Goal: Information Seeking & Learning: Learn about a topic

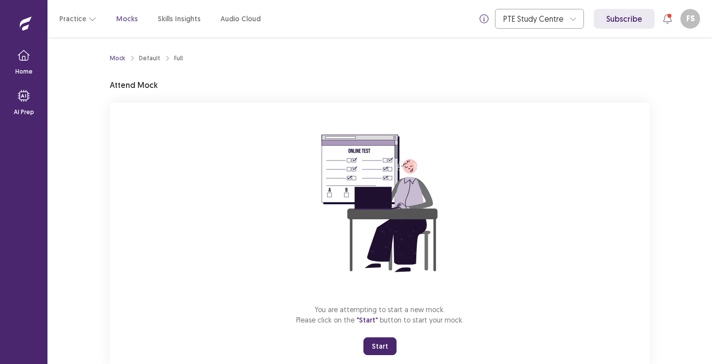
click at [384, 350] on button "Start" at bounding box center [379, 347] width 33 height 18
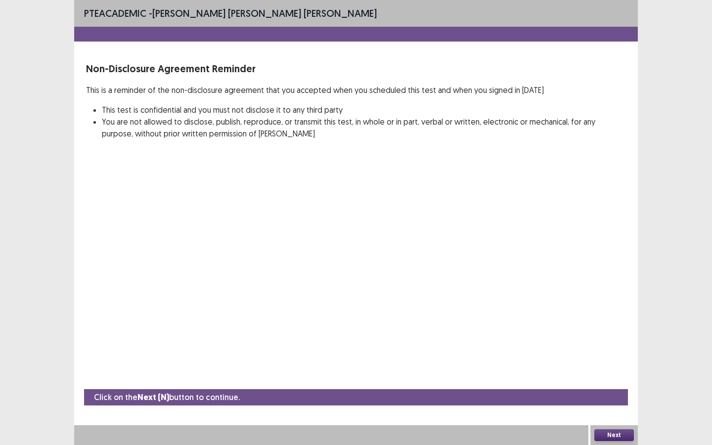
click at [609, 364] on button "Next" at bounding box center [614, 435] width 40 height 12
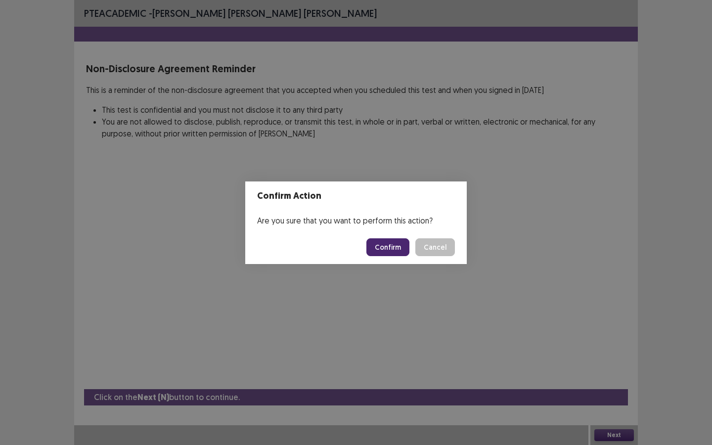
click at [390, 246] on button "Confirm" at bounding box center [387, 247] width 43 height 18
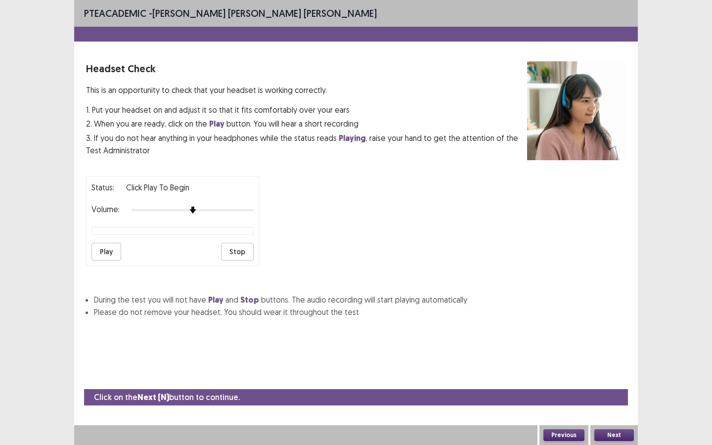
click at [114, 248] on button "Play" at bounding box center [106, 252] width 30 height 18
click at [239, 244] on button "Stop" at bounding box center [237, 252] width 33 height 18
click at [605, 364] on button "Next" at bounding box center [614, 435] width 40 height 12
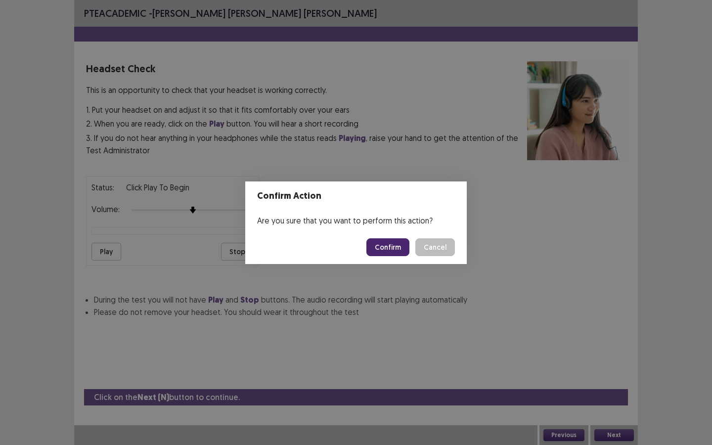
click at [389, 248] on button "Confirm" at bounding box center [387, 247] width 43 height 18
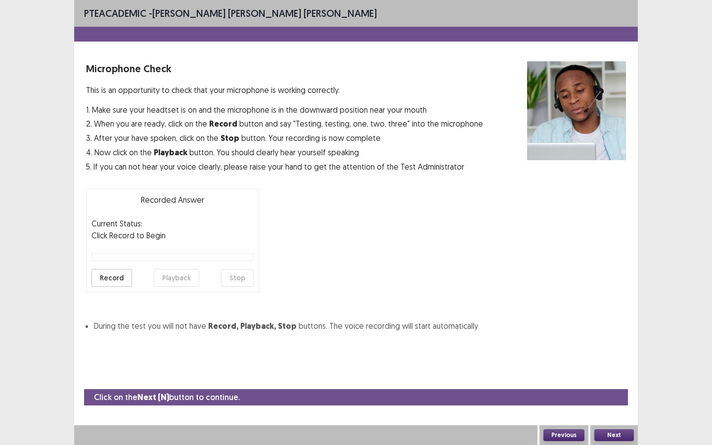
click at [114, 275] on button "Record" at bounding box center [111, 278] width 41 height 18
click at [244, 273] on button "Stop" at bounding box center [237, 278] width 33 height 18
click at [177, 274] on button "Playback" at bounding box center [176, 278] width 45 height 18
click at [612, 364] on button "Next" at bounding box center [614, 435] width 40 height 12
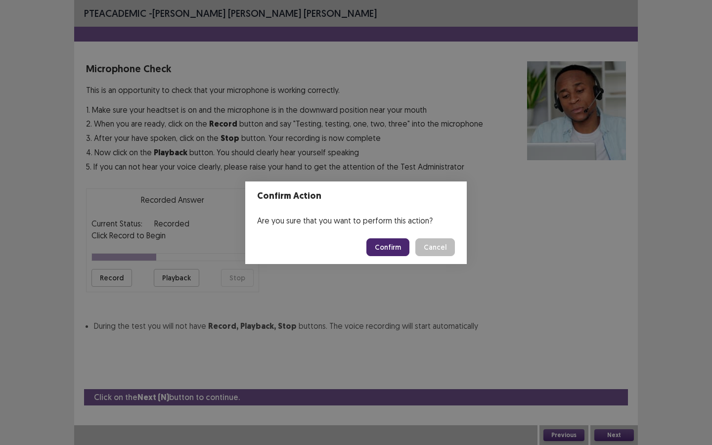
click at [386, 246] on button "Confirm" at bounding box center [387, 247] width 43 height 18
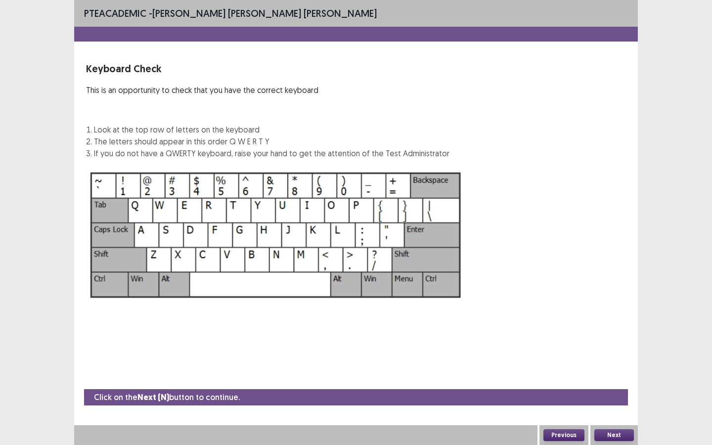
click at [614, 364] on button "Next" at bounding box center [614, 435] width 40 height 12
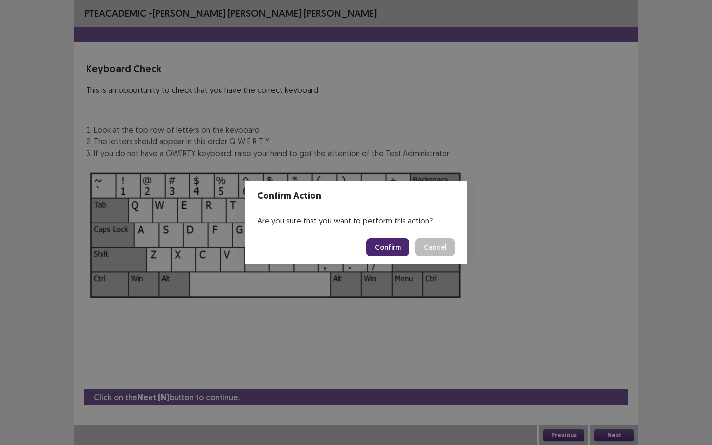
click at [398, 243] on button "Confirm" at bounding box center [387, 247] width 43 height 18
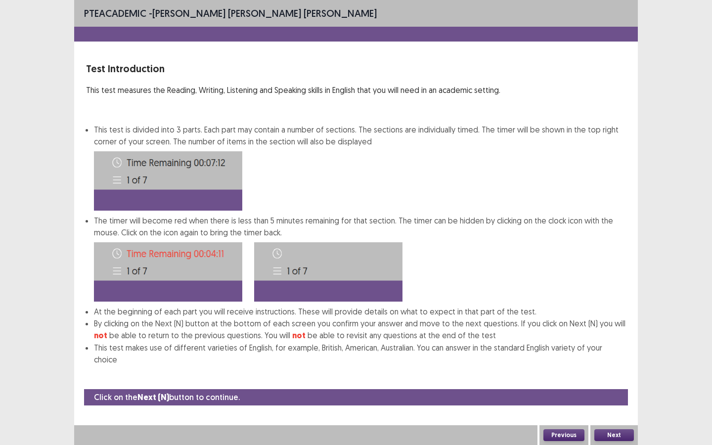
click at [610, 364] on button "Next" at bounding box center [614, 435] width 40 height 12
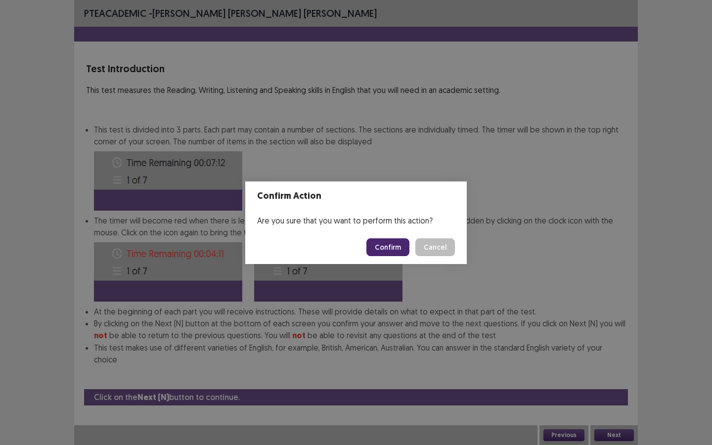
click at [385, 235] on footer "Confirm Cancel" at bounding box center [356, 247] width 222 height 34
click at [385, 242] on button "Confirm" at bounding box center [387, 247] width 43 height 18
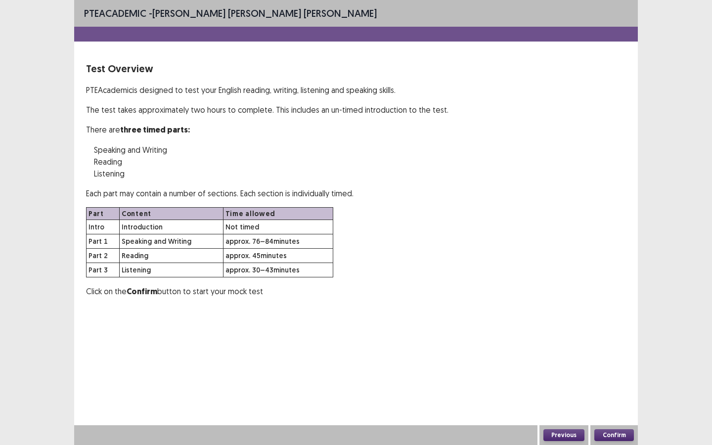
click at [606, 364] on button "Confirm" at bounding box center [614, 435] width 40 height 12
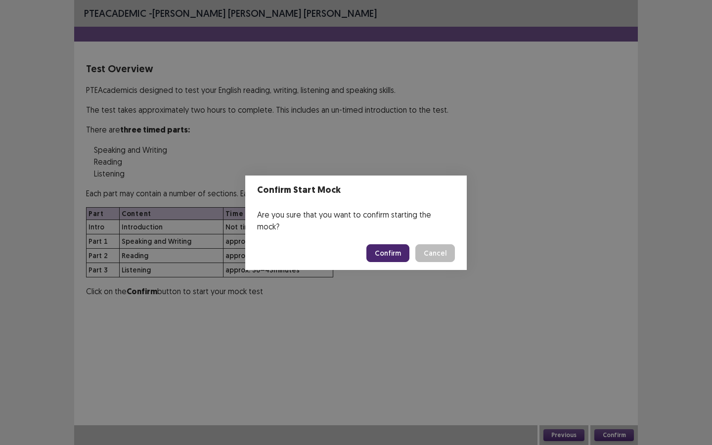
click at [393, 244] on button "Confirm" at bounding box center [387, 253] width 43 height 18
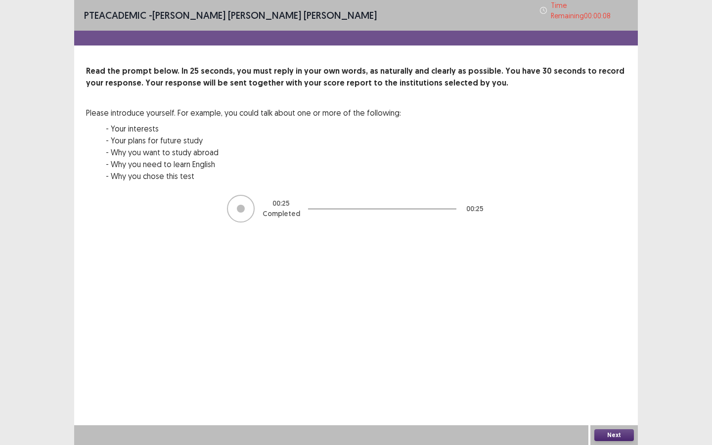
click at [613, 364] on button "Next" at bounding box center [614, 435] width 40 height 12
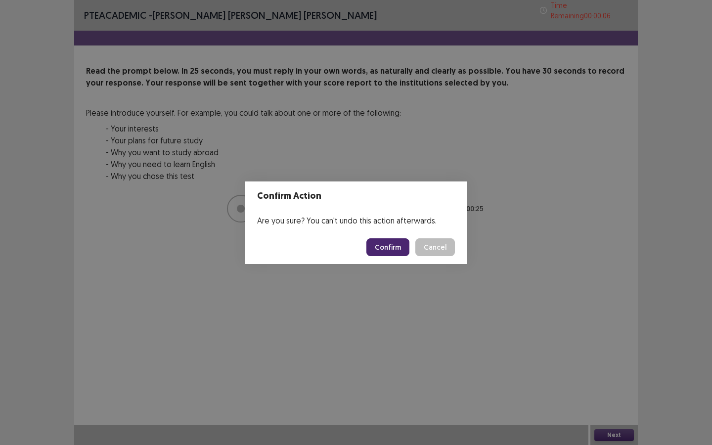
click at [398, 247] on button "Confirm" at bounding box center [387, 247] width 43 height 18
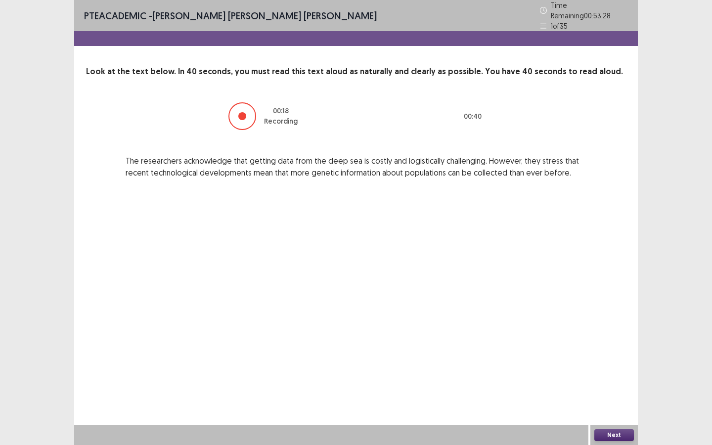
click at [616, 364] on button "Next" at bounding box center [614, 435] width 40 height 12
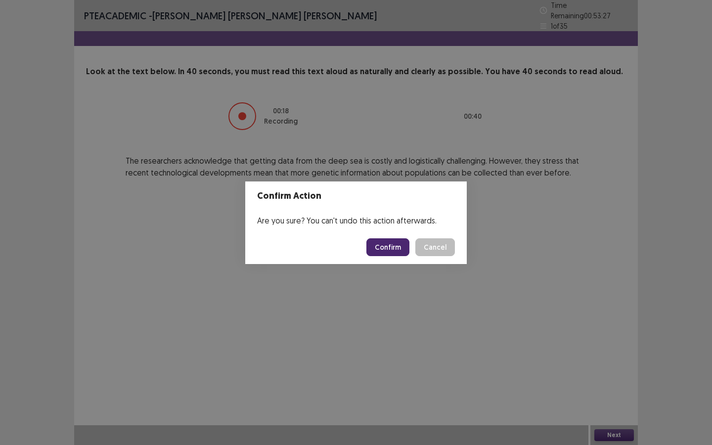
click at [388, 246] on button "Confirm" at bounding box center [387, 247] width 43 height 18
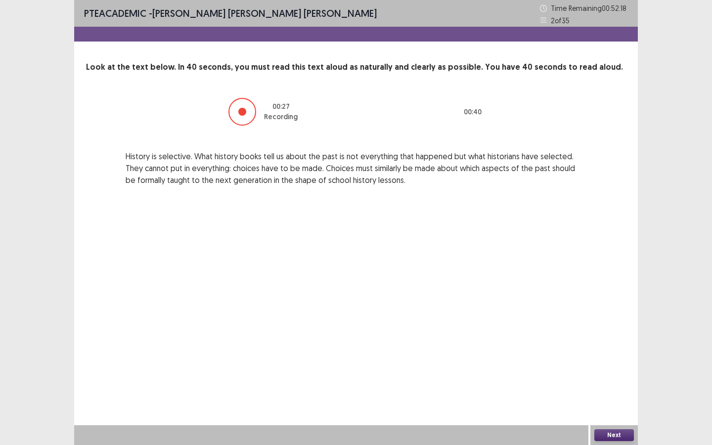
click at [605, 364] on button "Next" at bounding box center [614, 435] width 40 height 12
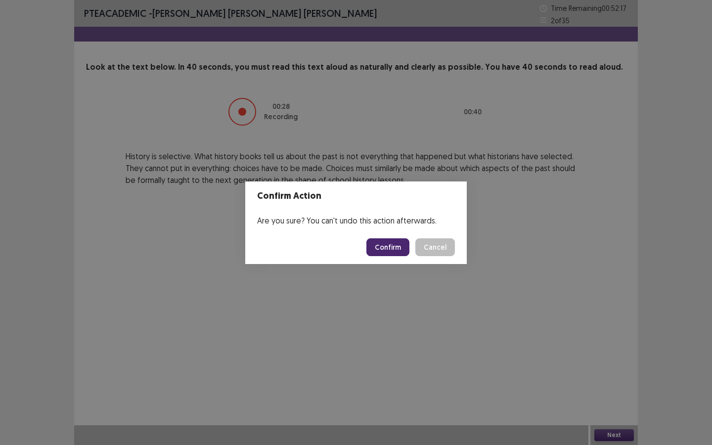
click at [395, 245] on button "Confirm" at bounding box center [387, 247] width 43 height 18
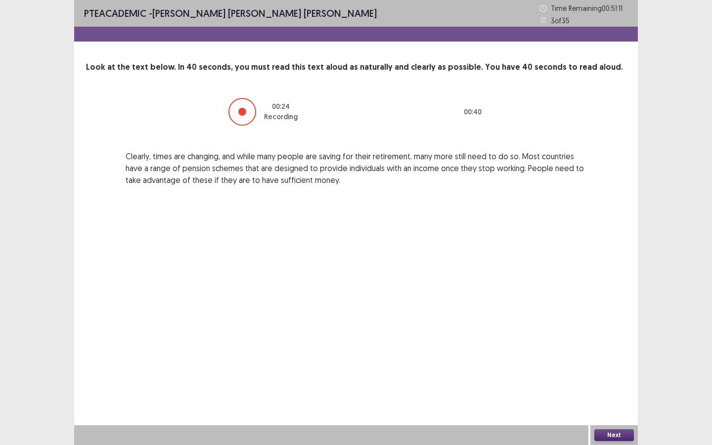
click at [611, 364] on button "Next" at bounding box center [614, 435] width 40 height 12
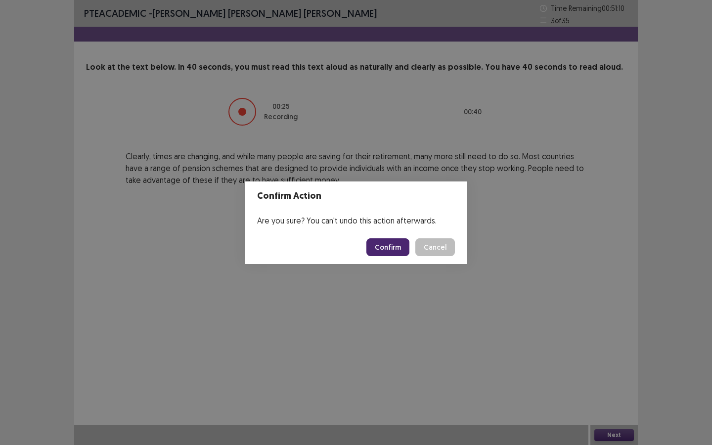
click at [391, 249] on button "Confirm" at bounding box center [387, 247] width 43 height 18
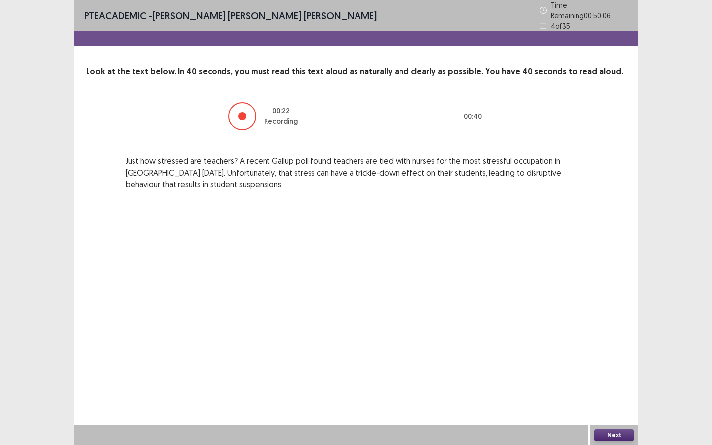
click at [621, 364] on button "Next" at bounding box center [614, 435] width 40 height 12
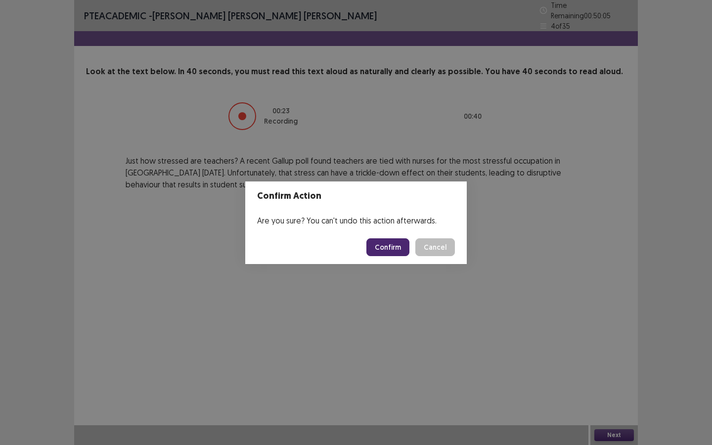
click at [399, 241] on button "Confirm" at bounding box center [387, 247] width 43 height 18
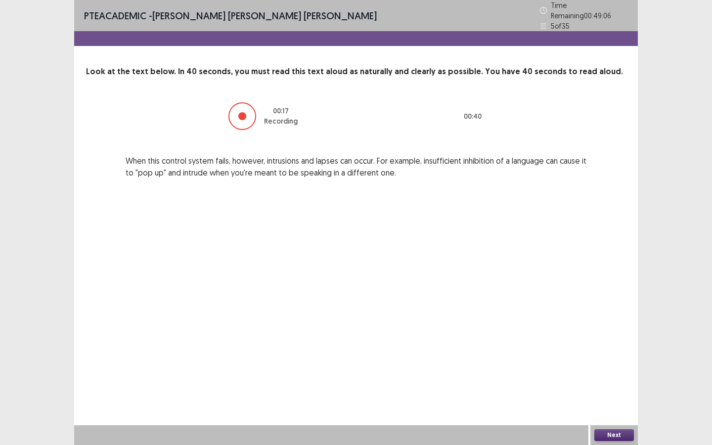
click at [608, 364] on button "Next" at bounding box center [614, 435] width 40 height 12
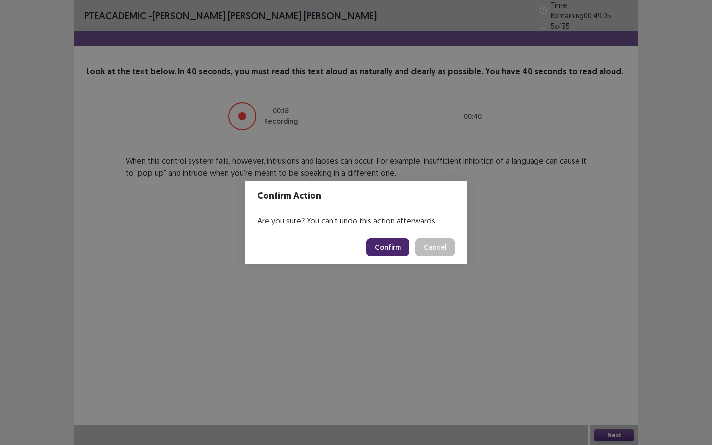
click at [390, 246] on button "Confirm" at bounding box center [387, 247] width 43 height 18
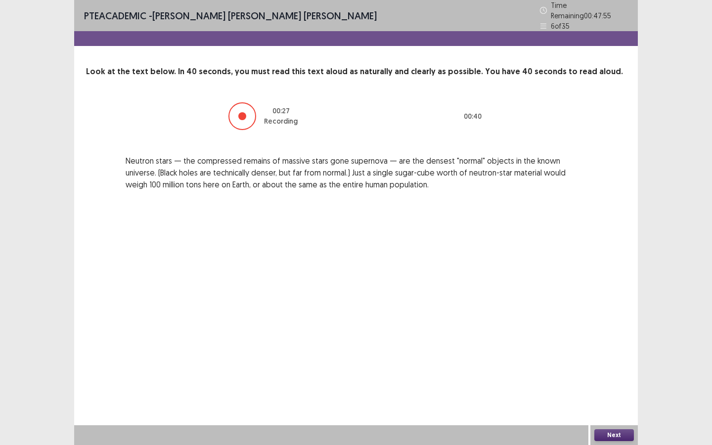
click at [609, 364] on button "Next" at bounding box center [614, 435] width 40 height 12
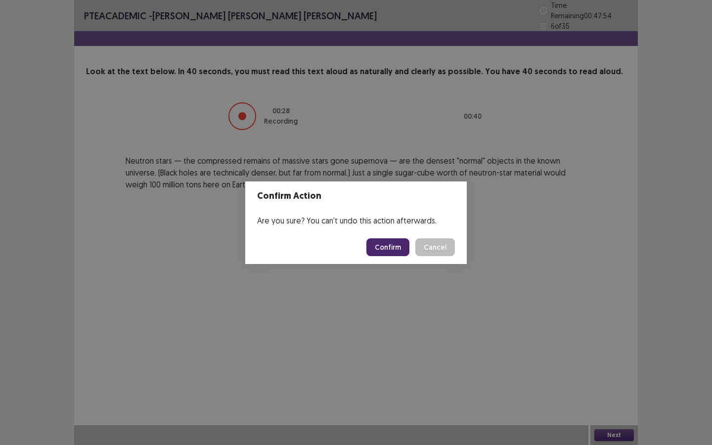
click at [382, 241] on button "Confirm" at bounding box center [387, 247] width 43 height 18
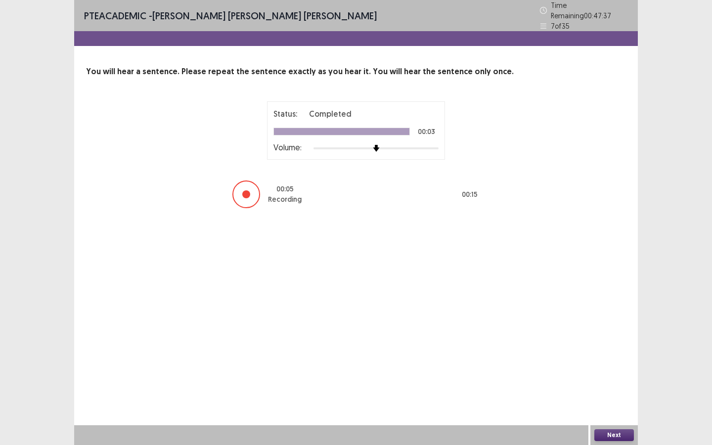
click at [608, 364] on button "Next" at bounding box center [614, 435] width 40 height 12
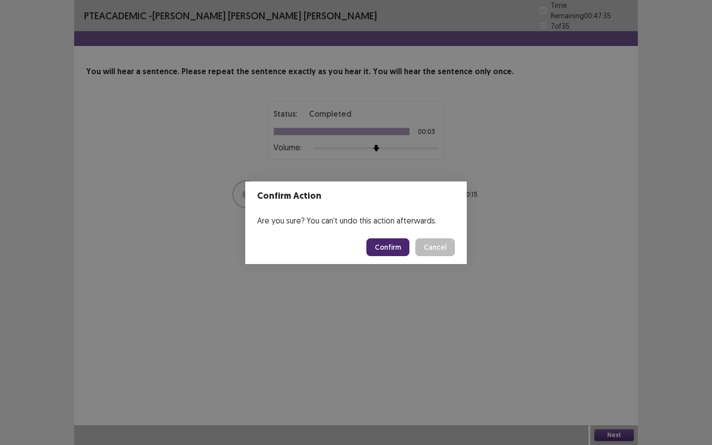
click at [395, 245] on button "Confirm" at bounding box center [387, 247] width 43 height 18
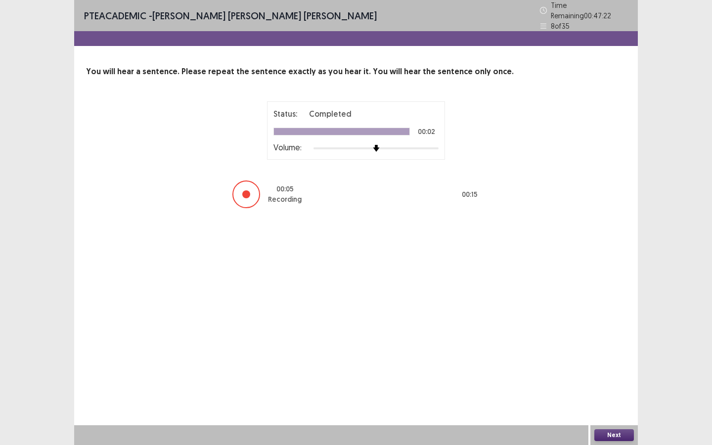
click at [616, 364] on button "Next" at bounding box center [614, 435] width 40 height 12
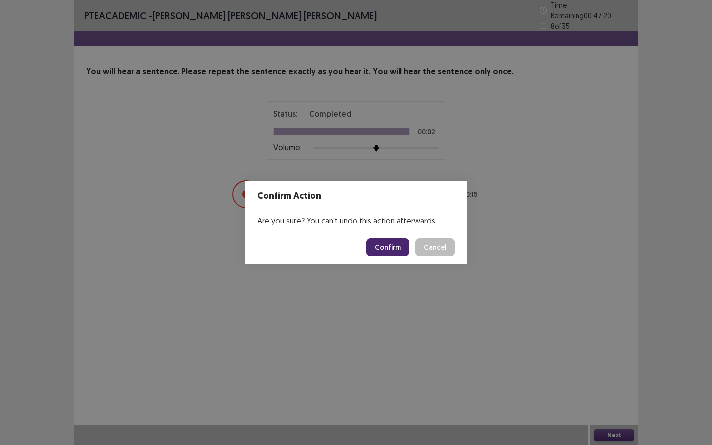
click at [401, 250] on button "Confirm" at bounding box center [387, 247] width 43 height 18
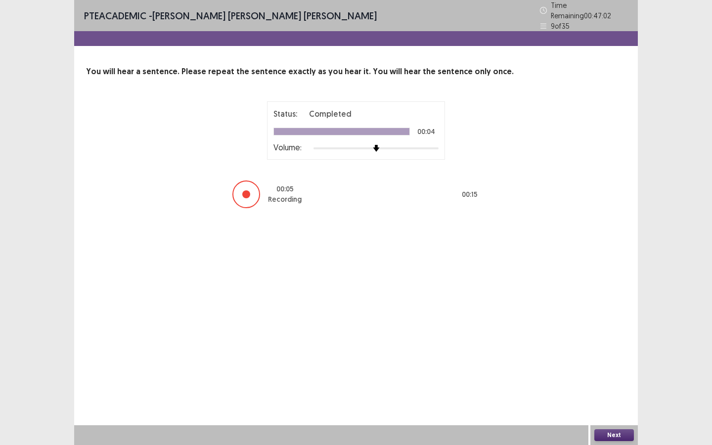
click at [616, 364] on button "Next" at bounding box center [614, 435] width 40 height 12
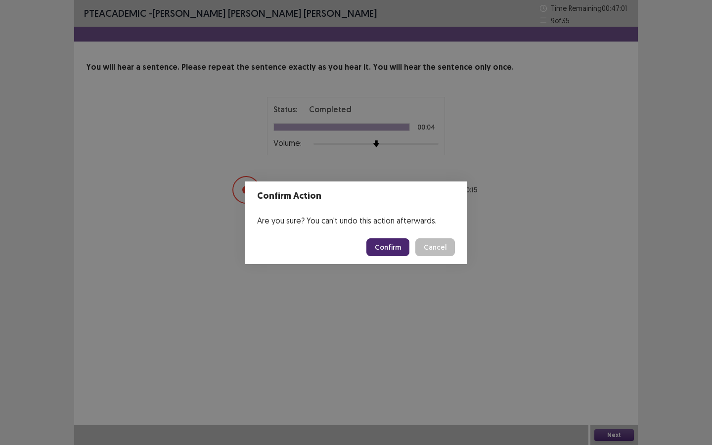
click at [388, 244] on button "Confirm" at bounding box center [387, 247] width 43 height 18
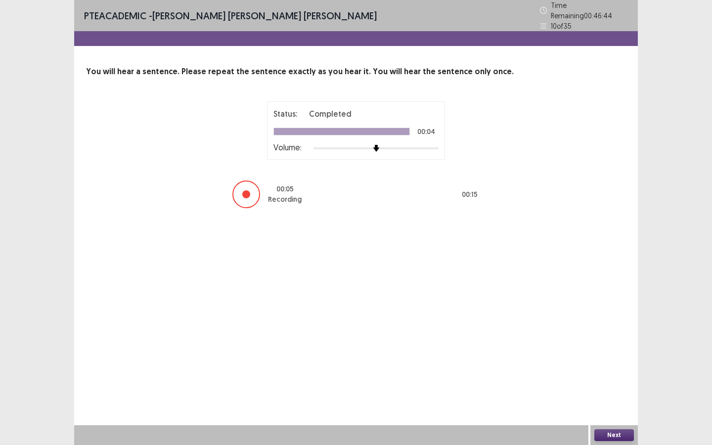
click at [619, 364] on button "Next" at bounding box center [614, 435] width 40 height 12
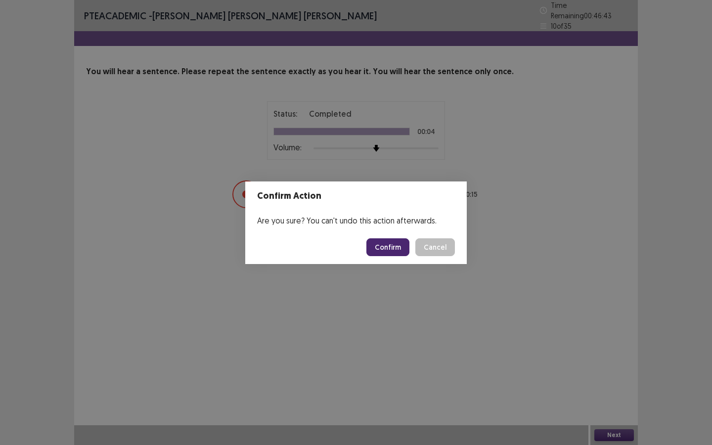
click at [400, 247] on button "Confirm" at bounding box center [387, 247] width 43 height 18
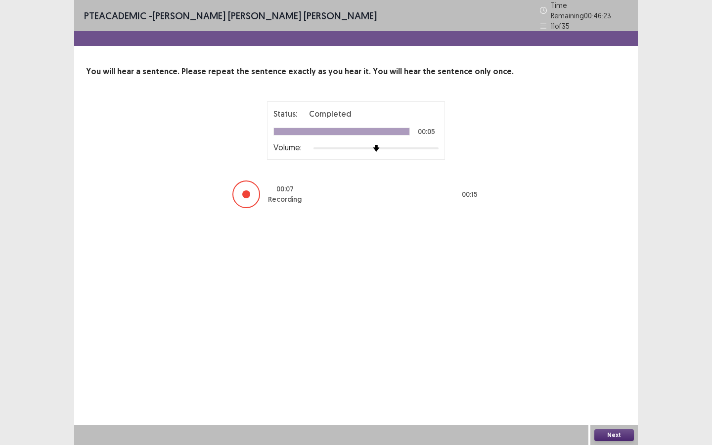
click at [617, 364] on button "Next" at bounding box center [614, 435] width 40 height 12
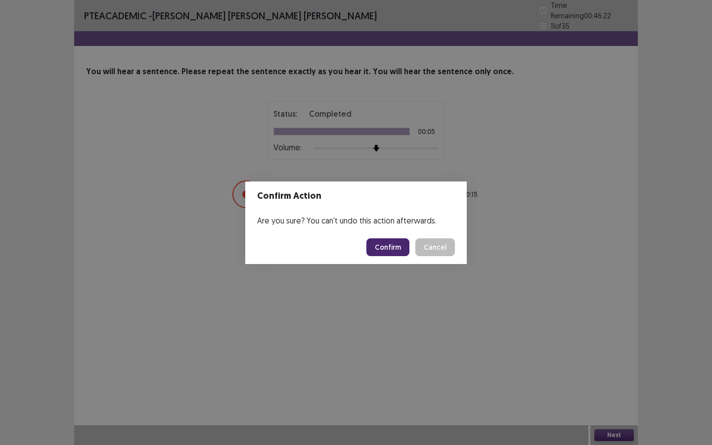
click at [380, 246] on button "Confirm" at bounding box center [387, 247] width 43 height 18
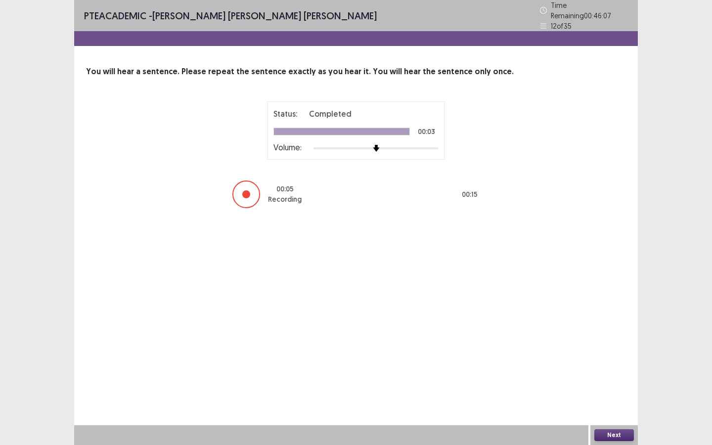
click at [609, 364] on button "Next" at bounding box center [614, 435] width 40 height 12
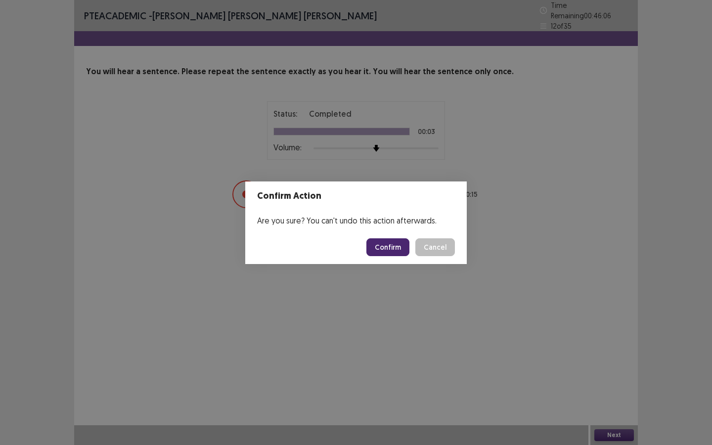
click at [385, 246] on button "Confirm" at bounding box center [387, 247] width 43 height 18
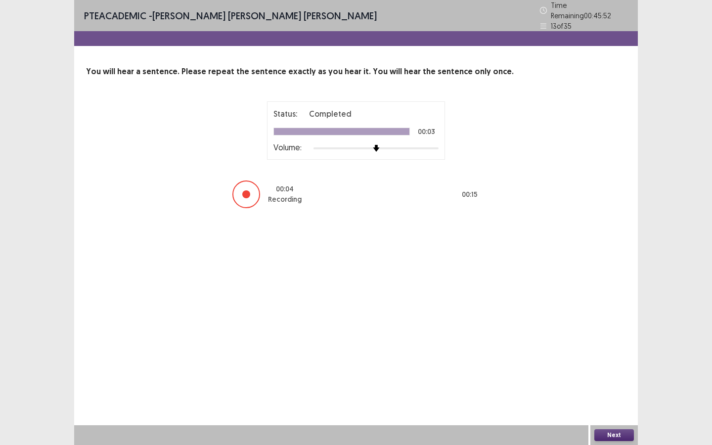
click at [621, 364] on button "Next" at bounding box center [614, 435] width 40 height 12
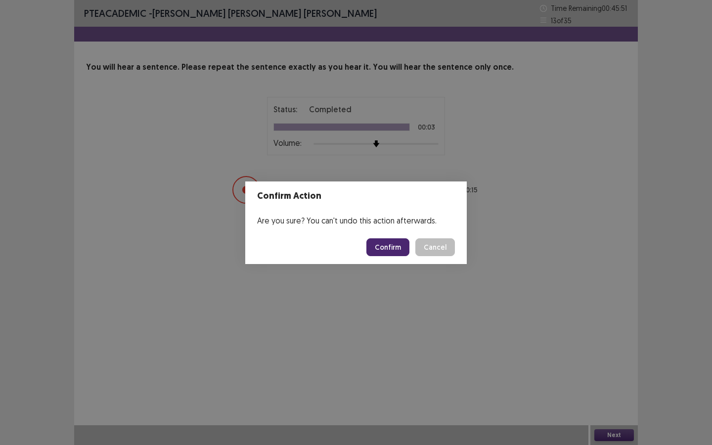
click at [391, 249] on button "Confirm" at bounding box center [387, 247] width 43 height 18
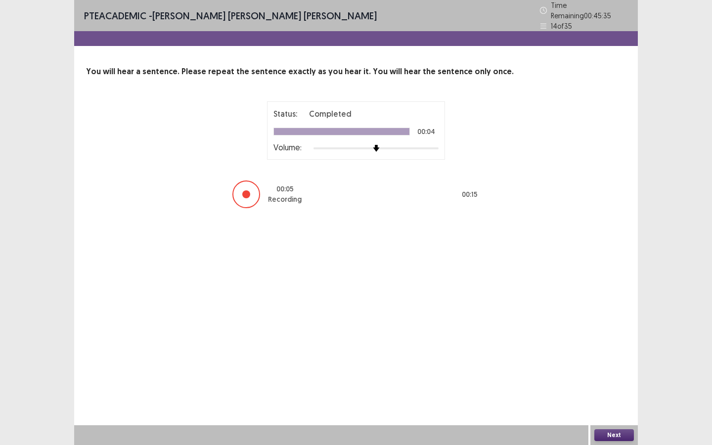
click at [618, 364] on button "Next" at bounding box center [614, 435] width 40 height 12
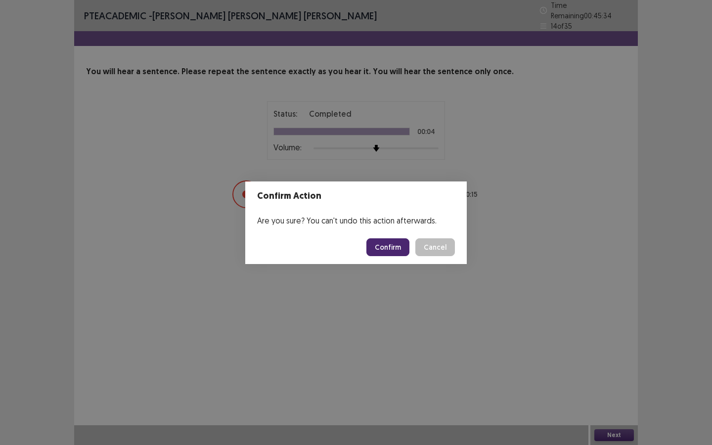
click at [391, 255] on button "Confirm" at bounding box center [387, 247] width 43 height 18
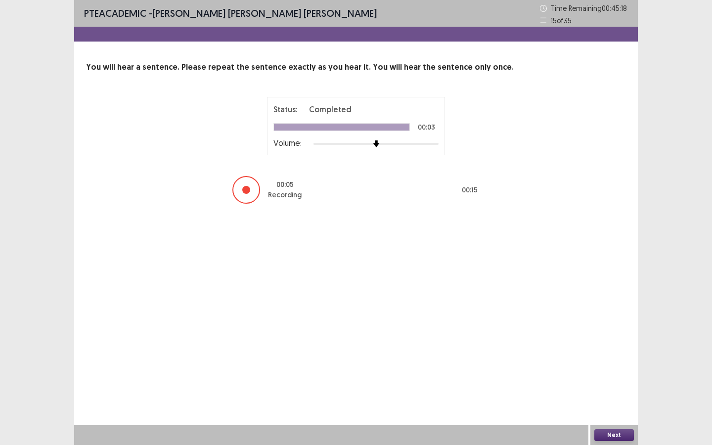
click at [610, 364] on button "Next" at bounding box center [614, 435] width 40 height 12
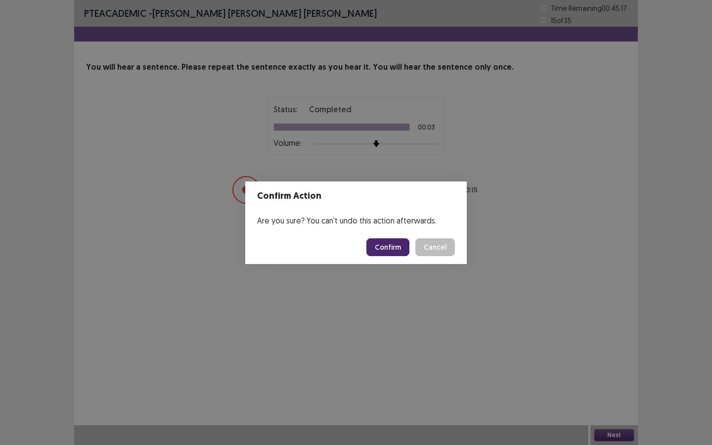
click at [391, 246] on button "Confirm" at bounding box center [387, 247] width 43 height 18
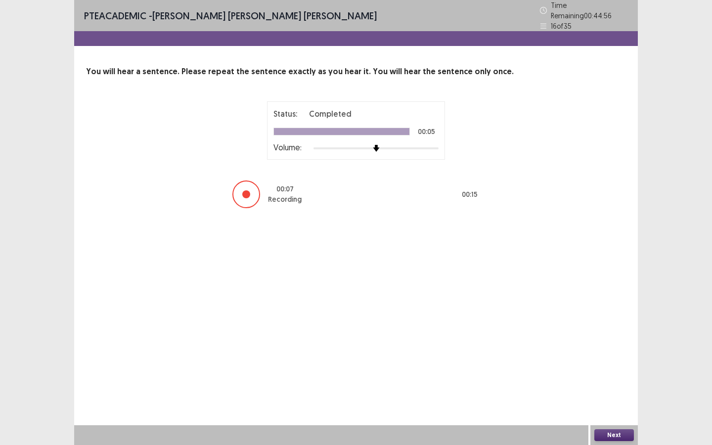
click at [617, 364] on div "Next" at bounding box center [613, 435] width 47 height 20
click at [617, 364] on button "Next" at bounding box center [614, 435] width 40 height 12
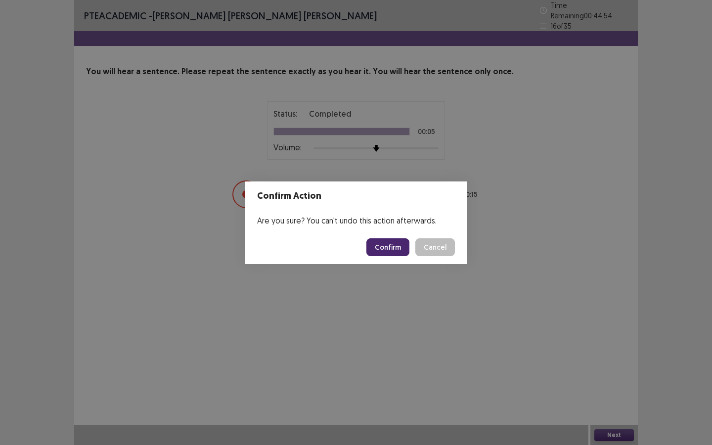
click at [396, 240] on button "Confirm" at bounding box center [387, 247] width 43 height 18
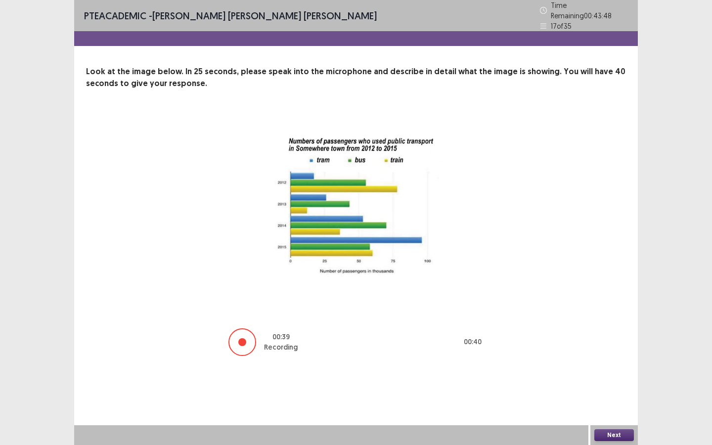
click at [617, 364] on button "Next" at bounding box center [614, 435] width 40 height 12
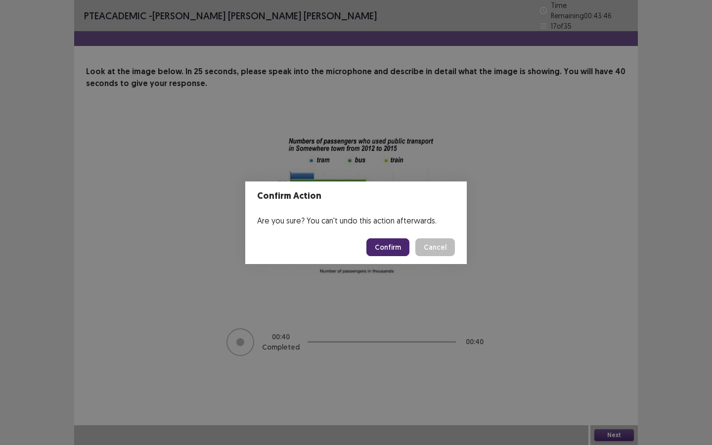
click at [391, 251] on button "Confirm" at bounding box center [387, 247] width 43 height 18
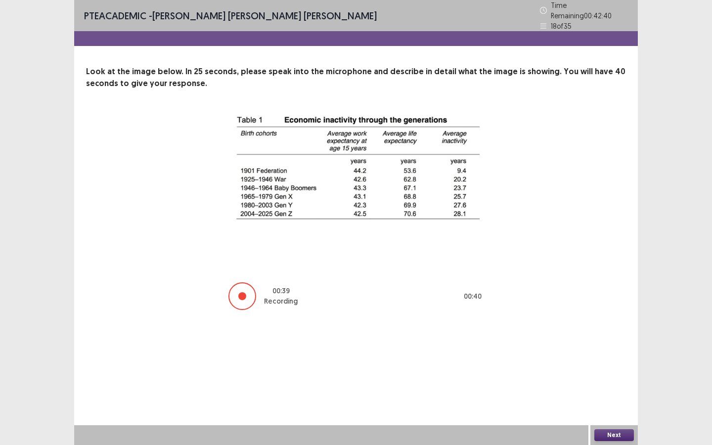
click at [619, 364] on button "Next" at bounding box center [614, 435] width 40 height 12
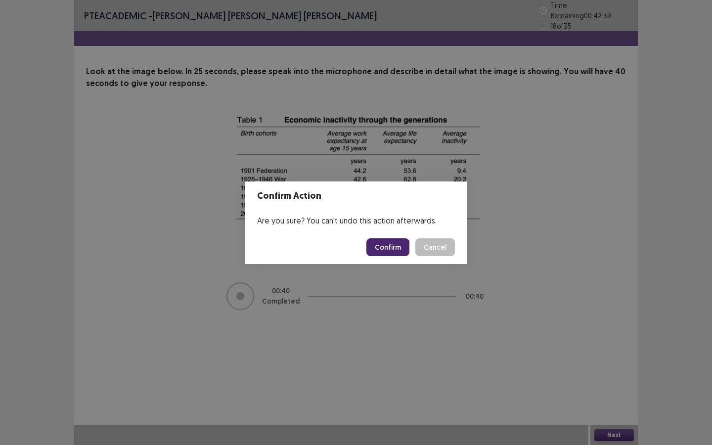
click at [392, 240] on button "Confirm" at bounding box center [387, 247] width 43 height 18
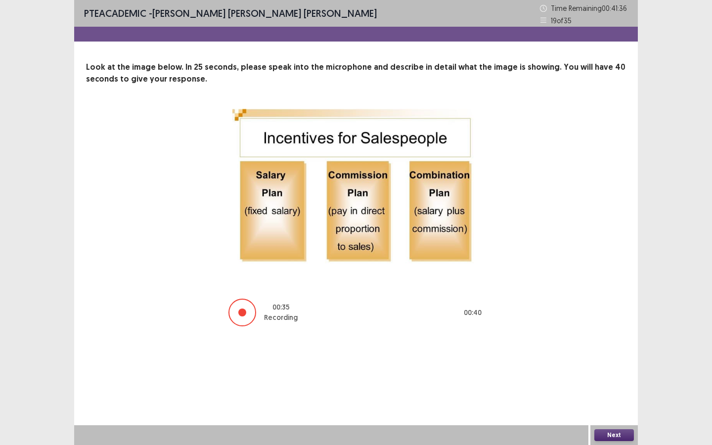
click at [620, 364] on button "Next" at bounding box center [614, 435] width 40 height 12
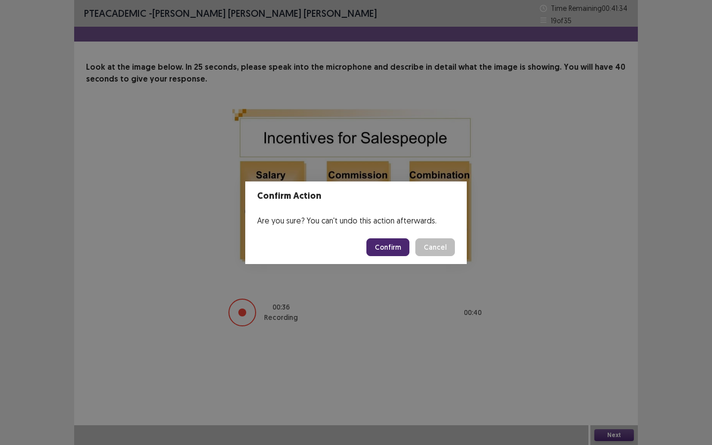
click at [404, 249] on button "Confirm" at bounding box center [387, 247] width 43 height 18
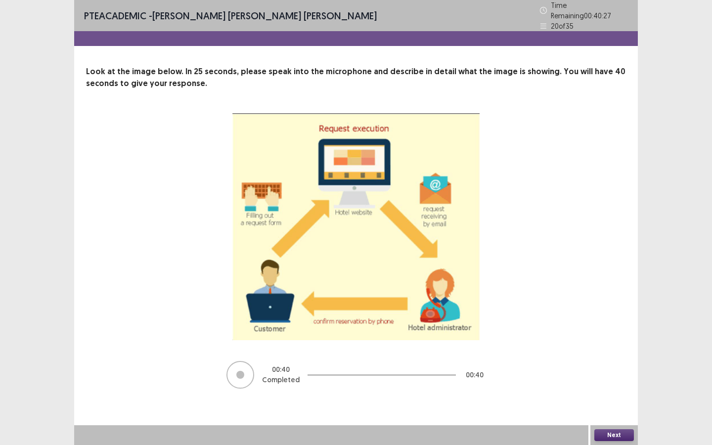
click at [612, 364] on button "Next" at bounding box center [614, 435] width 40 height 12
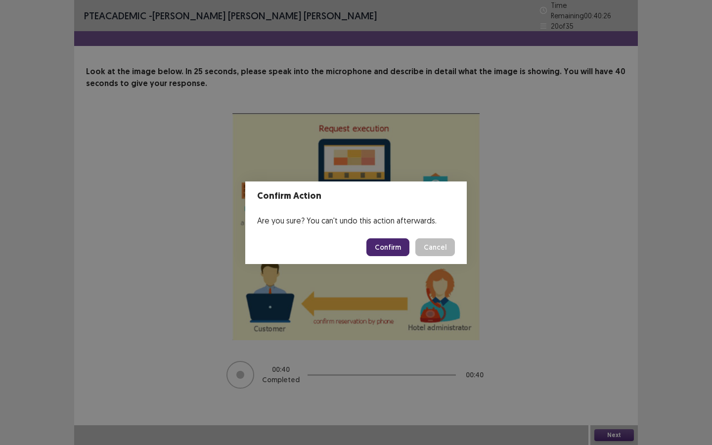
click at [393, 243] on button "Confirm" at bounding box center [387, 247] width 43 height 18
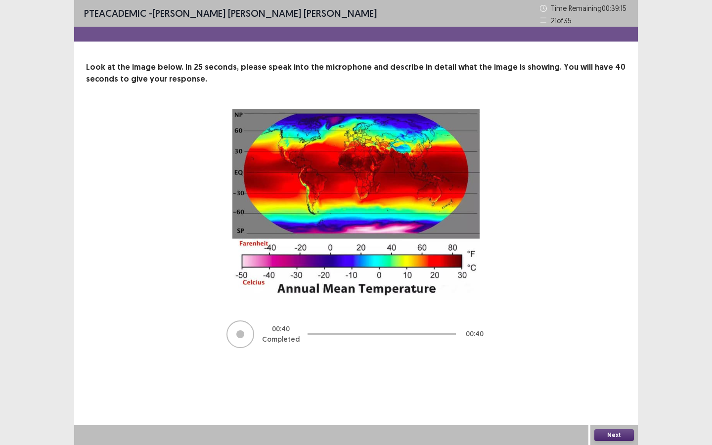
click at [621, 364] on button "Next" at bounding box center [614, 435] width 40 height 12
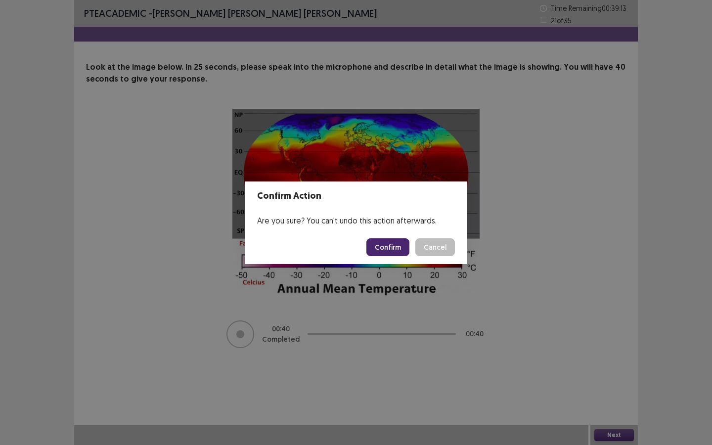
click at [390, 245] on button "Confirm" at bounding box center [387, 247] width 43 height 18
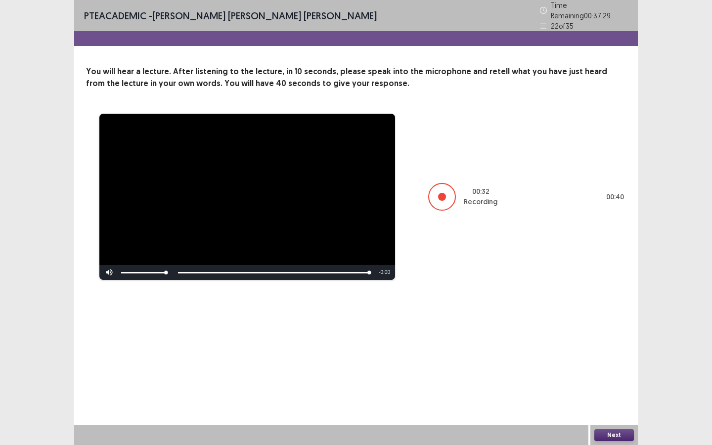
click at [613, 364] on button "Next" at bounding box center [614, 435] width 40 height 12
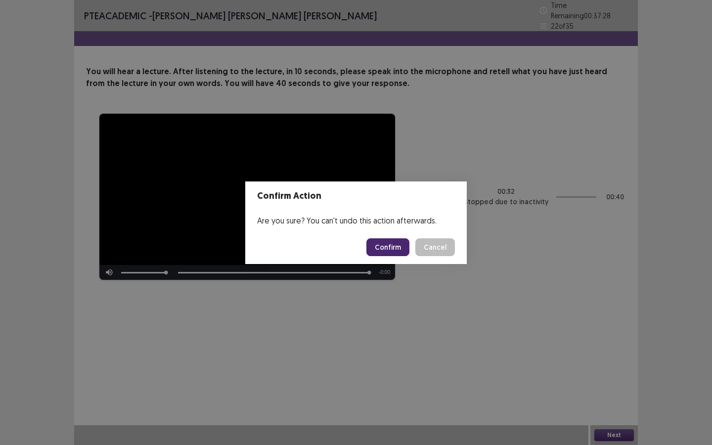
click at [387, 247] on button "Confirm" at bounding box center [387, 247] width 43 height 18
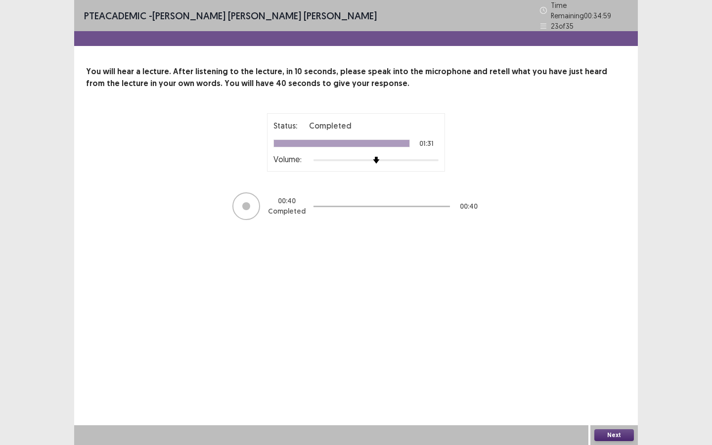
click at [605, 364] on button "Next" at bounding box center [614, 435] width 40 height 12
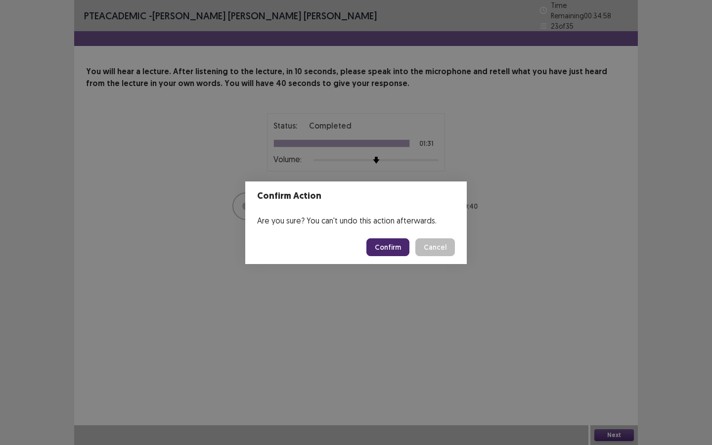
click at [388, 248] on button "Confirm" at bounding box center [387, 247] width 43 height 18
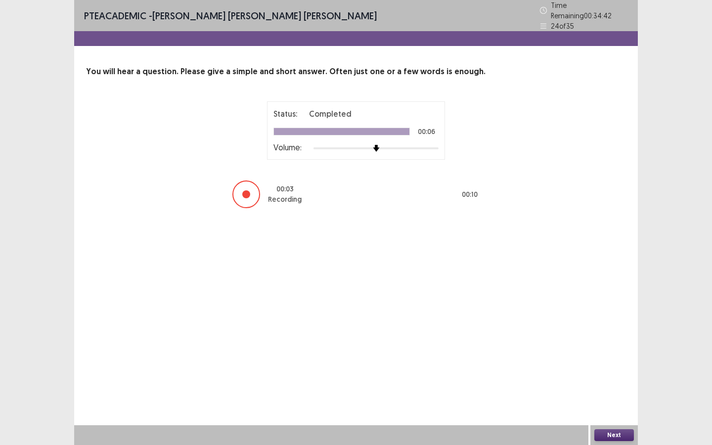
click at [614, 364] on button "Next" at bounding box center [614, 435] width 40 height 12
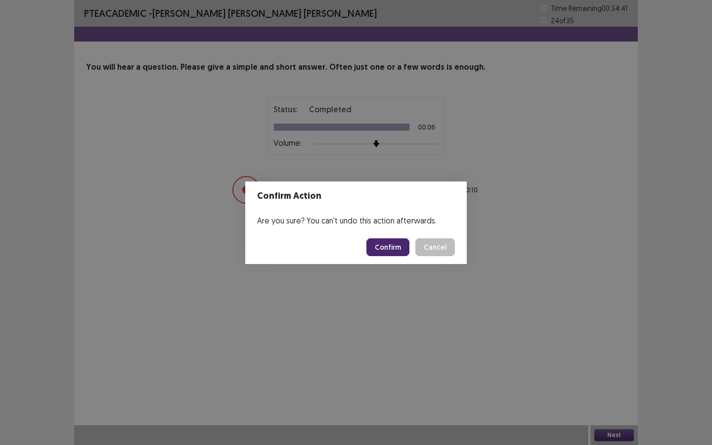
click at [392, 244] on button "Confirm" at bounding box center [387, 247] width 43 height 18
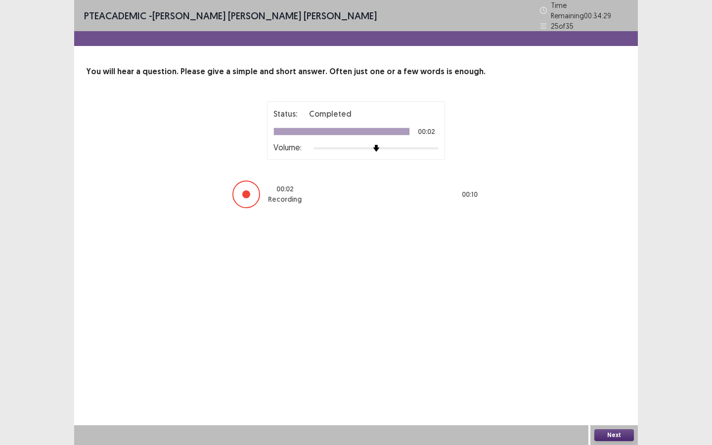
click at [612, 364] on button "Next" at bounding box center [614, 435] width 40 height 12
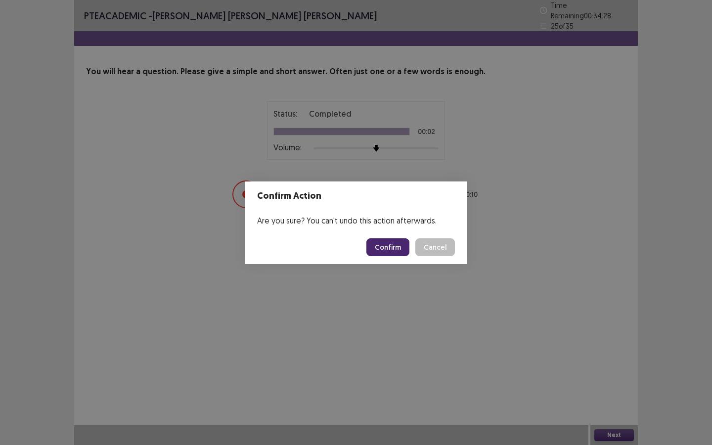
click at [399, 241] on button "Confirm" at bounding box center [387, 247] width 43 height 18
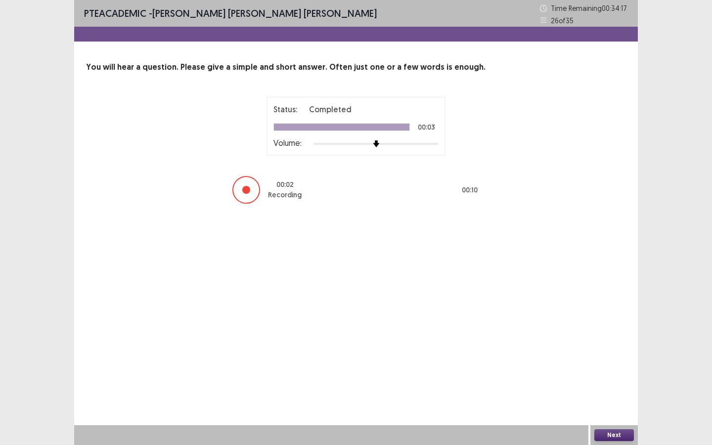
click at [608, 364] on button "Next" at bounding box center [614, 435] width 40 height 12
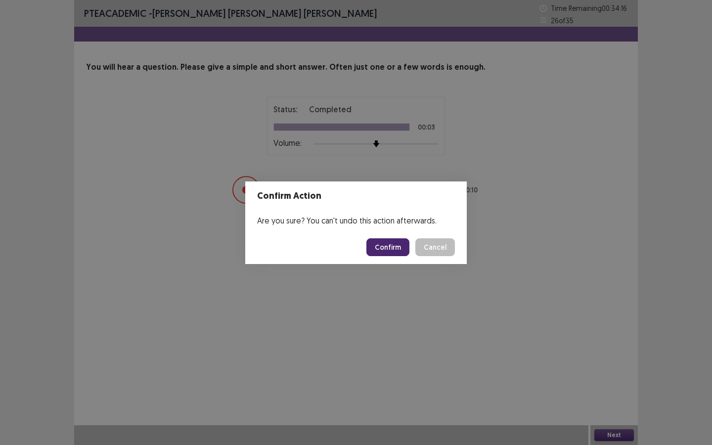
click at [399, 248] on button "Confirm" at bounding box center [387, 247] width 43 height 18
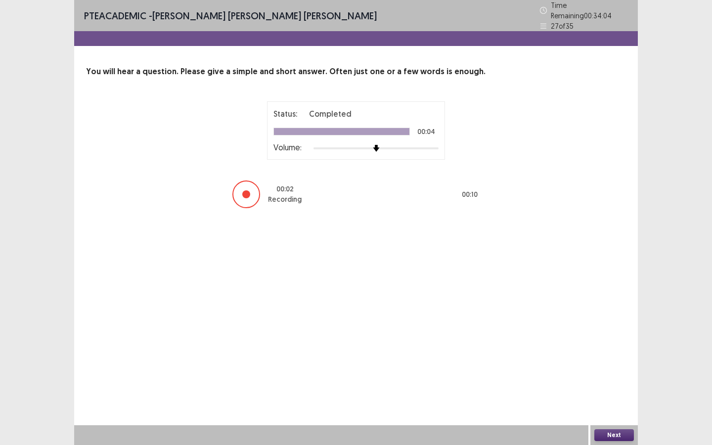
click at [613, 364] on button "Next" at bounding box center [614, 435] width 40 height 12
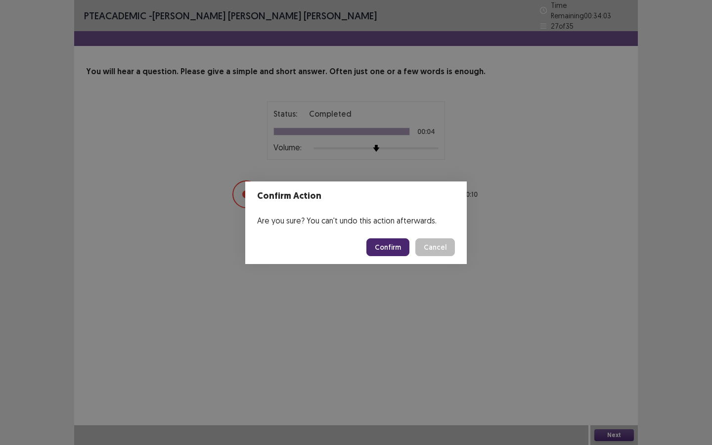
click at [389, 247] on button "Confirm" at bounding box center [387, 247] width 43 height 18
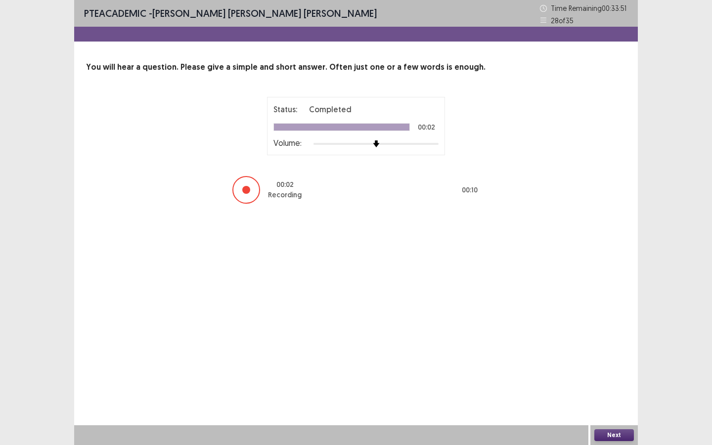
click at [608, 364] on button "Next" at bounding box center [614, 435] width 40 height 12
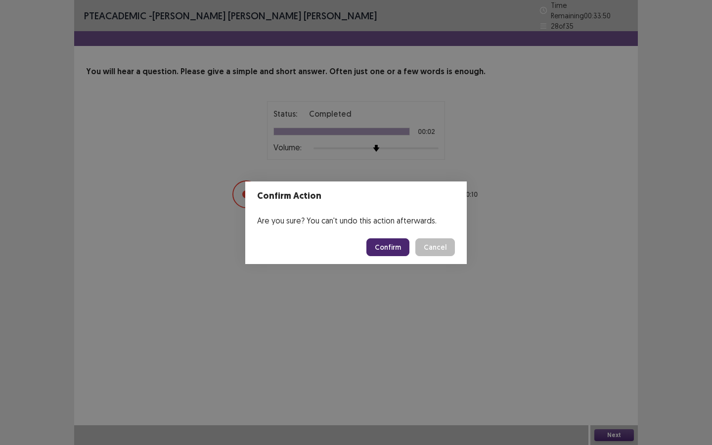
click at [388, 247] on button "Confirm" at bounding box center [387, 247] width 43 height 18
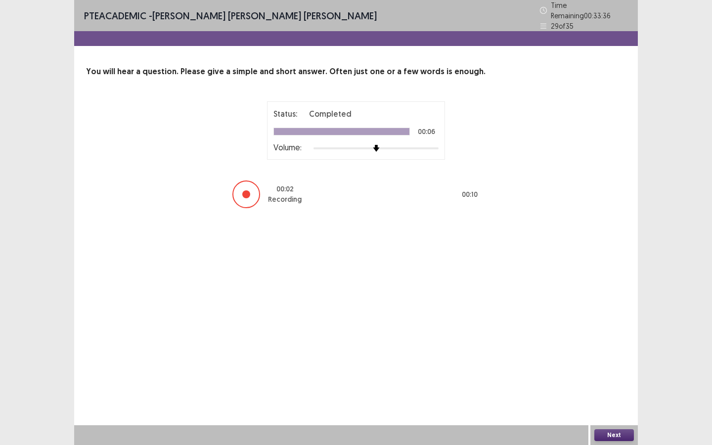
click at [614, 364] on button "Next" at bounding box center [614, 435] width 40 height 12
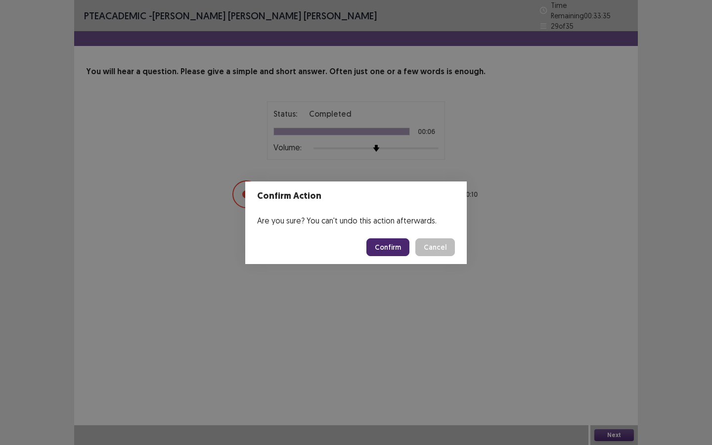
click at [379, 246] on button "Confirm" at bounding box center [387, 247] width 43 height 18
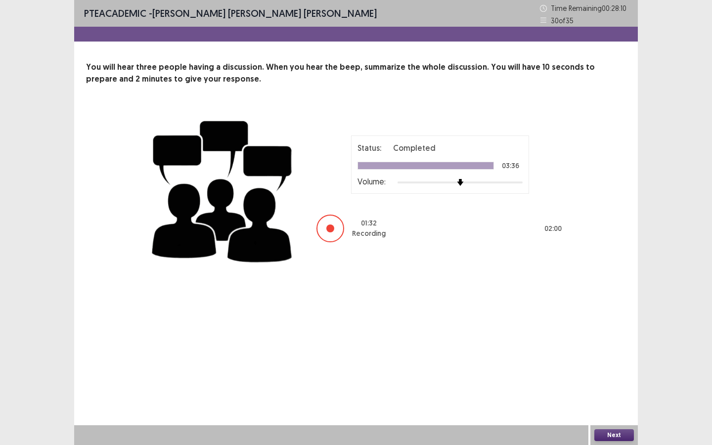
click at [615, 364] on button "Next" at bounding box center [614, 435] width 40 height 12
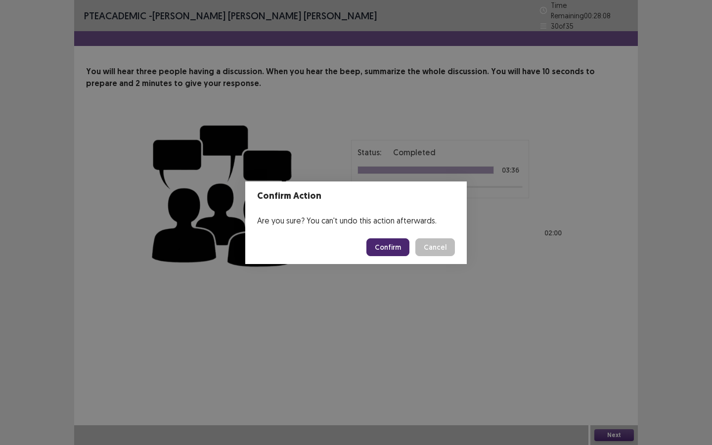
click at [398, 242] on button "Confirm" at bounding box center [387, 247] width 43 height 18
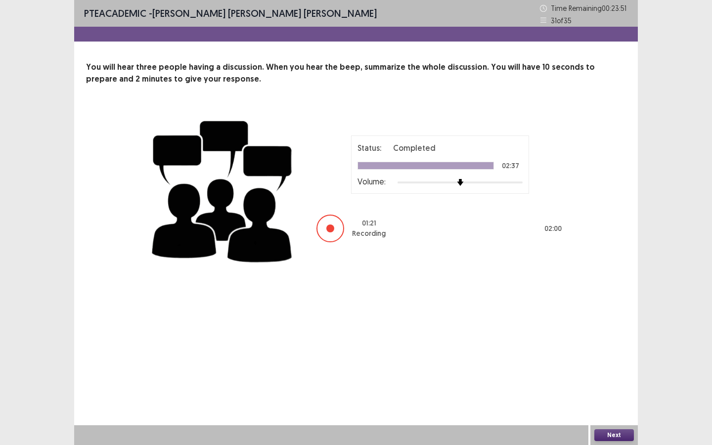
click at [613, 364] on button "Next" at bounding box center [614, 435] width 40 height 12
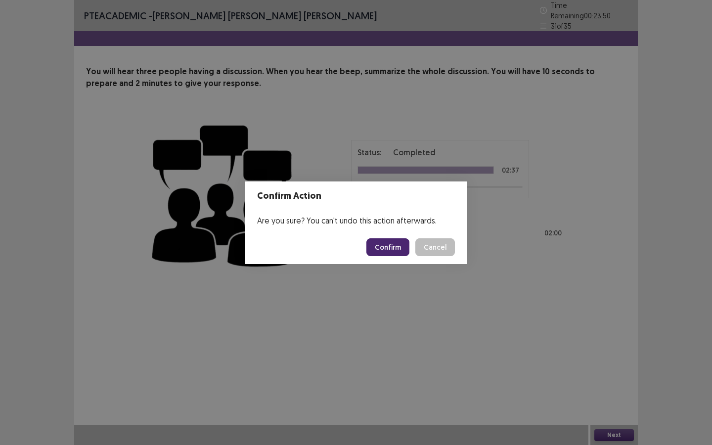
click at [396, 250] on button "Confirm" at bounding box center [387, 247] width 43 height 18
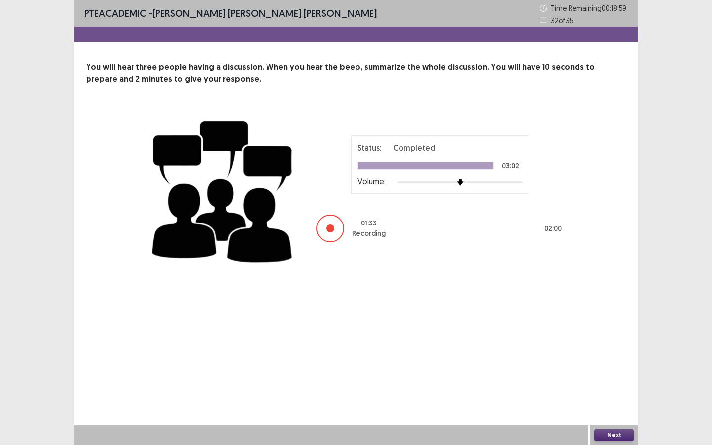
click at [613, 364] on button "Next" at bounding box center [614, 435] width 40 height 12
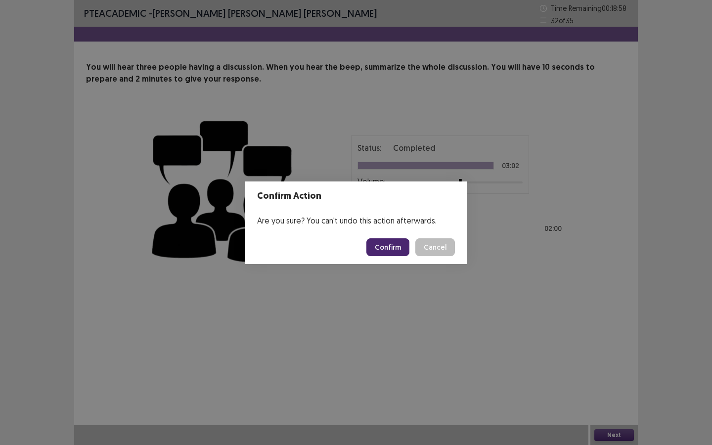
click at [390, 254] on button "Confirm" at bounding box center [387, 247] width 43 height 18
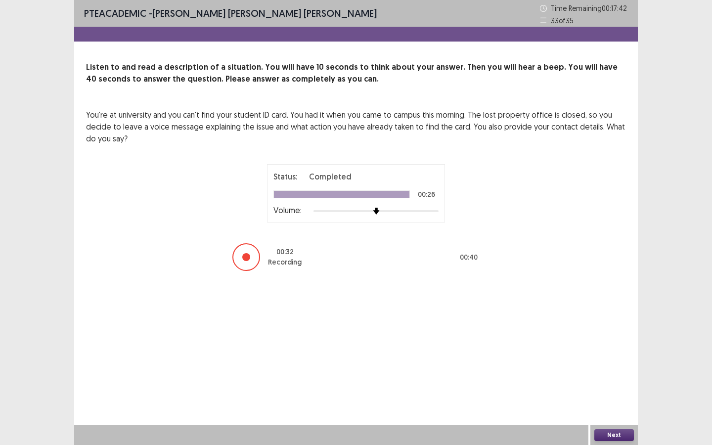
click at [603, 364] on button "Next" at bounding box center [614, 435] width 40 height 12
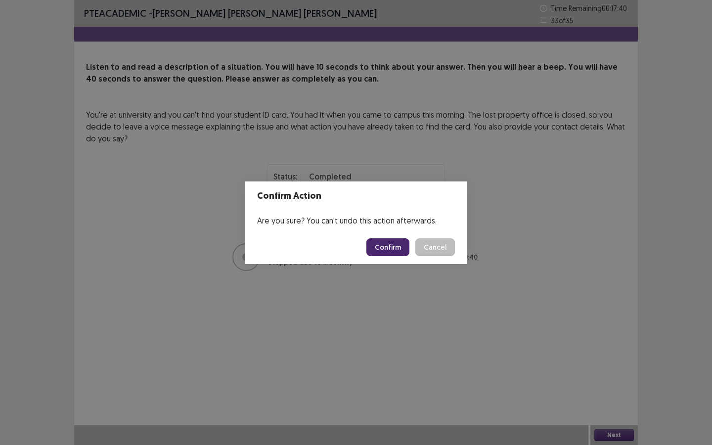
click at [392, 245] on button "Confirm" at bounding box center [387, 247] width 43 height 18
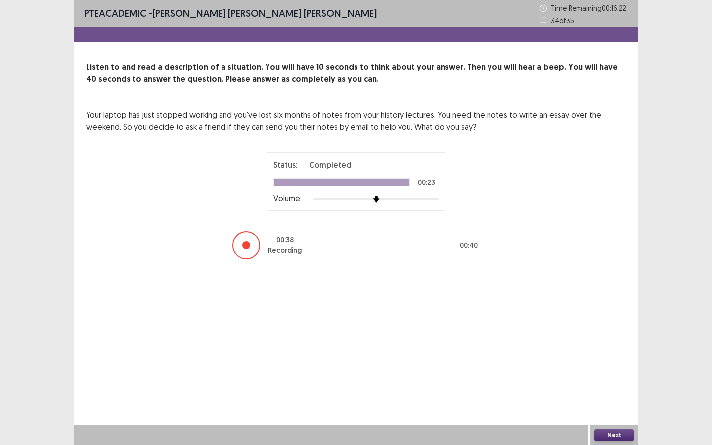
click at [611, 364] on button "Next" at bounding box center [614, 435] width 40 height 12
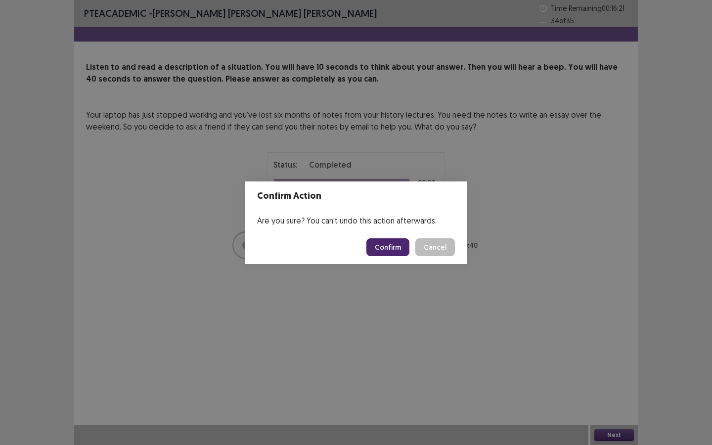
click at [375, 242] on button "Confirm" at bounding box center [387, 247] width 43 height 18
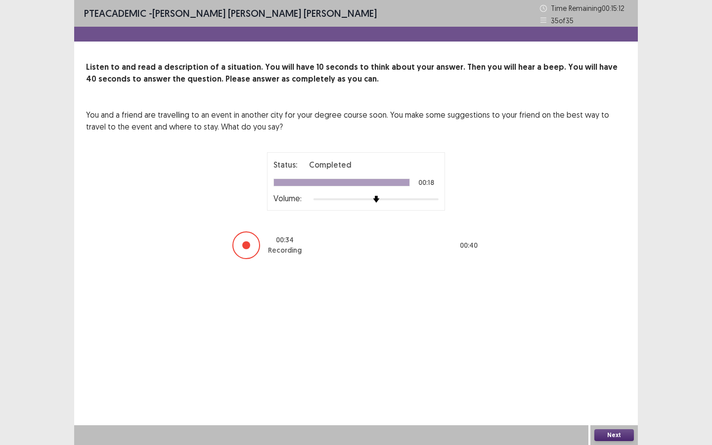
click at [612, 364] on button "Next" at bounding box center [614, 435] width 40 height 12
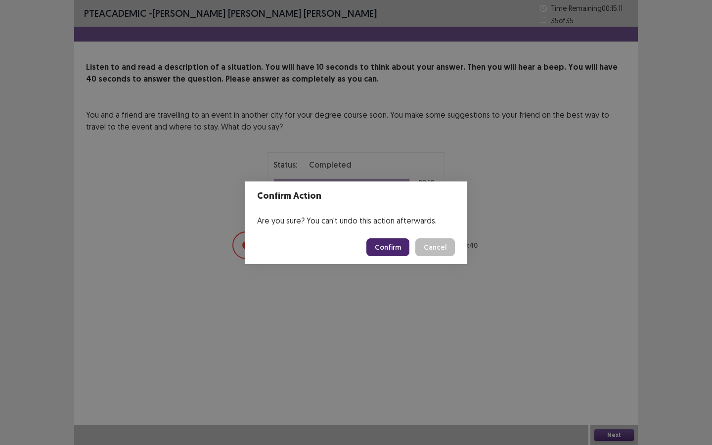
click at [393, 247] on button "Confirm" at bounding box center [387, 247] width 43 height 18
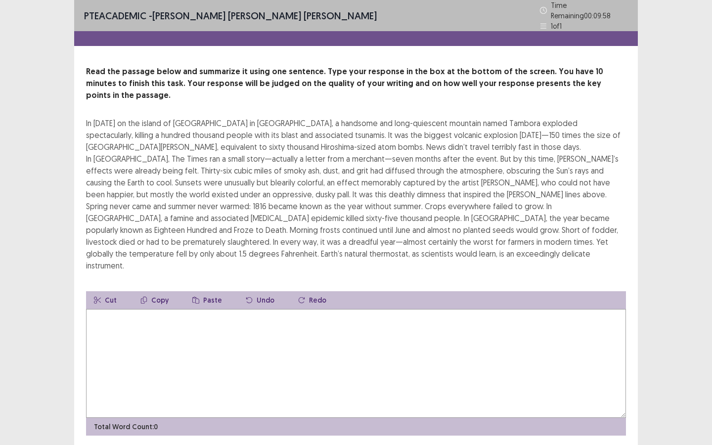
click at [354, 314] on textarea at bounding box center [356, 363] width 540 height 109
click at [250, 309] on textarea "**********" at bounding box center [356, 363] width 540 height 109
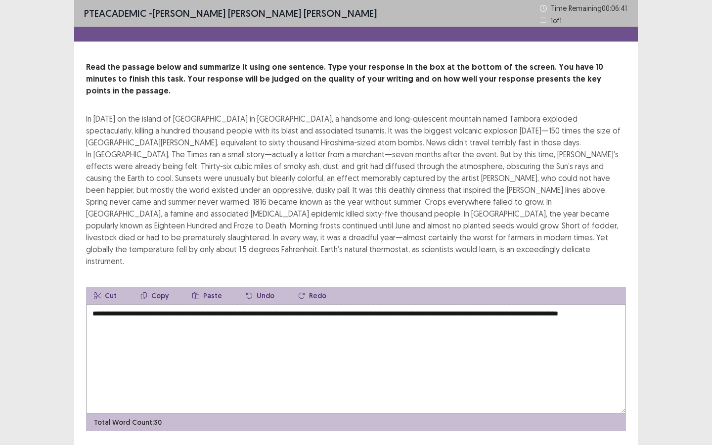
click at [256, 305] on textarea "**********" at bounding box center [356, 359] width 540 height 109
click at [221, 305] on textarea "**********" at bounding box center [356, 359] width 540 height 109
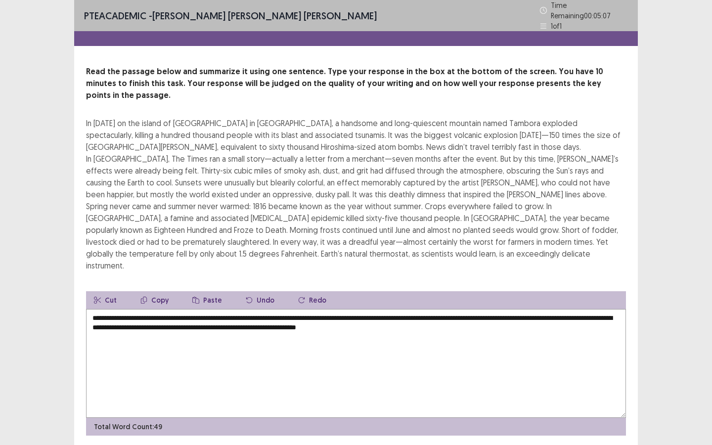
click at [352, 309] on textarea "**********" at bounding box center [356, 363] width 540 height 109
click at [580, 309] on textarea "**********" at bounding box center [356, 363] width 540 height 109
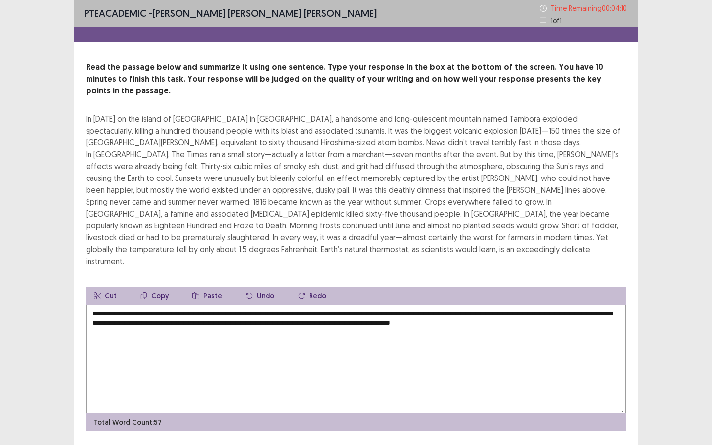
click at [457, 305] on textarea "**********" at bounding box center [356, 359] width 540 height 109
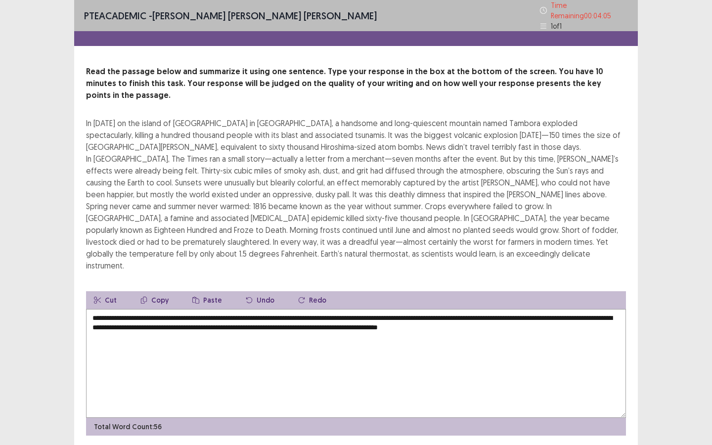
click at [547, 309] on textarea "**********" at bounding box center [356, 363] width 540 height 109
type textarea "**********"
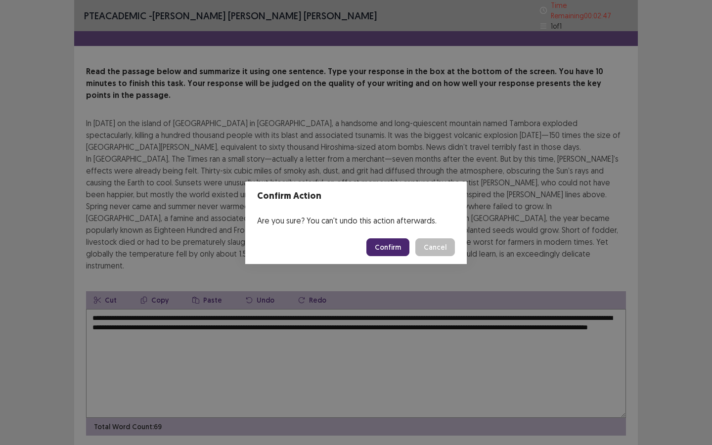
click at [403, 251] on button "Confirm" at bounding box center [387, 247] width 43 height 18
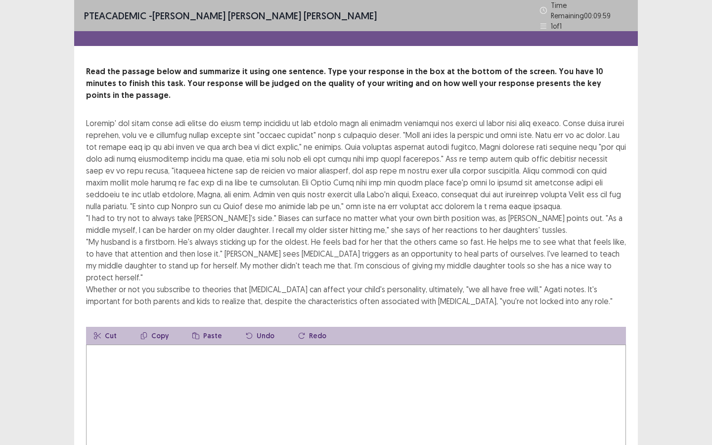
click at [384, 345] on textarea at bounding box center [356, 399] width 540 height 109
type textarea "*"
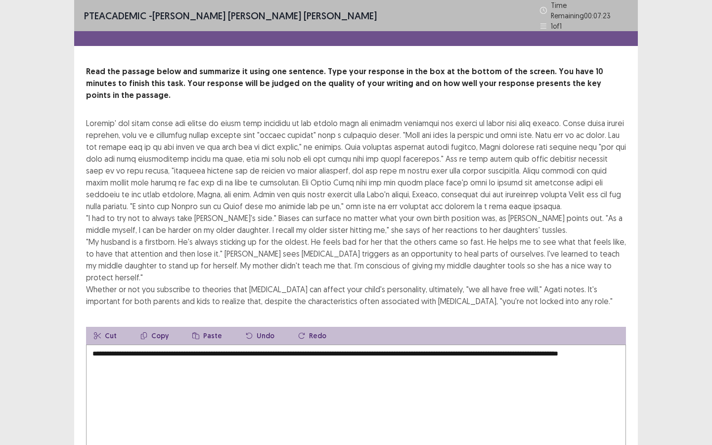
click at [536, 345] on textarea "**********" at bounding box center [356, 399] width 540 height 109
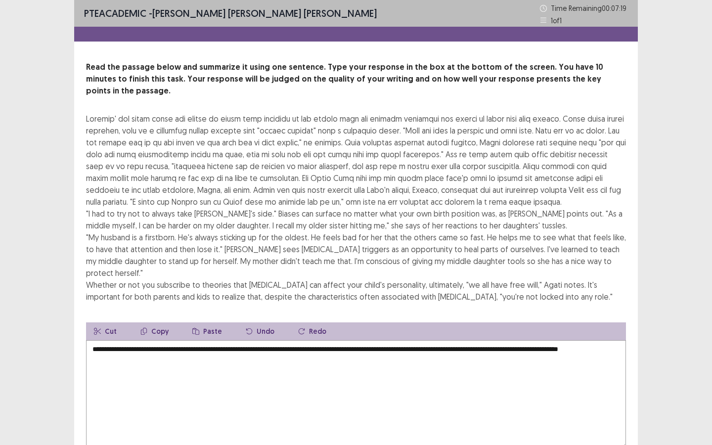
click at [436, 340] on textarea "**********" at bounding box center [356, 394] width 540 height 109
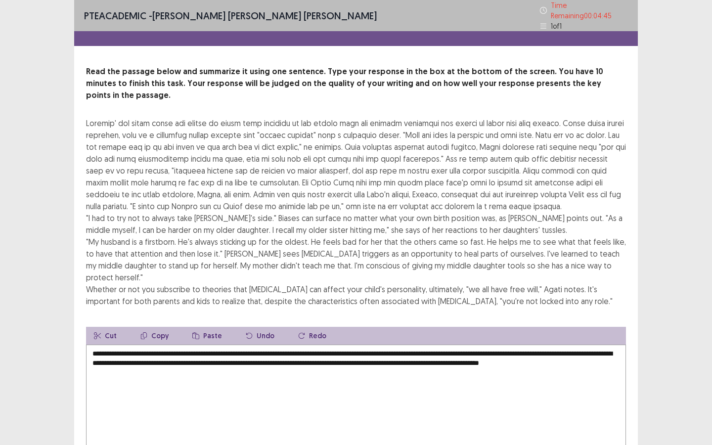
click at [298, 345] on textarea "**********" at bounding box center [356, 399] width 540 height 109
click at [207, 345] on textarea "**********" at bounding box center [356, 399] width 540 height 109
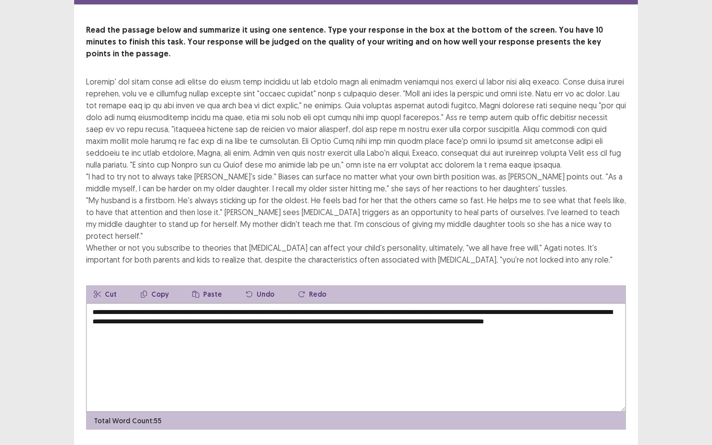
click at [96, 303] on textarea "**********" at bounding box center [356, 357] width 540 height 109
click at [174, 311] on textarea "**********" at bounding box center [356, 357] width 540 height 109
type textarea "**********"
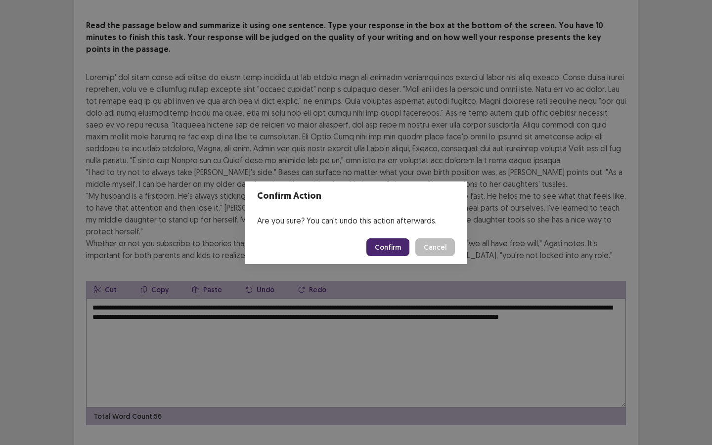
click at [391, 251] on button "Confirm" at bounding box center [387, 247] width 43 height 18
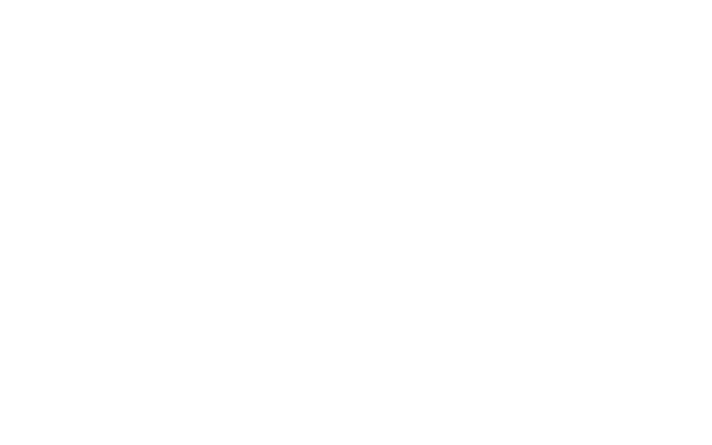
scroll to position [0, 0]
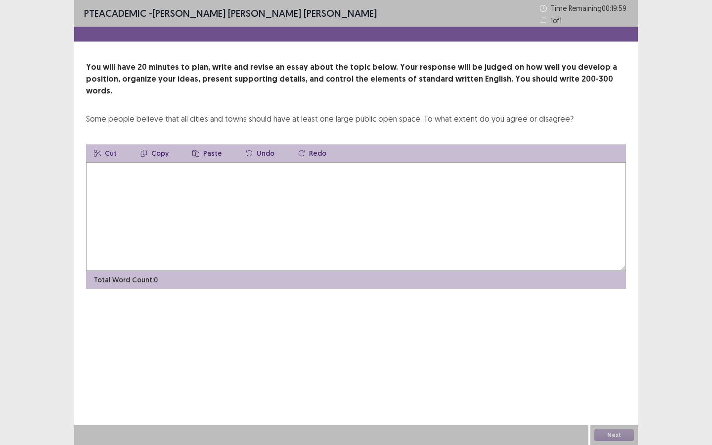
click at [400, 163] on textarea at bounding box center [356, 216] width 540 height 109
type textarea "*"
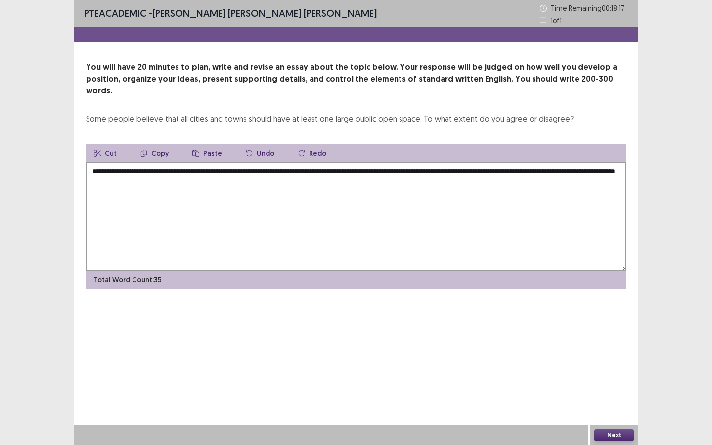
click at [539, 162] on textarea "**********" at bounding box center [356, 216] width 540 height 109
click at [600, 162] on textarea "**********" at bounding box center [356, 216] width 540 height 109
click at [140, 169] on textarea "**********" at bounding box center [356, 216] width 540 height 109
click at [496, 164] on textarea "**********" at bounding box center [356, 216] width 540 height 109
click at [489, 172] on textarea "**********" at bounding box center [356, 216] width 540 height 109
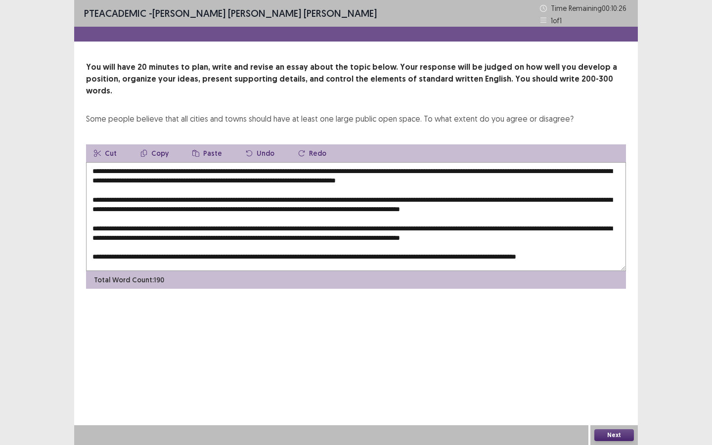
click at [322, 168] on textarea at bounding box center [356, 216] width 540 height 109
drag, startPoint x: 329, startPoint y: 169, endPoint x: 328, endPoint y: 175, distance: 5.5
click at [328, 169] on textarea at bounding box center [356, 216] width 540 height 109
click at [164, 162] on textarea at bounding box center [356, 216] width 540 height 109
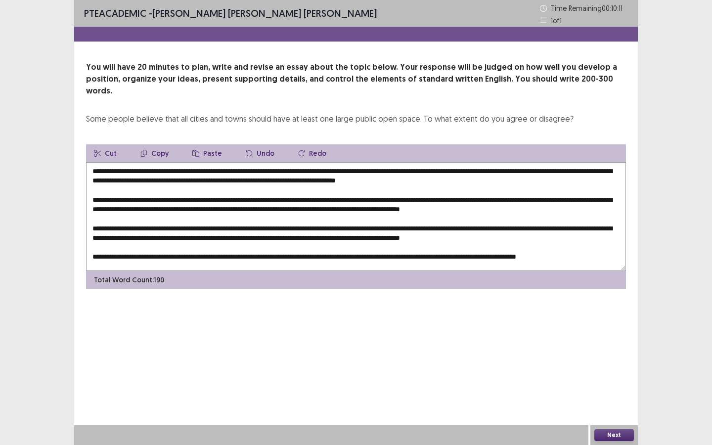
click at [164, 162] on textarea at bounding box center [356, 216] width 540 height 109
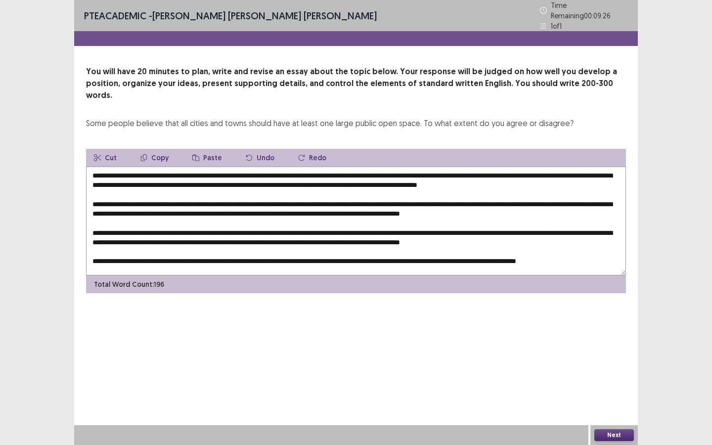
click at [150, 167] on textarea at bounding box center [356, 221] width 540 height 109
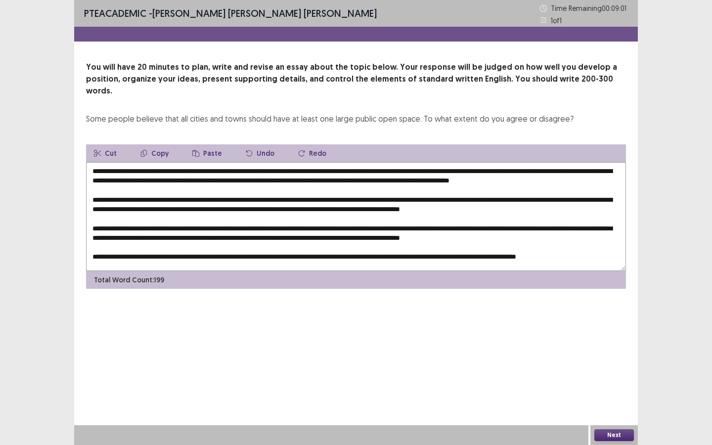
click at [464, 169] on textarea at bounding box center [356, 216] width 540 height 109
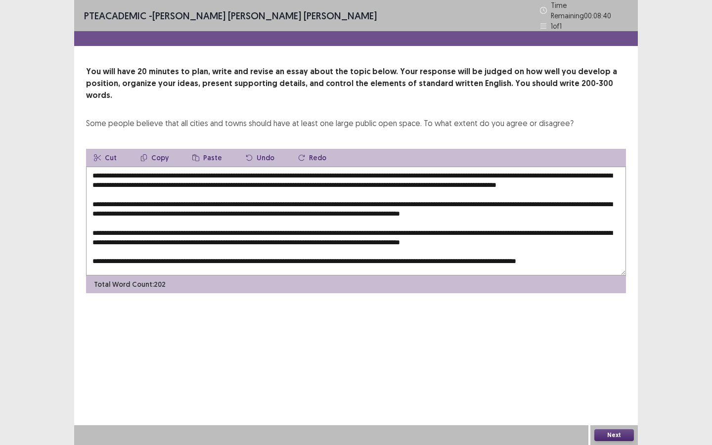
click at [562, 167] on textarea at bounding box center [356, 221] width 540 height 109
click at [521, 173] on textarea at bounding box center [356, 221] width 540 height 109
drag, startPoint x: 588, startPoint y: 171, endPoint x: 588, endPoint y: 188, distance: 17.3
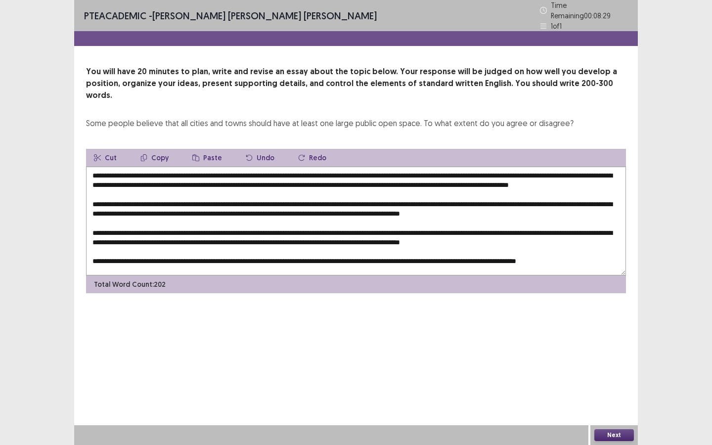
click at [588, 176] on textarea at bounding box center [356, 221] width 540 height 109
click at [448, 172] on textarea at bounding box center [356, 221] width 540 height 109
drag, startPoint x: 574, startPoint y: 169, endPoint x: 574, endPoint y: 199, distance: 30.7
click at [574, 173] on textarea at bounding box center [356, 221] width 540 height 109
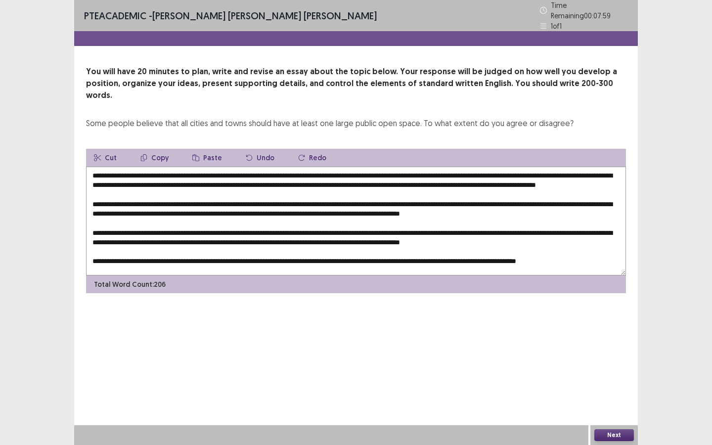
drag, startPoint x: 221, startPoint y: 197, endPoint x: 237, endPoint y: 196, distance: 16.3
click at [237, 196] on textarea at bounding box center [356, 221] width 540 height 109
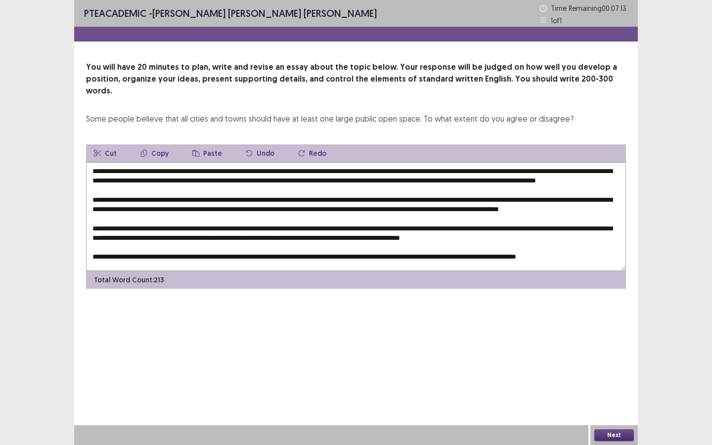
click at [124, 205] on textarea at bounding box center [356, 216] width 540 height 109
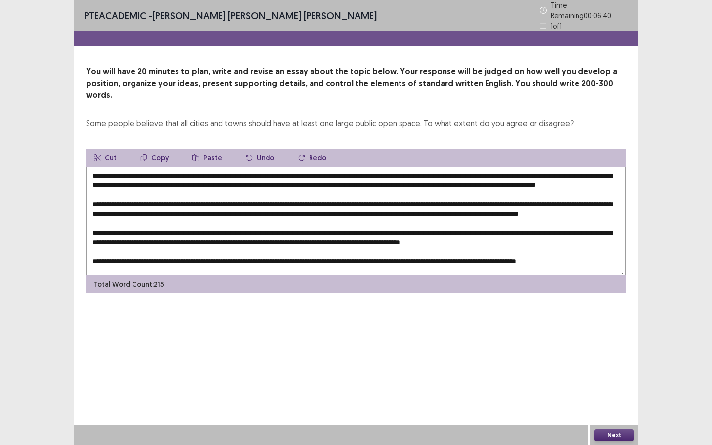
click at [269, 207] on textarea at bounding box center [356, 221] width 540 height 109
drag, startPoint x: 144, startPoint y: 207, endPoint x: 144, endPoint y: 220, distance: 12.9
click at [144, 208] on textarea at bounding box center [356, 221] width 540 height 109
click at [352, 203] on textarea at bounding box center [356, 221] width 540 height 109
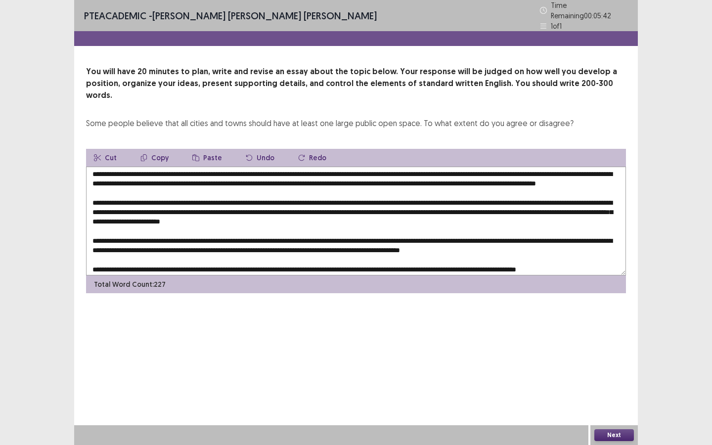
click at [173, 216] on textarea at bounding box center [356, 221] width 540 height 109
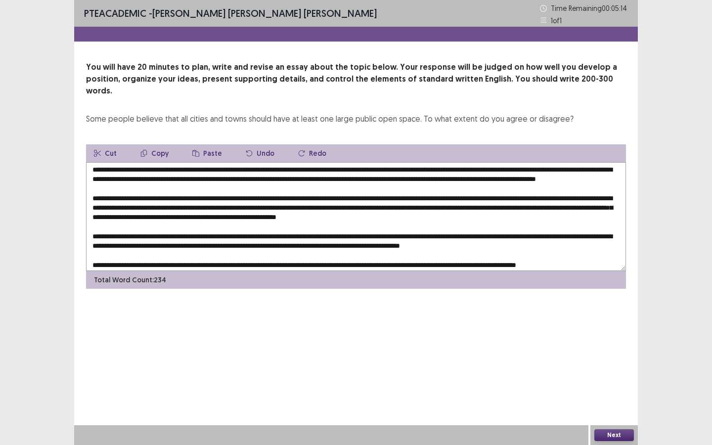
click at [379, 217] on textarea at bounding box center [356, 216] width 540 height 109
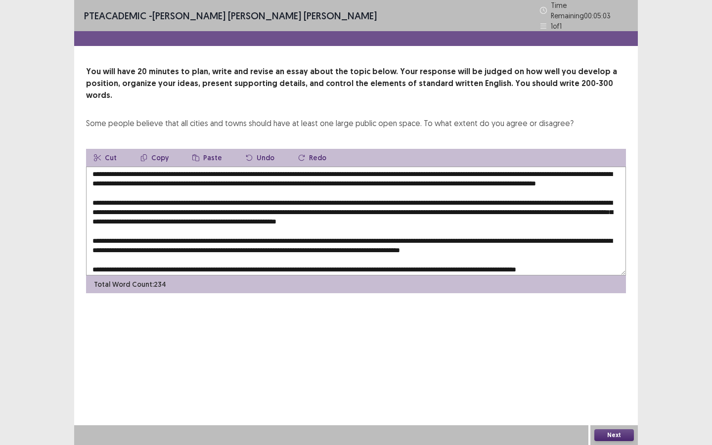
click at [445, 213] on textarea at bounding box center [356, 221] width 540 height 109
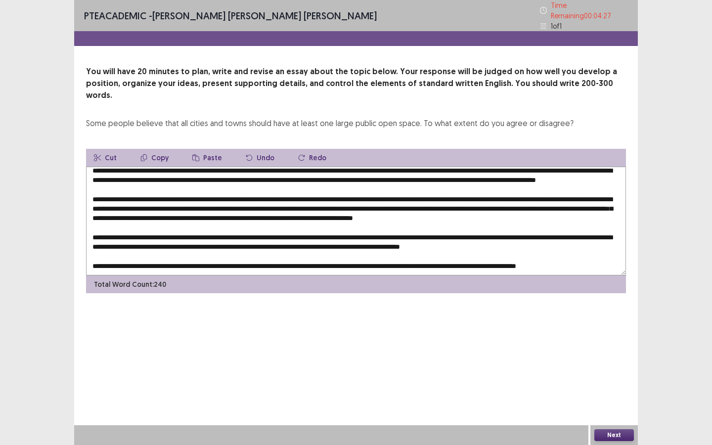
scroll to position [33, 0]
click at [123, 200] on textarea at bounding box center [356, 221] width 540 height 109
click at [139, 183] on textarea at bounding box center [356, 221] width 540 height 109
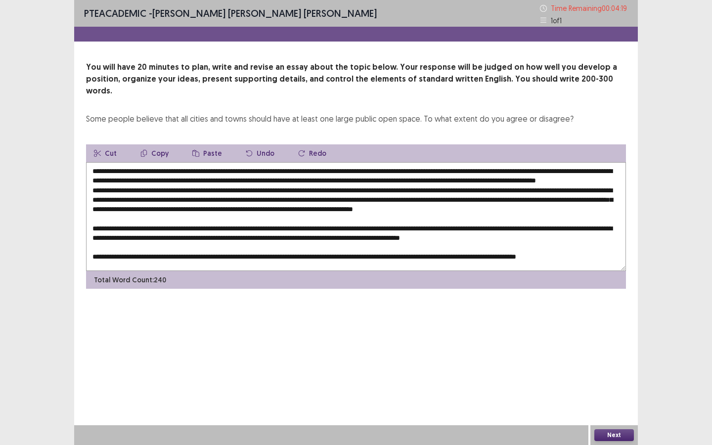
scroll to position [20, 0]
click at [250, 217] on textarea at bounding box center [356, 216] width 540 height 109
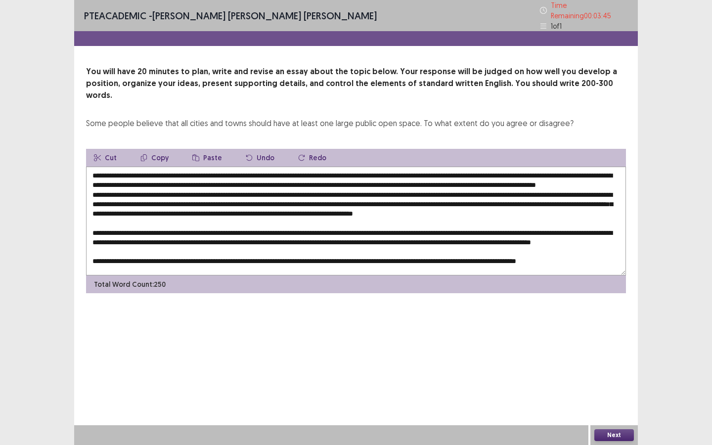
click at [256, 224] on textarea at bounding box center [356, 221] width 540 height 109
click at [147, 235] on textarea at bounding box center [356, 221] width 540 height 109
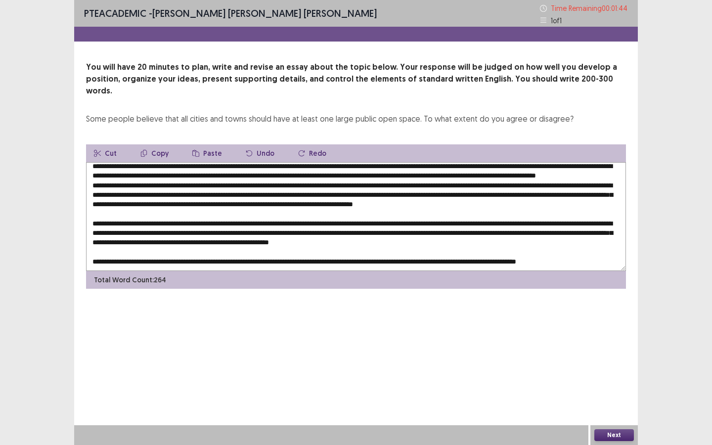
click at [487, 234] on textarea at bounding box center [356, 216] width 540 height 109
click at [328, 237] on textarea at bounding box center [356, 216] width 540 height 109
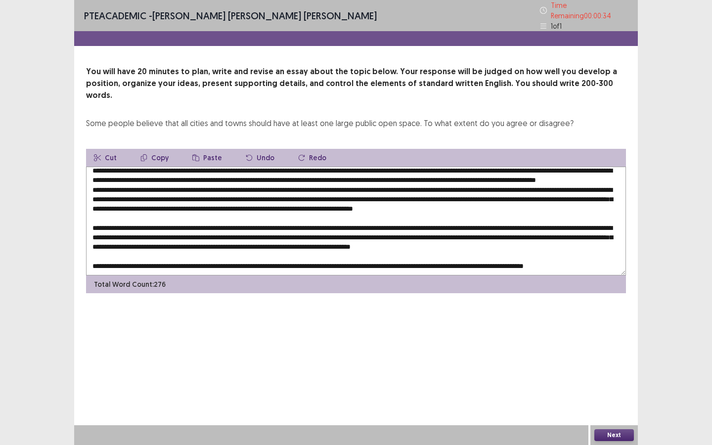
scroll to position [0, 0]
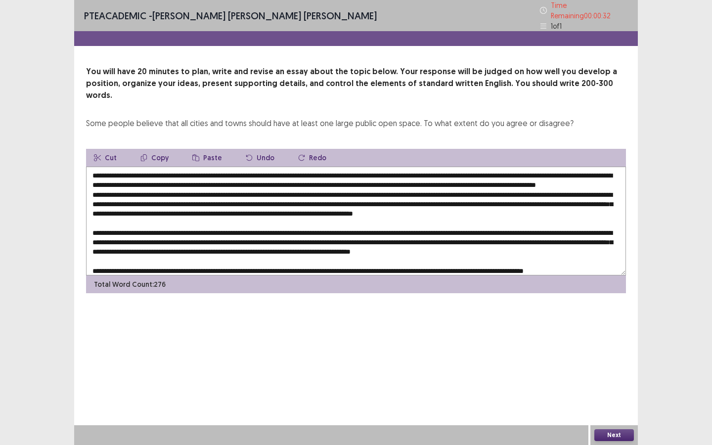
click at [331, 221] on textarea at bounding box center [356, 221] width 540 height 109
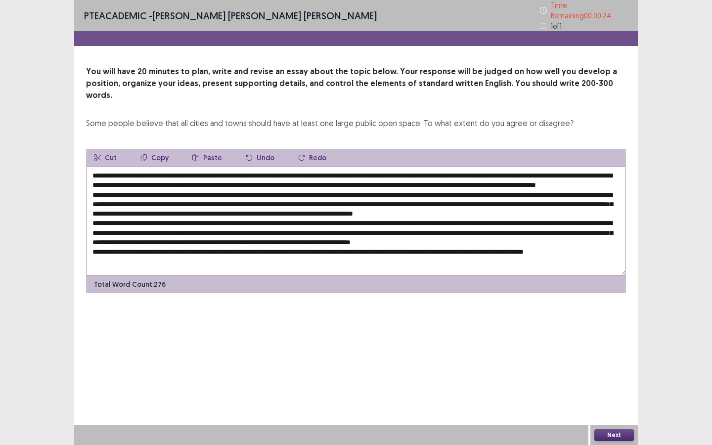
type textarea "**********"
click at [618, 364] on button "Next" at bounding box center [614, 435] width 40 height 12
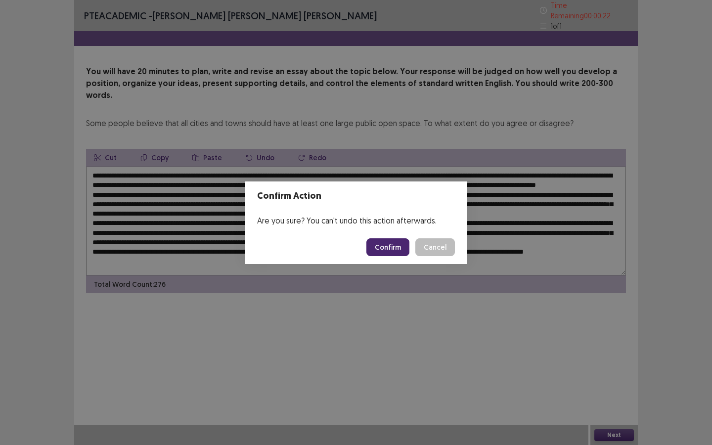
click at [399, 244] on button "Confirm" at bounding box center [387, 247] width 43 height 18
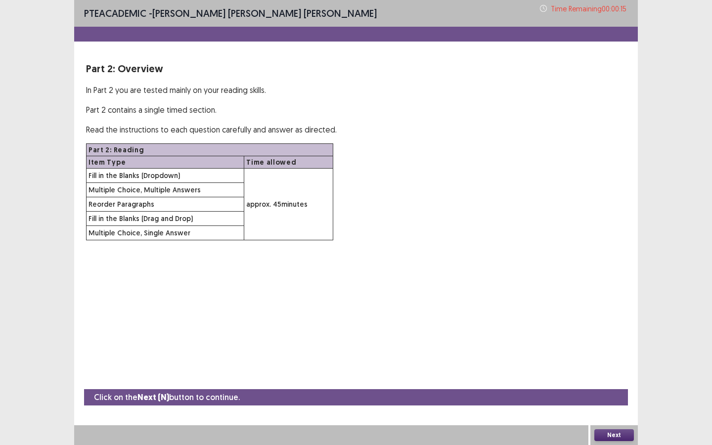
click at [618, 364] on button "Next" at bounding box center [614, 435] width 40 height 12
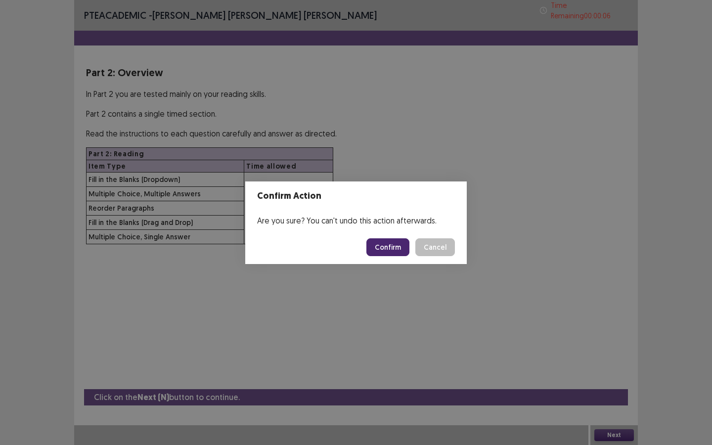
click at [396, 245] on button "Confirm" at bounding box center [387, 247] width 43 height 18
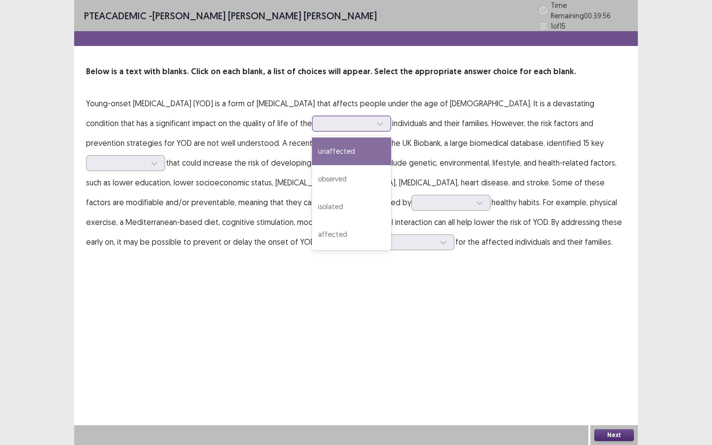
click at [320, 119] on div at bounding box center [345, 123] width 51 height 9
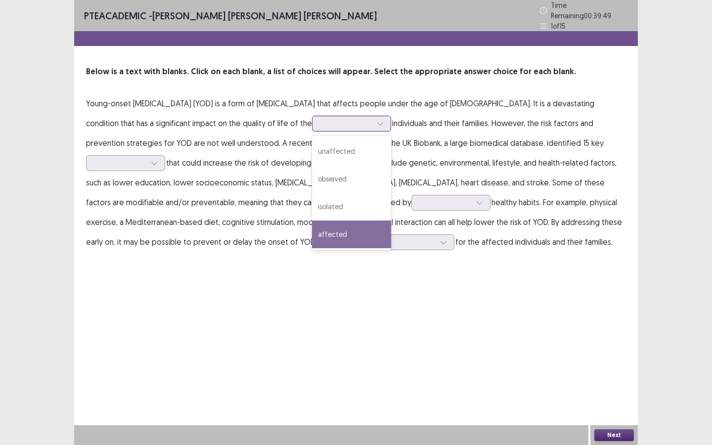
click at [312, 238] on div "affected" at bounding box center [351, 235] width 79 height 28
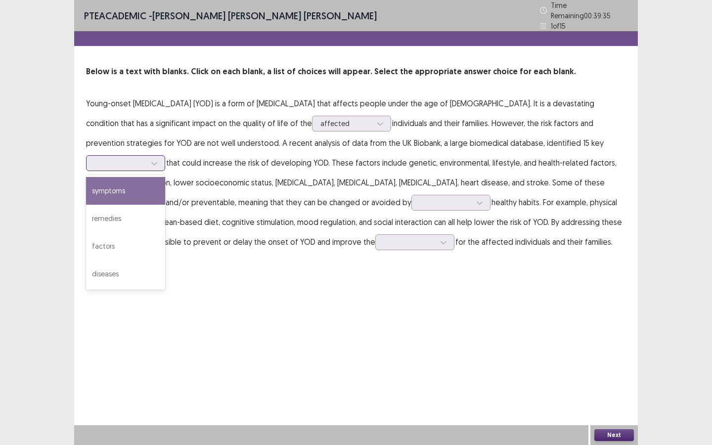
click at [146, 158] on div at bounding box center [119, 162] width 51 height 9
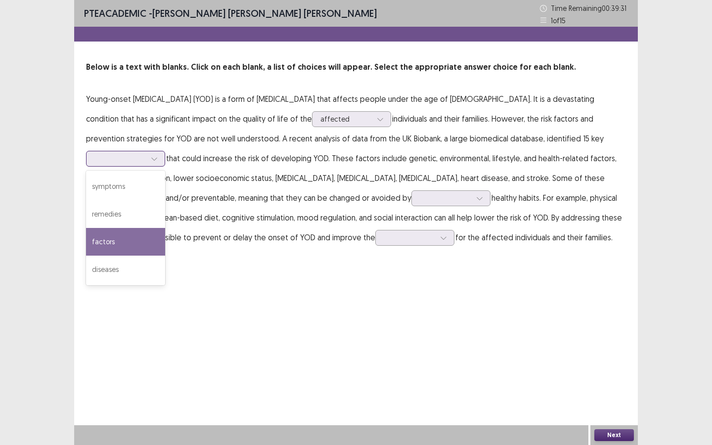
click at [165, 228] on div "factors" at bounding box center [125, 242] width 79 height 28
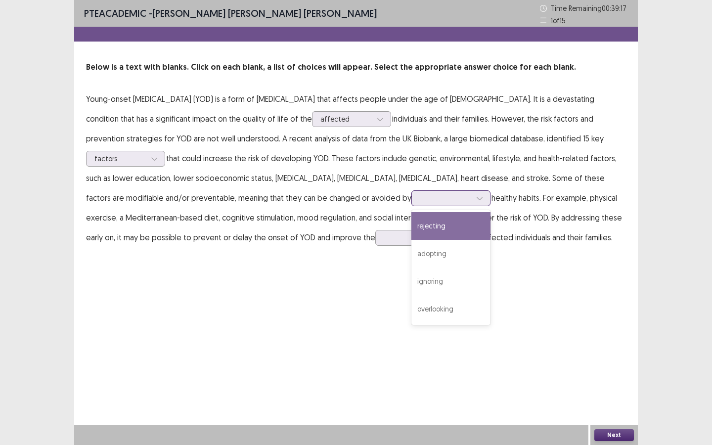
click at [420, 197] on div at bounding box center [445, 197] width 51 height 9
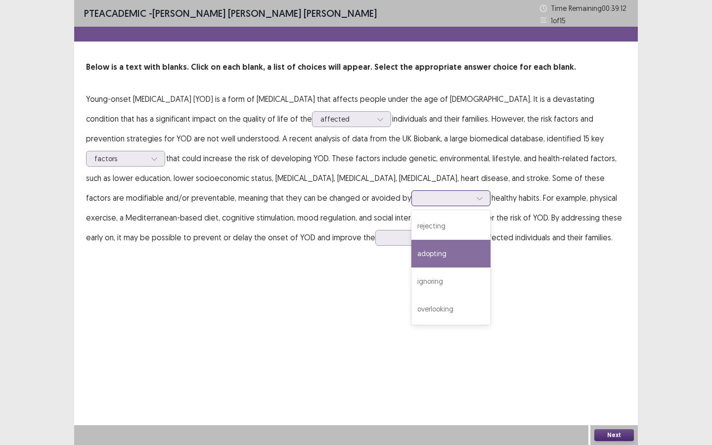
click at [411, 255] on div "adopting" at bounding box center [450, 254] width 79 height 28
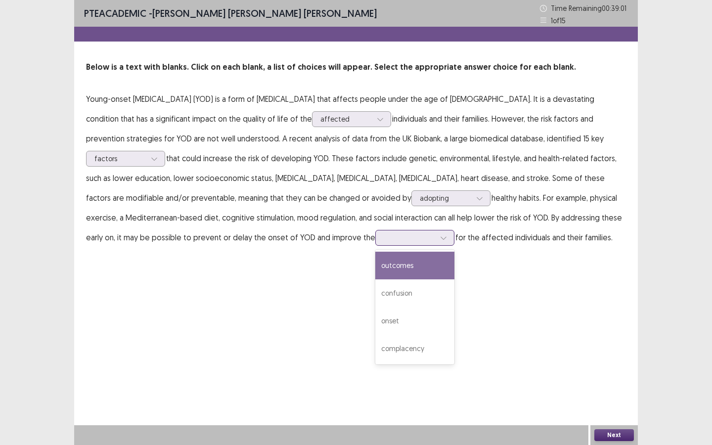
click at [436, 242] on div at bounding box center [443, 237] width 15 height 15
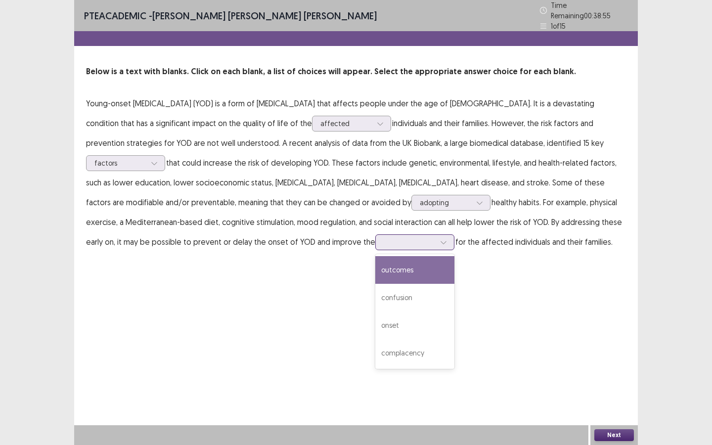
click at [375, 257] on div "outcomes" at bounding box center [414, 270] width 79 height 28
click at [616, 364] on button "Next" at bounding box center [614, 435] width 40 height 12
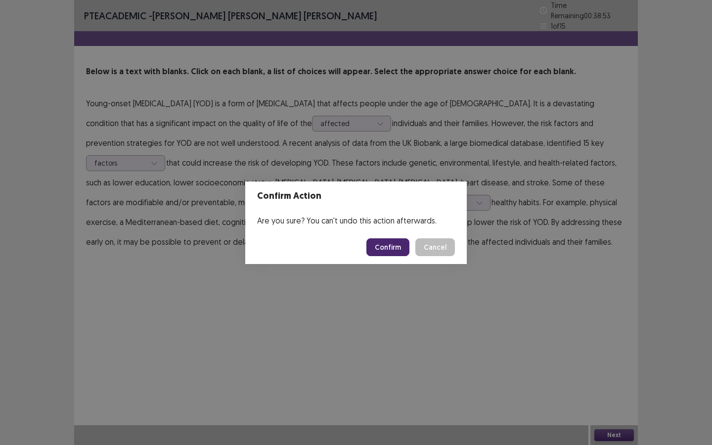
click at [373, 243] on button "Confirm" at bounding box center [387, 247] width 43 height 18
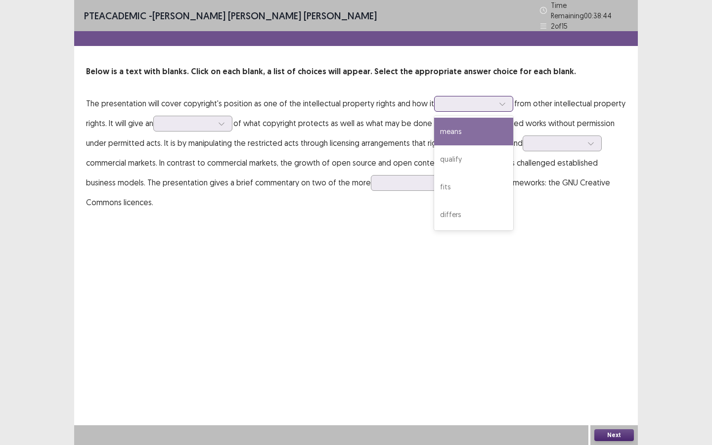
click at [490, 105] on div at bounding box center [473, 104] width 79 height 16
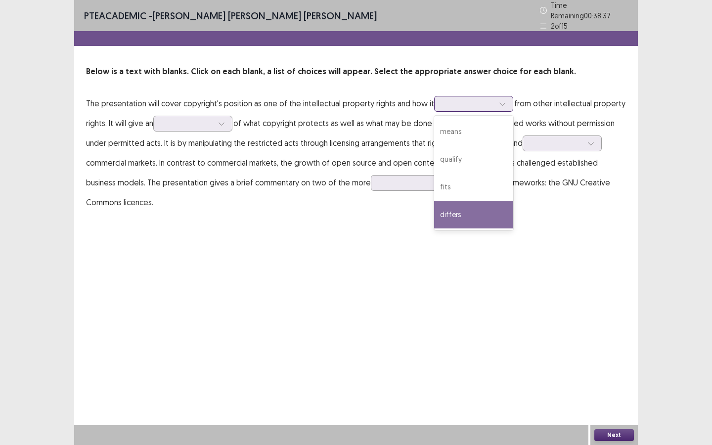
click at [486, 206] on div "differs" at bounding box center [473, 215] width 79 height 28
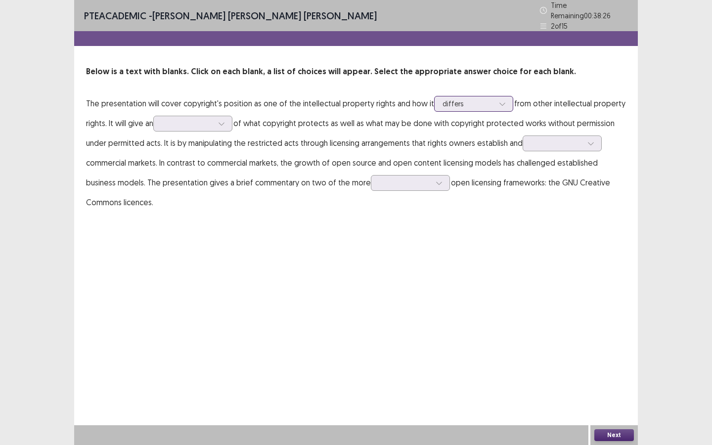
click at [486, 102] on div at bounding box center [468, 103] width 51 height 9
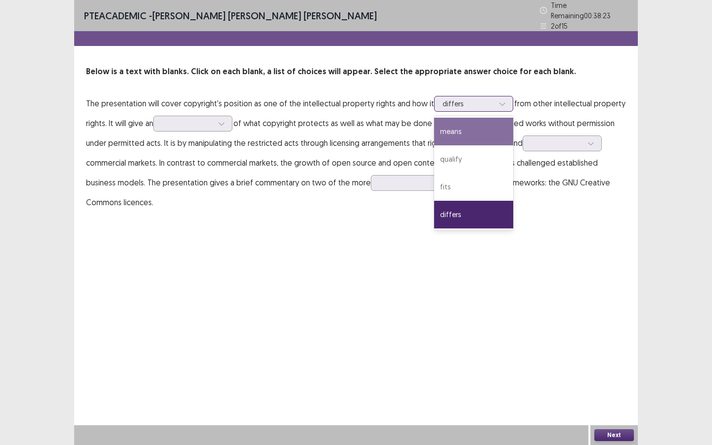
click at [478, 122] on div "means" at bounding box center [473, 132] width 79 height 28
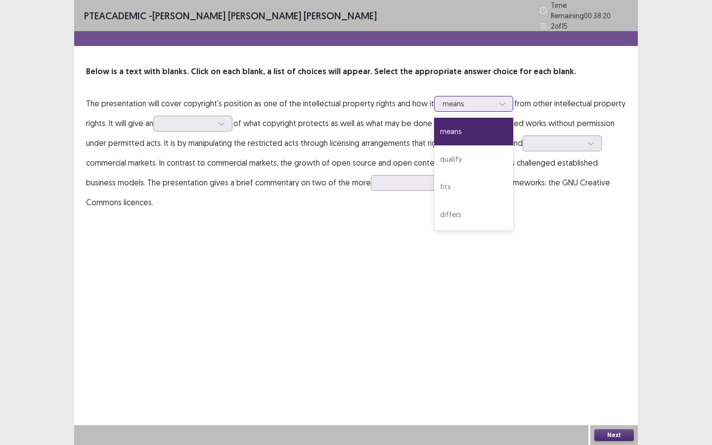
click at [478, 102] on div at bounding box center [468, 103] width 51 height 9
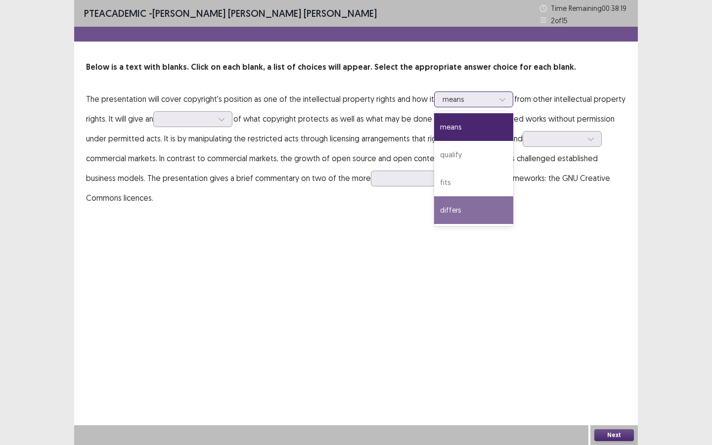
click at [468, 205] on div "differs" at bounding box center [473, 210] width 79 height 28
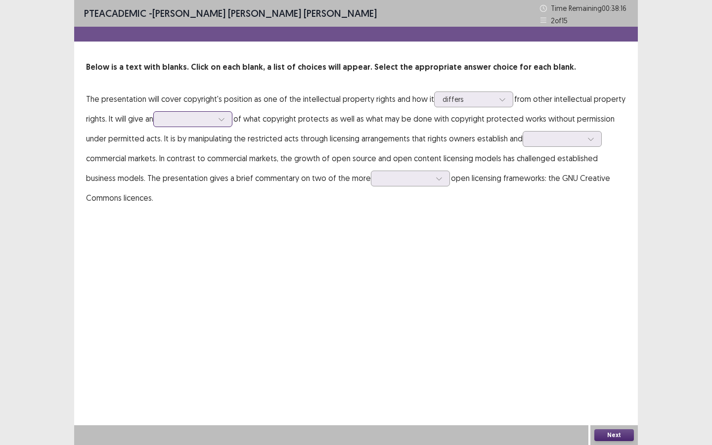
click at [217, 118] on div at bounding box center [221, 119] width 15 height 15
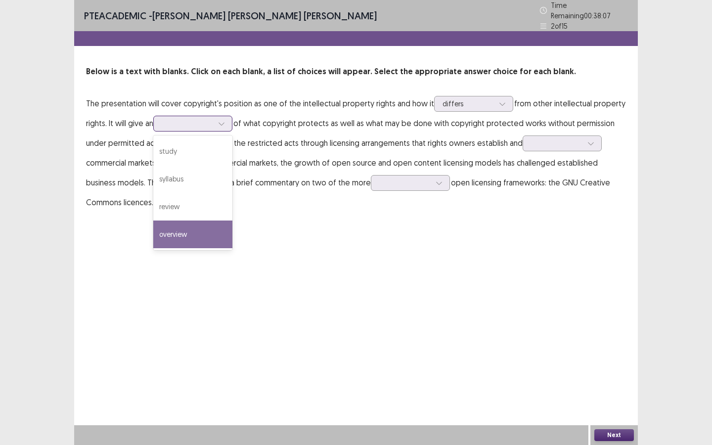
click at [197, 233] on div "overview" at bounding box center [192, 235] width 79 height 28
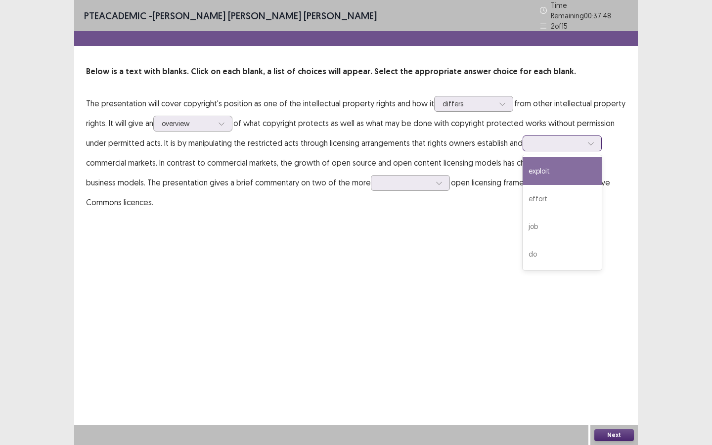
click at [570, 140] on div at bounding box center [556, 142] width 51 height 9
click at [567, 167] on div "exploit" at bounding box center [562, 171] width 79 height 28
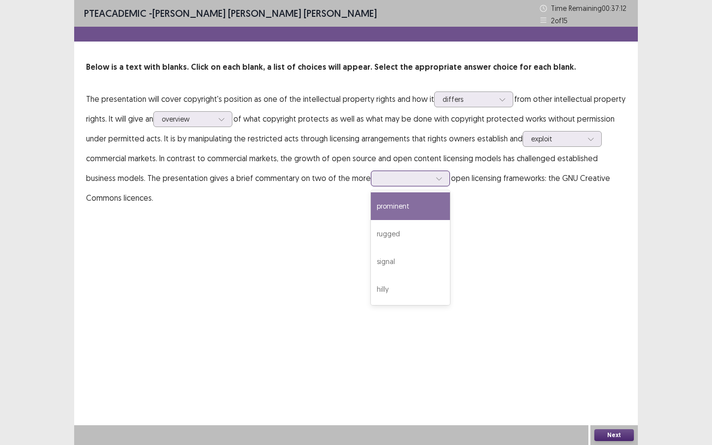
click at [417, 181] on div at bounding box center [404, 178] width 51 height 9
click at [417, 215] on div "prominent" at bounding box center [410, 206] width 79 height 28
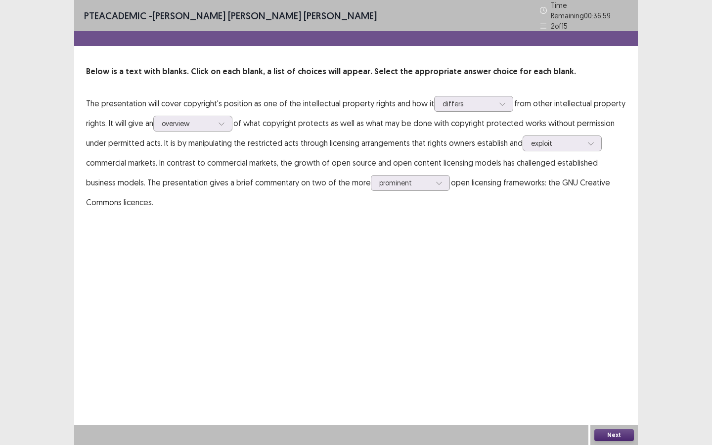
click at [620, 364] on button "Next" at bounding box center [614, 435] width 40 height 12
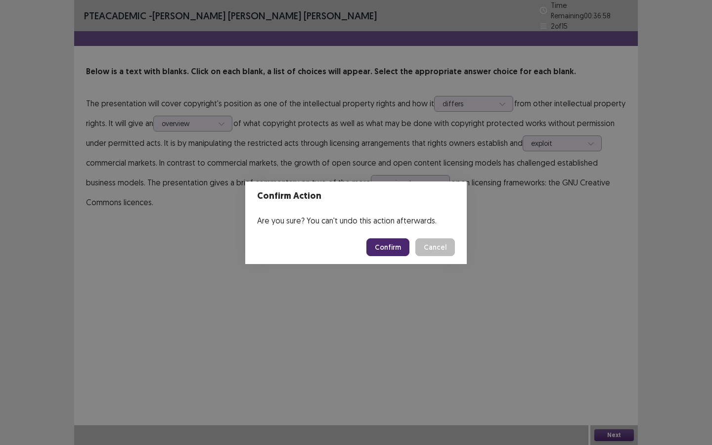
click at [394, 245] on button "Confirm" at bounding box center [387, 247] width 43 height 18
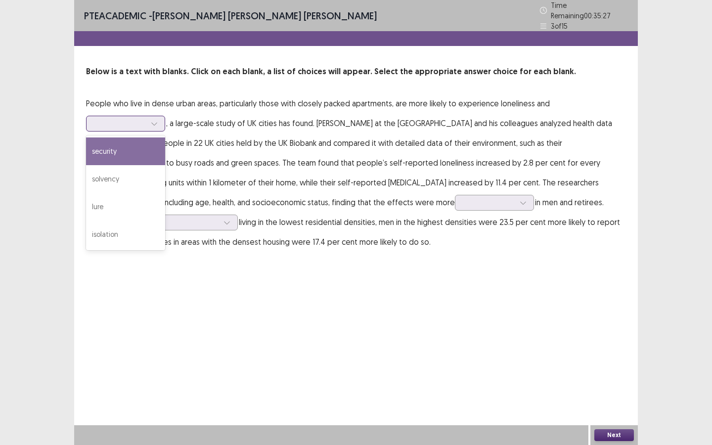
click at [151, 122] on div at bounding box center [154, 123] width 15 height 15
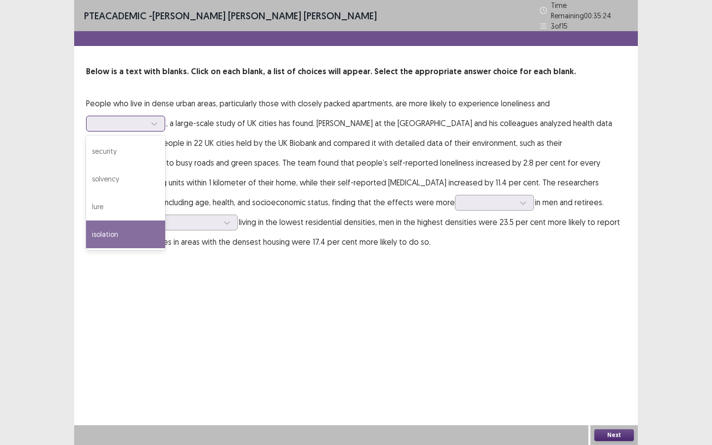
click at [130, 232] on div "isolation" at bounding box center [125, 235] width 79 height 28
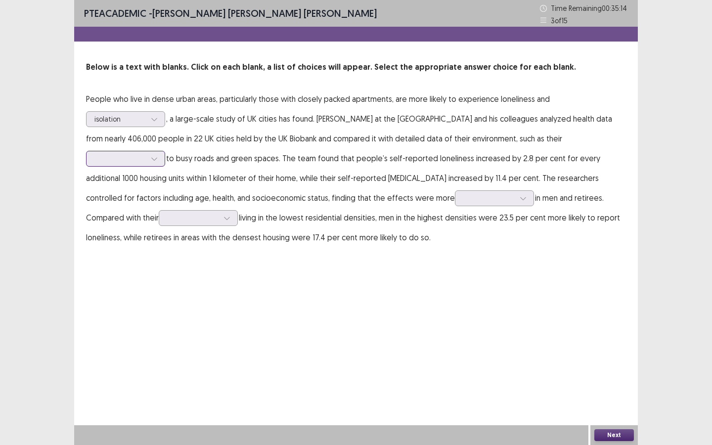
click at [136, 153] on div at bounding box center [119, 158] width 53 height 11
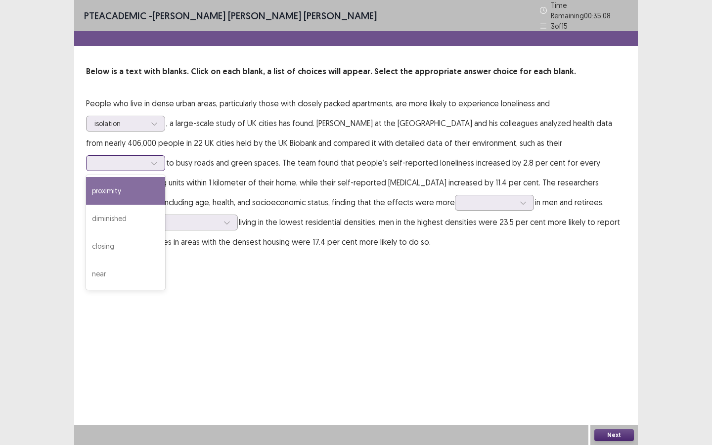
click at [133, 186] on div "proximity" at bounding box center [125, 191] width 79 height 28
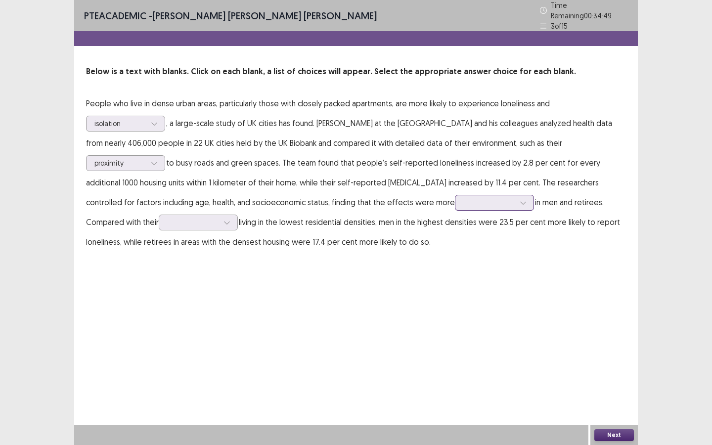
click at [463, 198] on div at bounding box center [488, 202] width 51 height 9
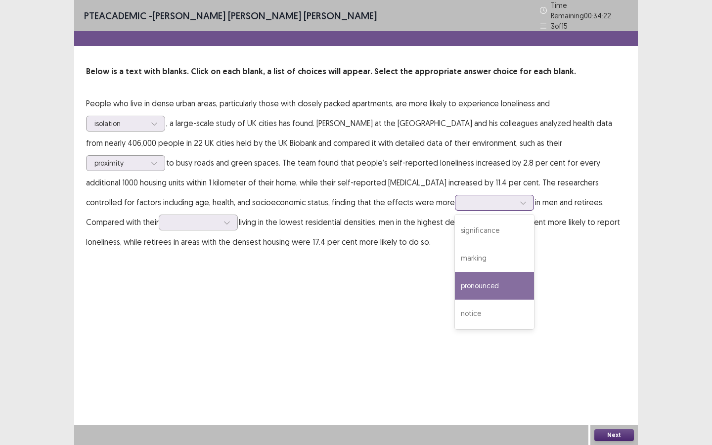
click at [455, 279] on div "pronounced" at bounding box center [494, 286] width 79 height 28
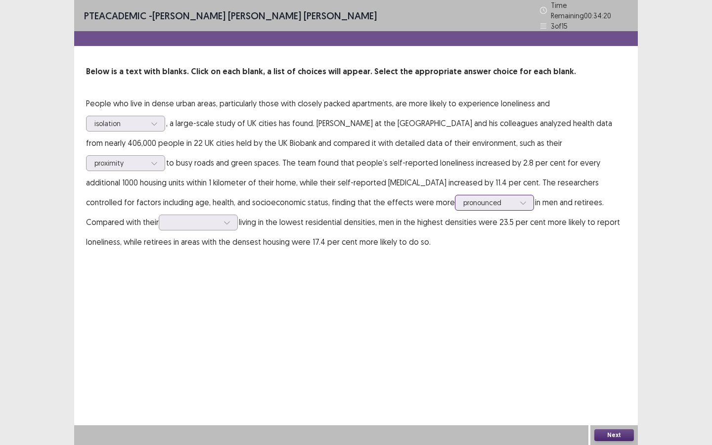
click at [463, 198] on div at bounding box center [488, 202] width 51 height 9
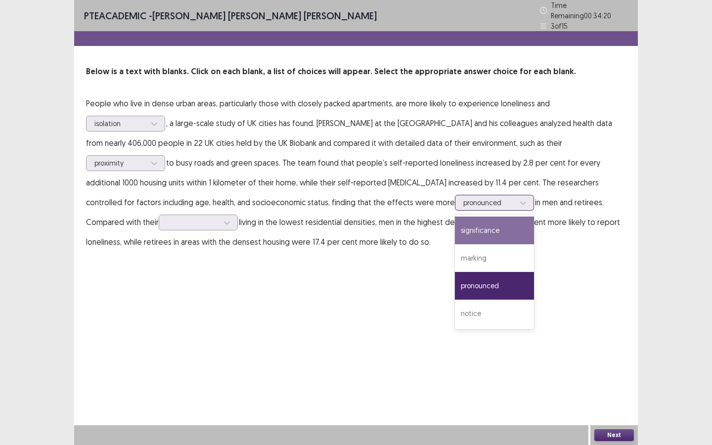
click at [458, 224] on div "significance" at bounding box center [494, 231] width 79 height 28
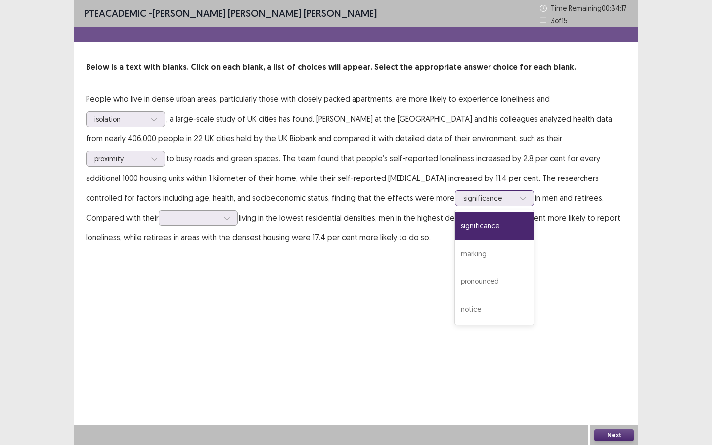
click at [463, 203] on div at bounding box center [488, 197] width 51 height 9
click at [458, 274] on div "pronounced" at bounding box center [494, 282] width 79 height 28
click at [464, 201] on div at bounding box center [488, 197] width 51 height 9
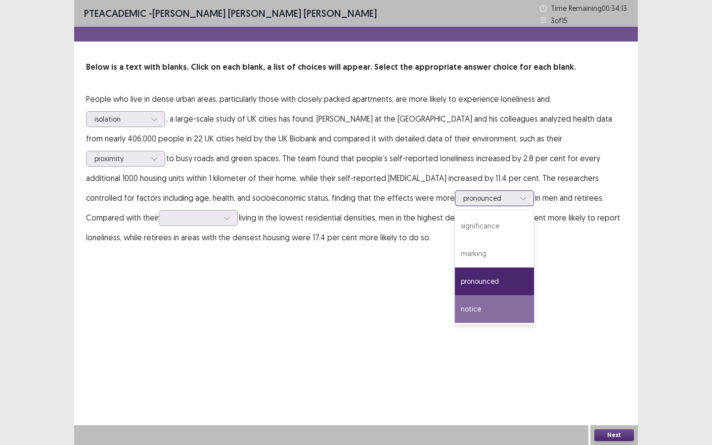
click at [455, 303] on div "notice" at bounding box center [494, 309] width 79 height 28
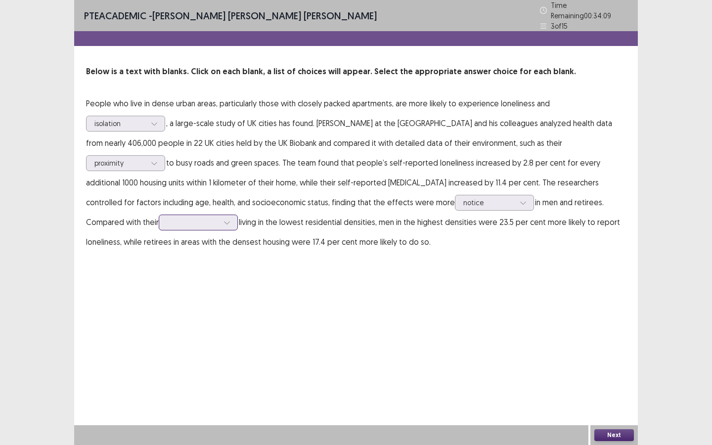
click at [220, 215] on div at bounding box center [227, 222] width 15 height 15
click at [159, 247] on div "counterparts" at bounding box center [198, 250] width 79 height 28
click at [611, 364] on button "Next" at bounding box center [614, 435] width 40 height 12
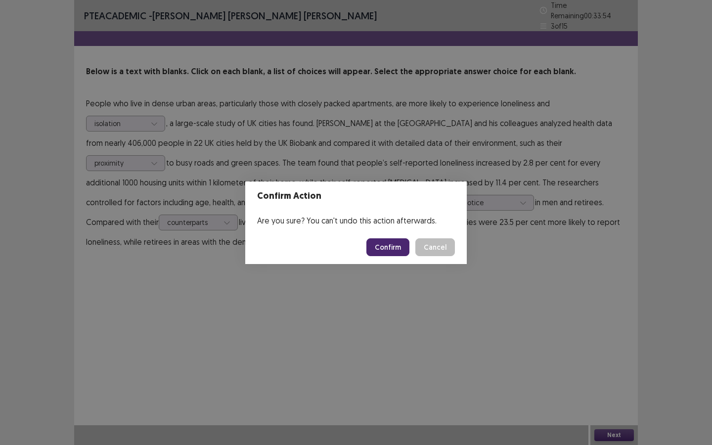
click at [388, 249] on button "Confirm" at bounding box center [387, 247] width 43 height 18
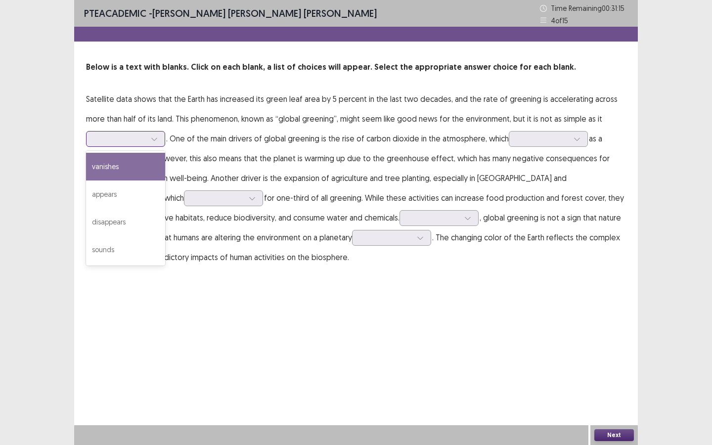
click at [152, 142] on icon at bounding box center [154, 138] width 7 height 7
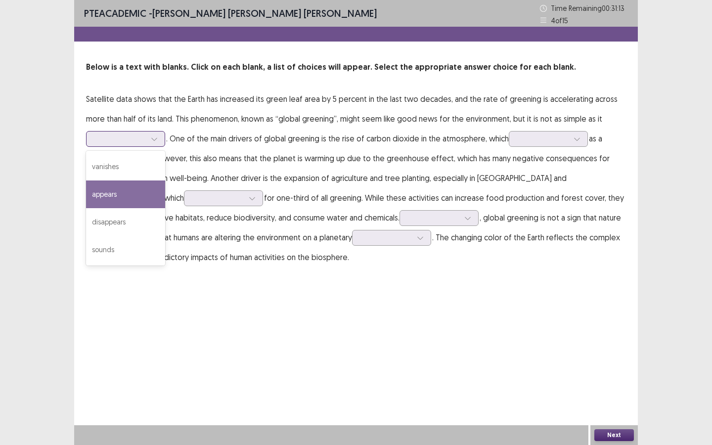
click at [137, 195] on div "appears" at bounding box center [125, 194] width 79 height 28
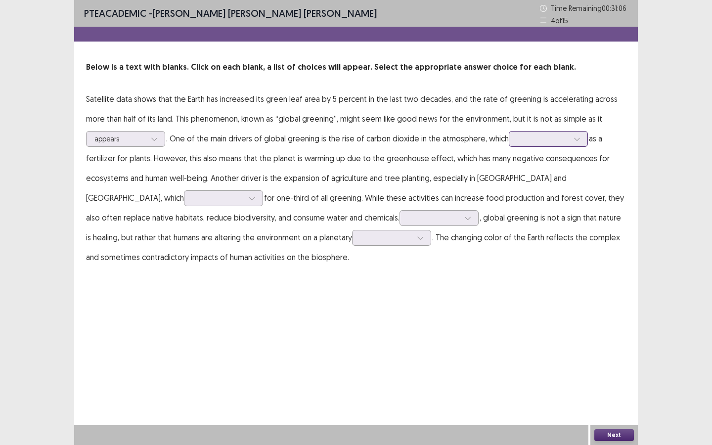
click at [566, 142] on div at bounding box center [542, 138] width 51 height 9
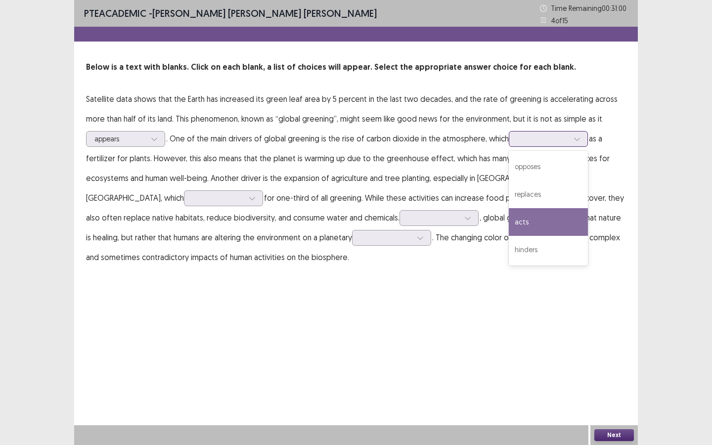
click at [546, 215] on div "acts" at bounding box center [548, 222] width 79 height 28
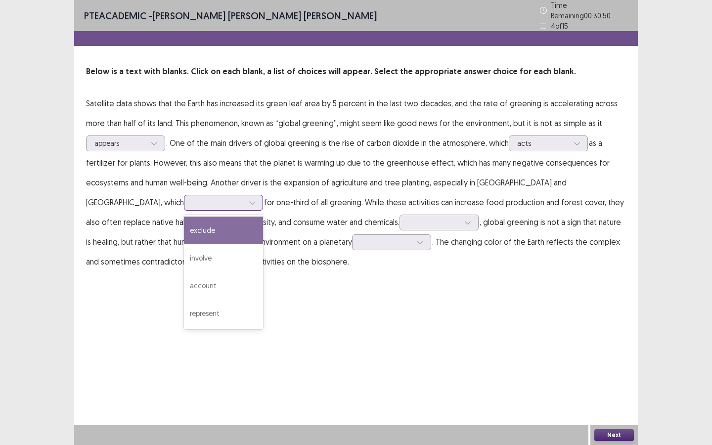
click at [192, 198] on div at bounding box center [217, 202] width 51 height 9
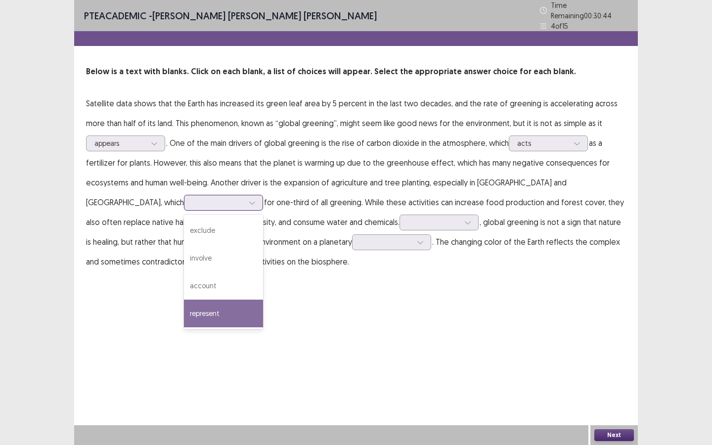
click at [184, 313] on div "represent" at bounding box center [223, 314] width 79 height 28
click at [184, 206] on div "represent" at bounding box center [223, 203] width 79 height 16
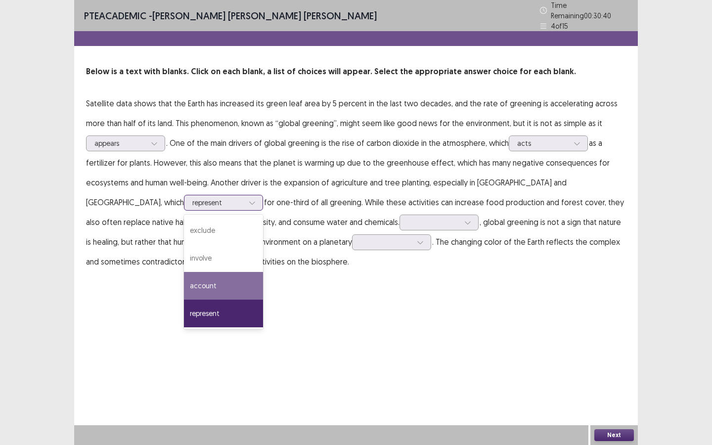
click at [184, 277] on div "account" at bounding box center [223, 286] width 79 height 28
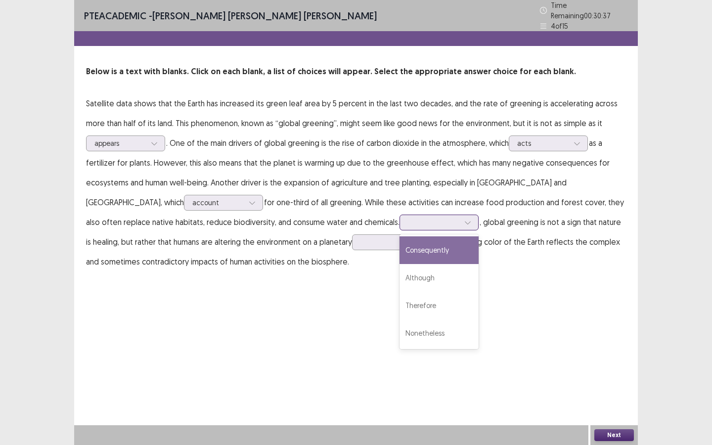
click at [408, 218] on div at bounding box center [433, 222] width 51 height 9
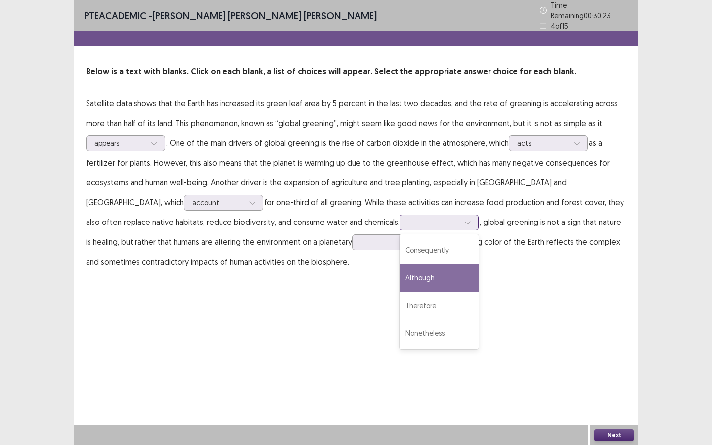
click at [400, 264] on div "Although" at bounding box center [439, 278] width 79 height 28
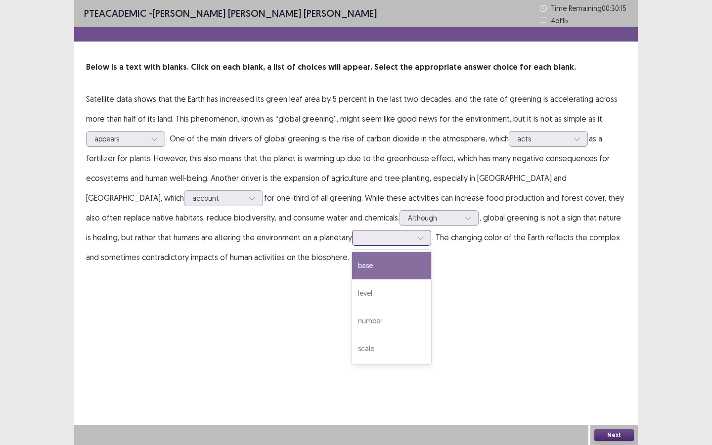
click at [352, 244] on div at bounding box center [391, 238] width 79 height 16
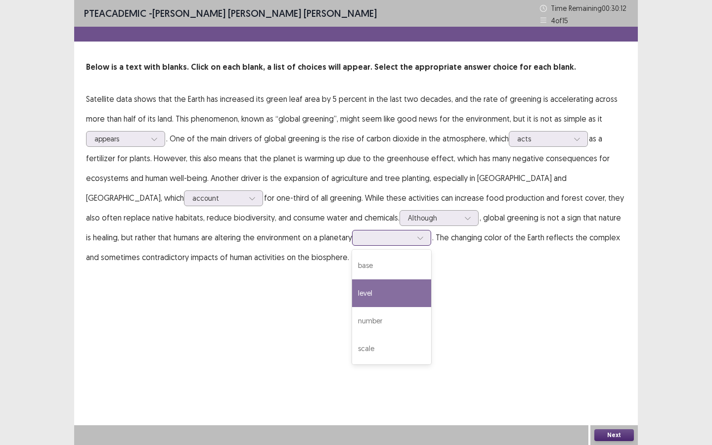
click at [352, 291] on div "level" at bounding box center [391, 293] width 79 height 28
click at [361, 242] on div at bounding box center [386, 237] width 51 height 9
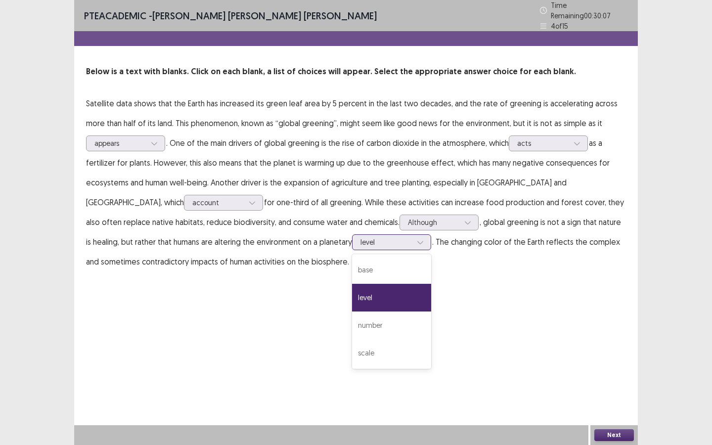
click at [352, 293] on div "level" at bounding box center [391, 298] width 79 height 28
click at [609, 433] on button "Next" at bounding box center [614, 435] width 40 height 12
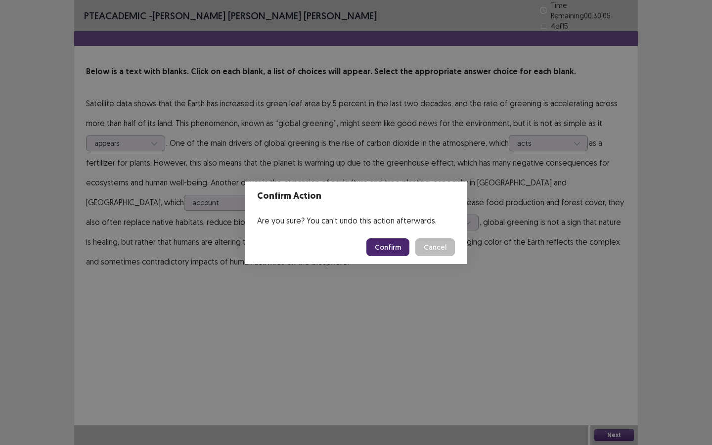
click at [383, 246] on button "Confirm" at bounding box center [387, 247] width 43 height 18
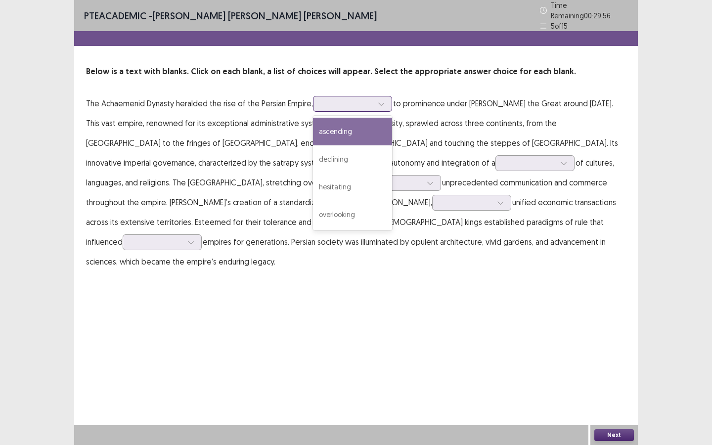
click at [368, 102] on div at bounding box center [346, 103] width 51 height 9
click at [364, 131] on div "ascending" at bounding box center [352, 132] width 79 height 28
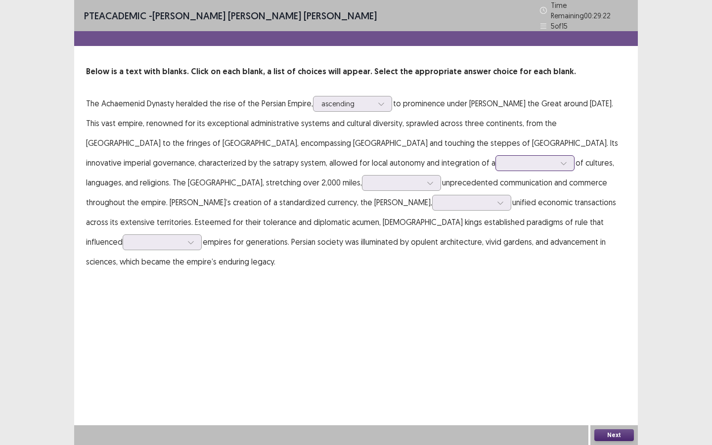
click at [504, 162] on div at bounding box center [529, 162] width 51 height 9
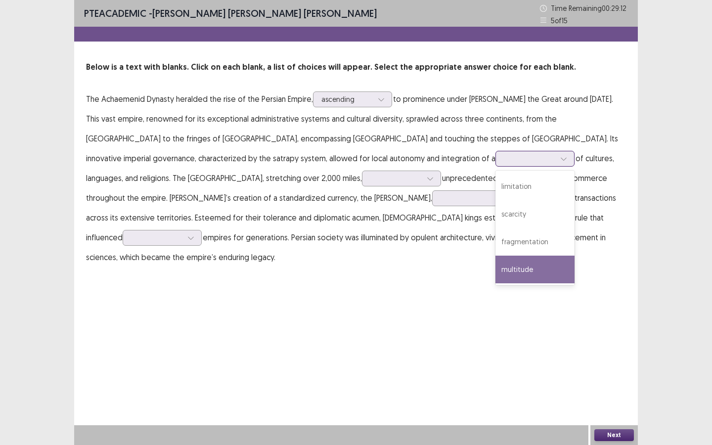
click at [496, 271] on div "multitude" at bounding box center [535, 270] width 79 height 28
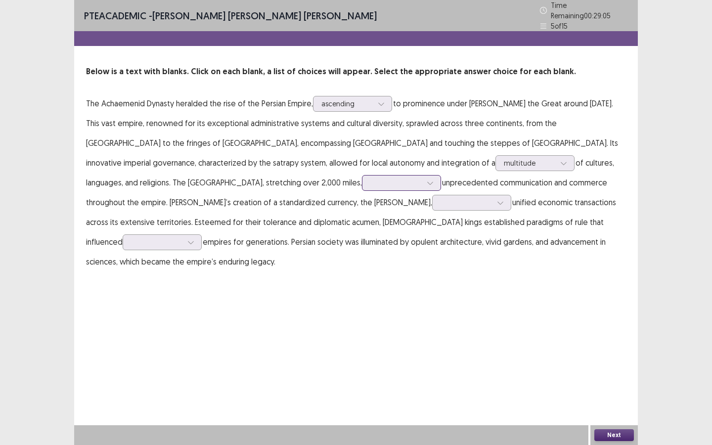
click at [423, 182] on div at bounding box center [430, 183] width 15 height 15
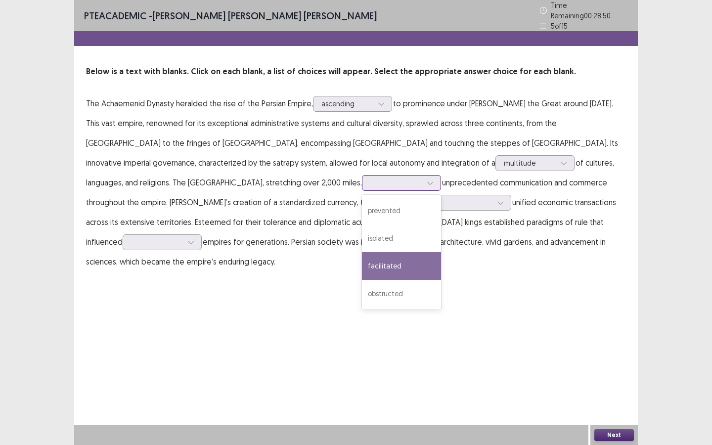
click at [362, 258] on div "facilitated" at bounding box center [401, 266] width 79 height 28
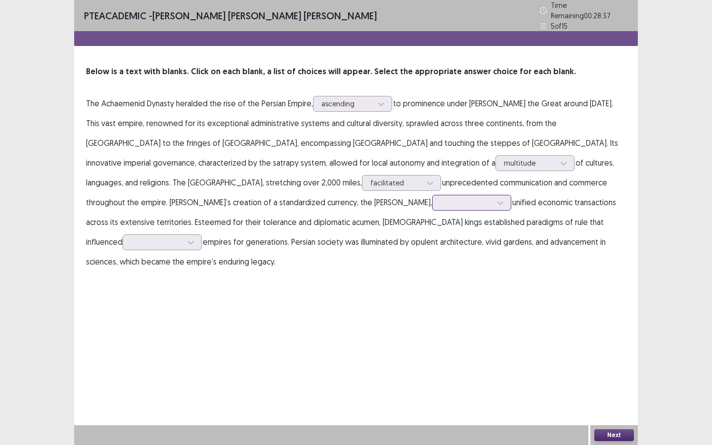
click at [493, 196] on div at bounding box center [500, 202] width 15 height 15
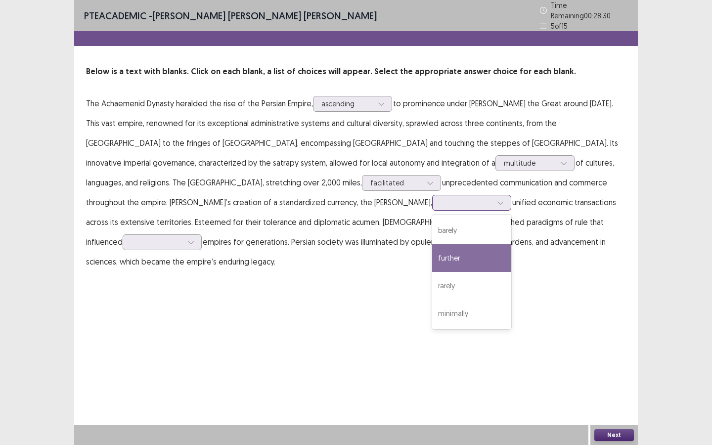
click at [432, 256] on div "further" at bounding box center [471, 258] width 79 height 28
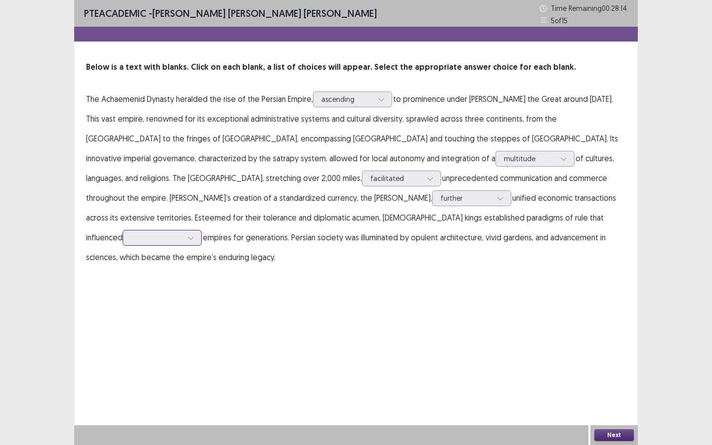
click at [182, 233] on div at bounding box center [156, 237] width 51 height 9
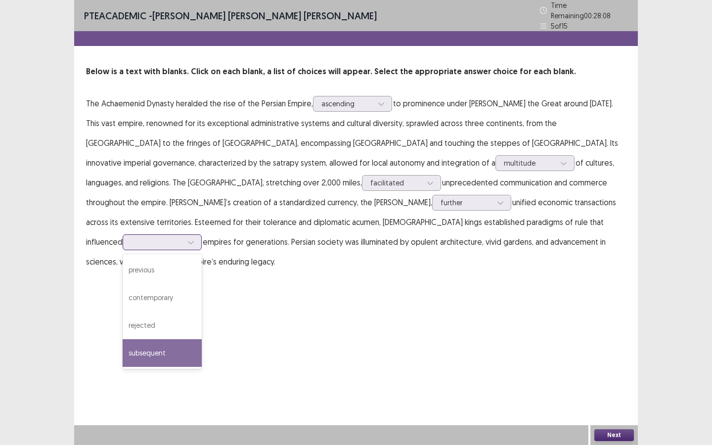
click at [202, 339] on div "subsequent" at bounding box center [162, 353] width 79 height 28
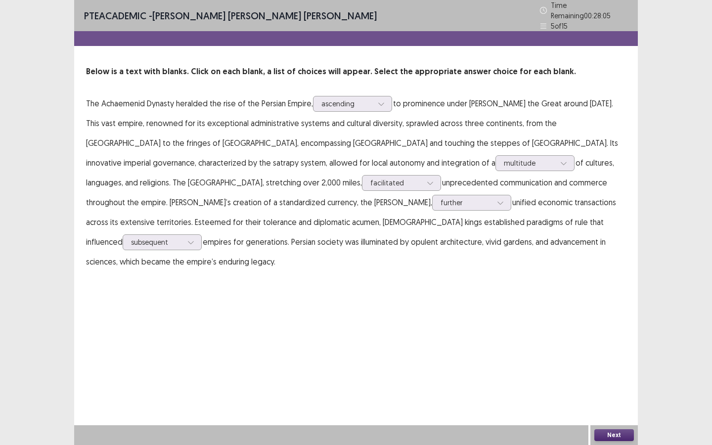
click at [319, 228] on p "The Achaemenid Dynasty heralded the rise of the Persian Empire, ascending to pr…" at bounding box center [356, 182] width 540 height 178
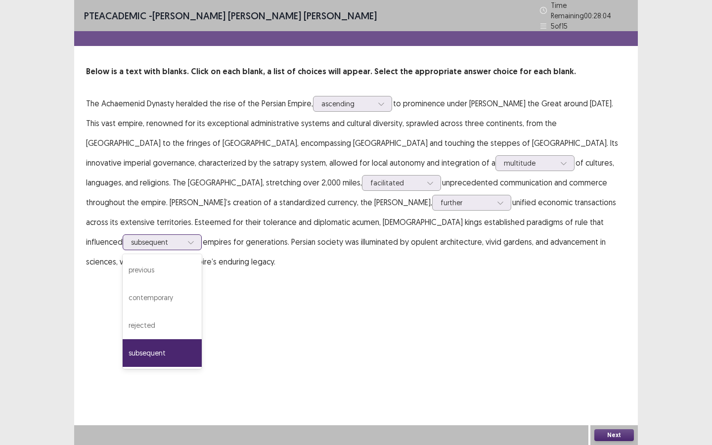
click at [194, 239] on icon at bounding box center [190, 242] width 7 height 7
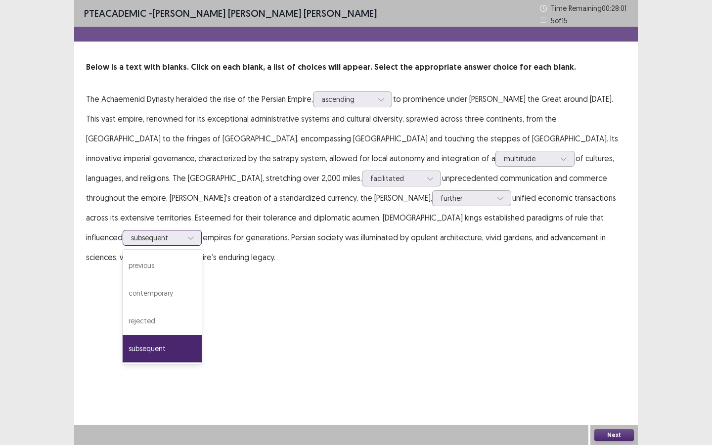
click at [202, 335] on div "subsequent" at bounding box center [162, 349] width 79 height 28
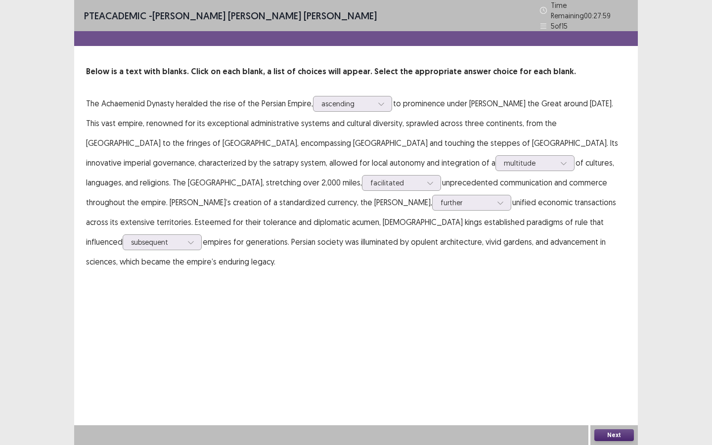
click at [613, 433] on button "Next" at bounding box center [614, 435] width 40 height 12
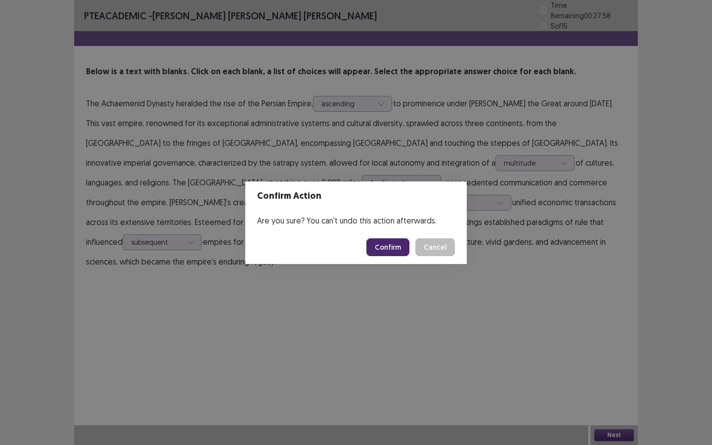
click at [393, 244] on button "Confirm" at bounding box center [387, 247] width 43 height 18
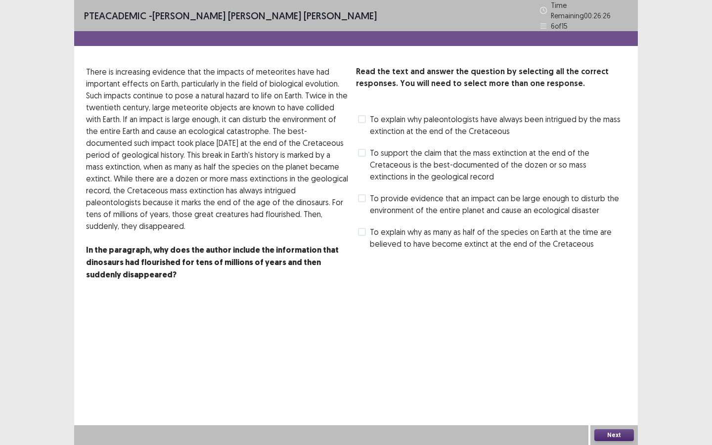
click at [364, 116] on span at bounding box center [362, 119] width 8 height 8
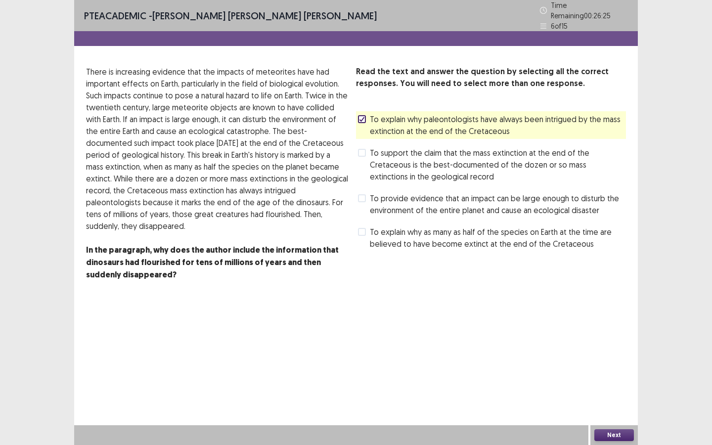
click at [609, 430] on button "Next" at bounding box center [614, 435] width 40 height 12
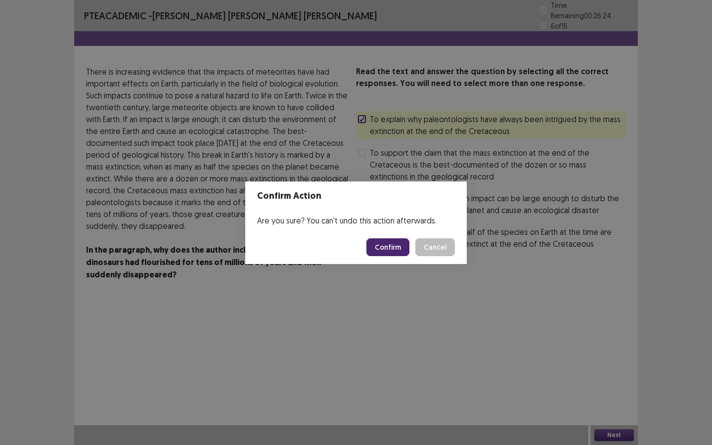
click at [393, 241] on button "Confirm" at bounding box center [387, 247] width 43 height 18
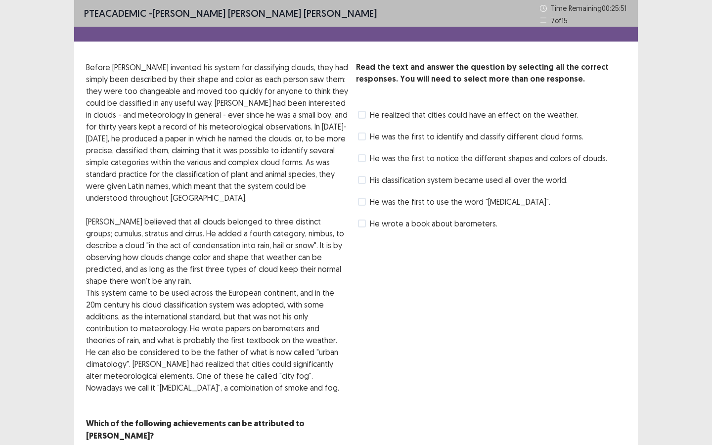
click at [392, 133] on span "He was the first to identify and classify different cloud forms." at bounding box center [477, 137] width 214 height 12
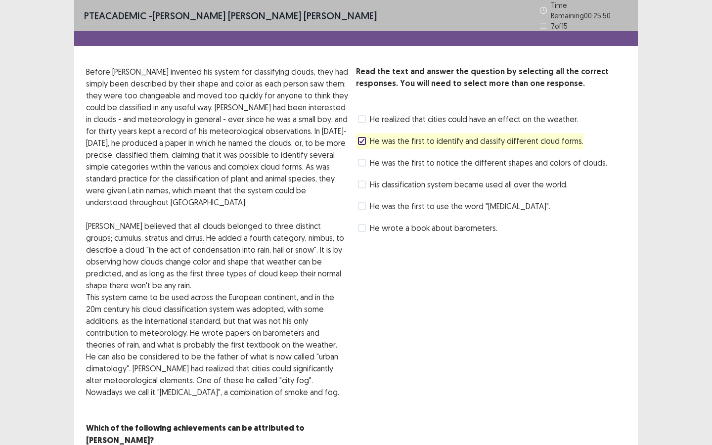
scroll to position [28, 0]
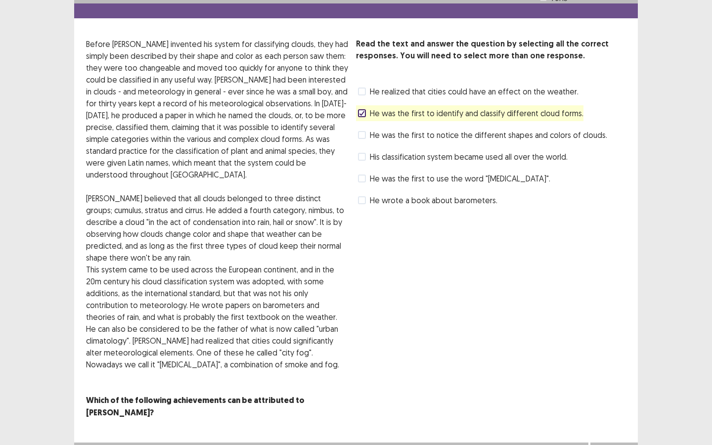
click at [623, 445] on button "Next" at bounding box center [614, 453] width 40 height 12
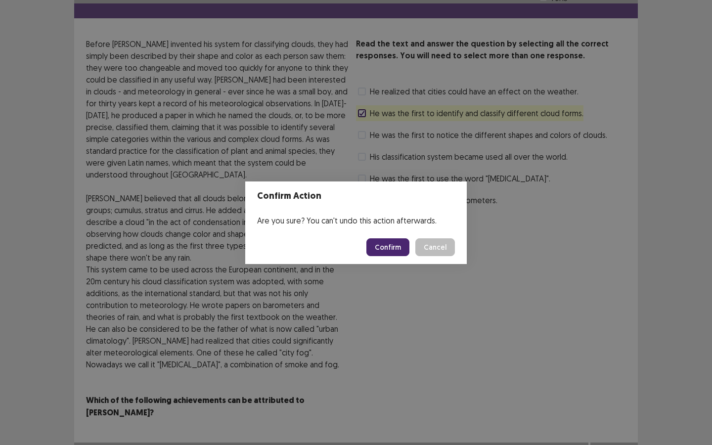
click at [388, 240] on button "Confirm" at bounding box center [387, 247] width 43 height 18
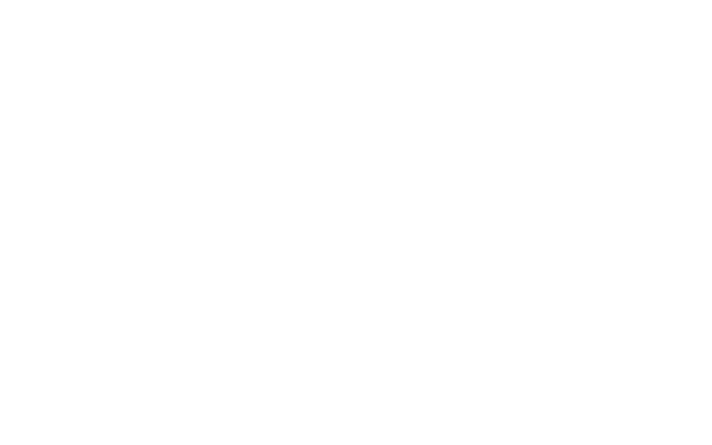
scroll to position [0, 0]
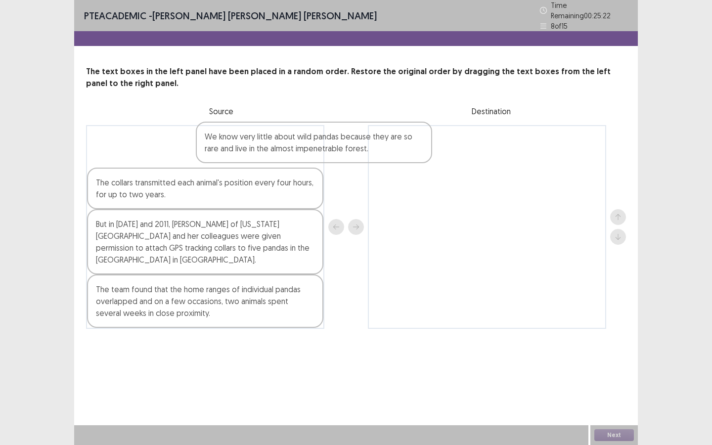
drag, startPoint x: 282, startPoint y: 150, endPoint x: 453, endPoint y: 155, distance: 171.2
click at [453, 155] on div "We know very little about wild pandas because they are so rare and live in the …" at bounding box center [356, 227] width 540 height 204
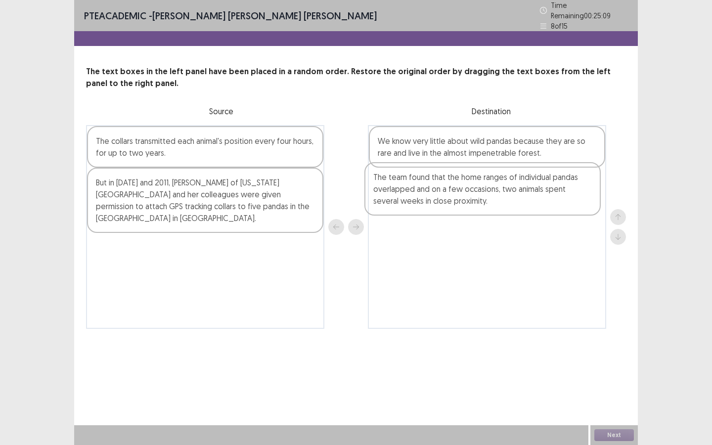
drag, startPoint x: 187, startPoint y: 269, endPoint x: 470, endPoint y: 202, distance: 290.0
click at [470, 202] on div "The collars transmitted each animal's position every four hours, for up to two …" at bounding box center [356, 227] width 540 height 204
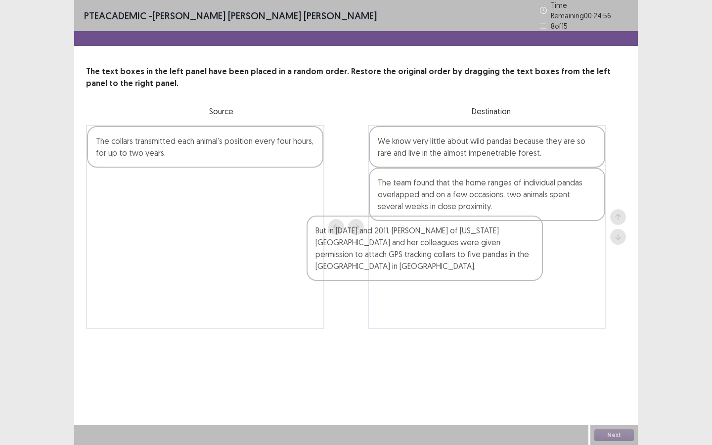
drag, startPoint x: 189, startPoint y: 195, endPoint x: 412, endPoint y: 248, distance: 228.6
click at [412, 248] on div "The collars transmitted each animal's position every four hours, for up to two …" at bounding box center [356, 227] width 540 height 204
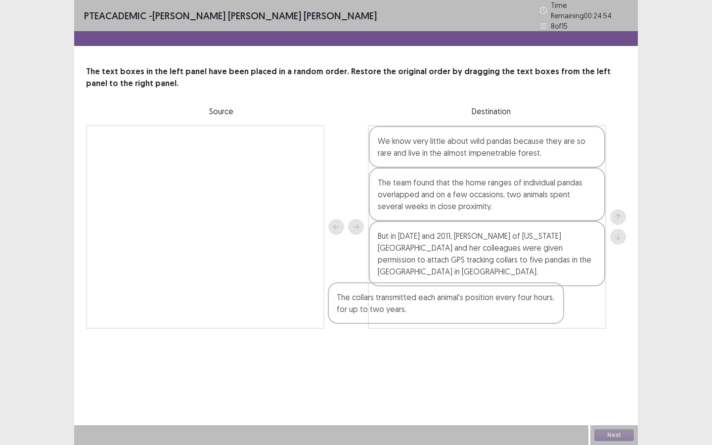
drag, startPoint x: 209, startPoint y: 130, endPoint x: 451, endPoint y: 292, distance: 291.2
click at [451, 292] on div "The collars transmitted each animal's position every four hours, for up to two …" at bounding box center [356, 227] width 540 height 204
click at [611, 429] on div "Next" at bounding box center [613, 435] width 47 height 20
click at [612, 435] on button "Next" at bounding box center [614, 435] width 40 height 12
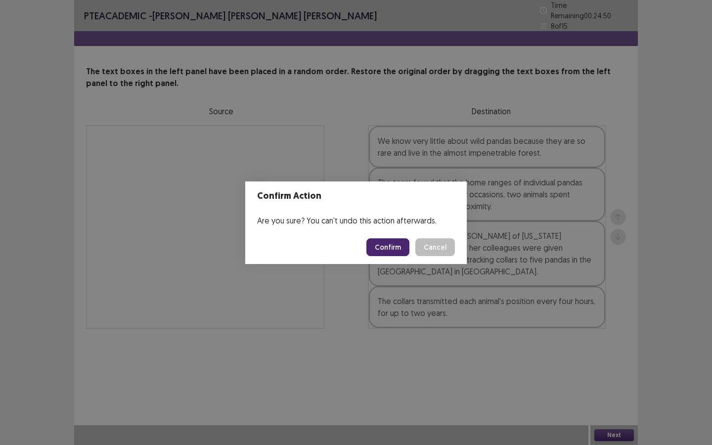
click at [389, 241] on button "Confirm" at bounding box center [387, 247] width 43 height 18
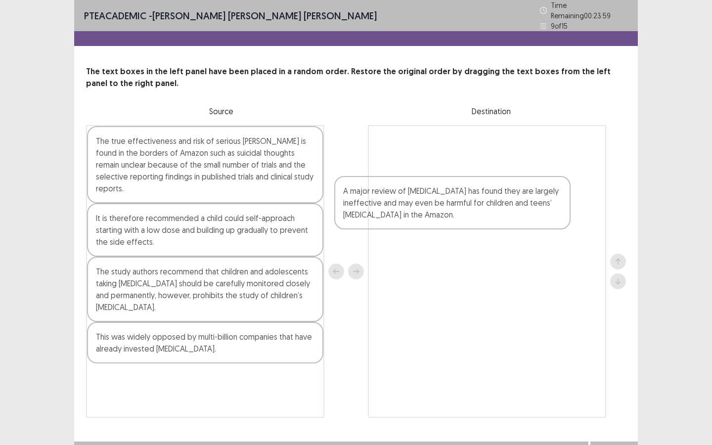
drag, startPoint x: 210, startPoint y: 340, endPoint x: 460, endPoint y: 209, distance: 282.7
click at [460, 209] on div "The true effectiveness and risk of serious harms is found in the borders of Ama…" at bounding box center [356, 271] width 540 height 293
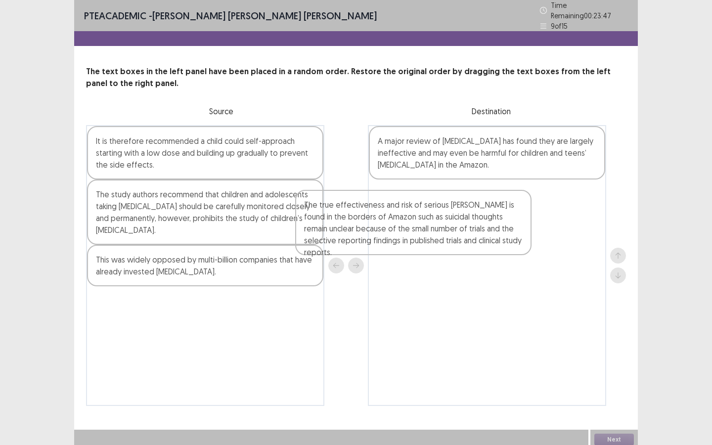
drag, startPoint x: 276, startPoint y: 168, endPoint x: 488, endPoint y: 236, distance: 222.4
click at [488, 236] on div "The true effectiveness and risk of serious harms is found in the borders of Ama…" at bounding box center [356, 265] width 540 height 281
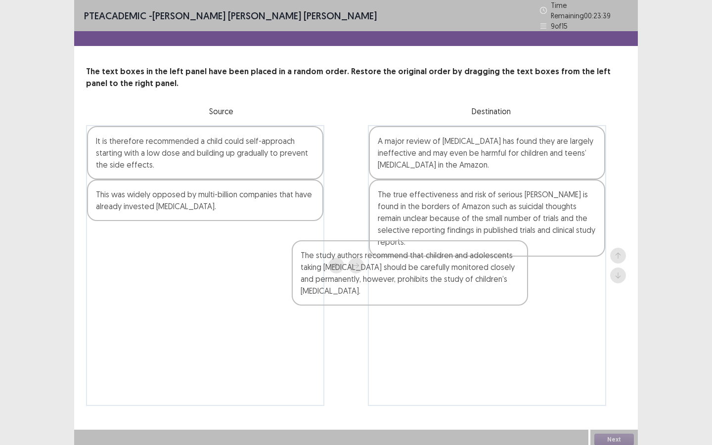
drag, startPoint x: 220, startPoint y: 197, endPoint x: 429, endPoint y: 265, distance: 220.3
click at [429, 265] on div "It is therefore recommended a child could self-approach starting with a low dos…" at bounding box center [356, 265] width 540 height 281
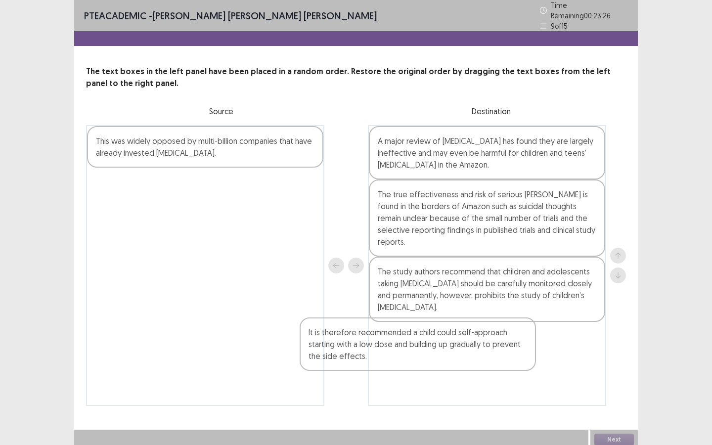
drag, startPoint x: 241, startPoint y: 153, endPoint x: 466, endPoint y: 349, distance: 297.6
click at [466, 349] on div "It is therefore recommended a child could self-approach starting with a low dos…" at bounding box center [356, 265] width 540 height 281
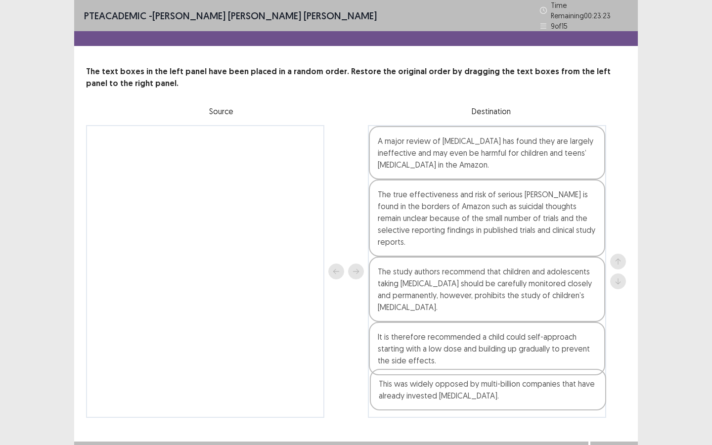
drag, startPoint x: 135, startPoint y: 140, endPoint x: 425, endPoint y: 386, distance: 380.0
click at [425, 386] on div "This was widely opposed by multi-billion companies that have already invested a…" at bounding box center [356, 271] width 540 height 293
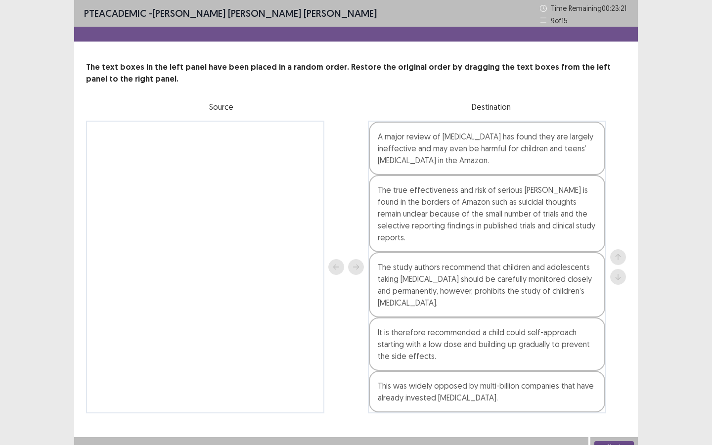
click at [614, 441] on button "Next" at bounding box center [614, 447] width 40 height 12
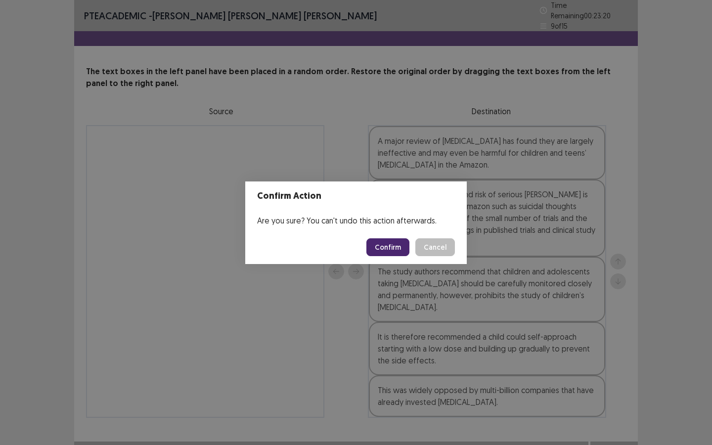
click at [390, 248] on button "Confirm" at bounding box center [387, 247] width 43 height 18
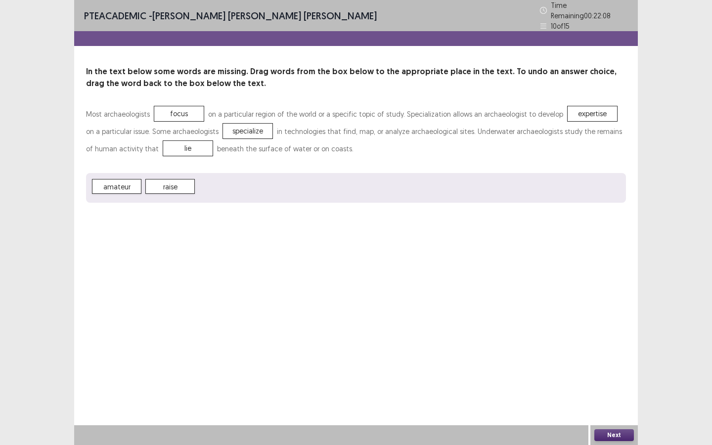
click at [612, 438] on button "Next" at bounding box center [614, 435] width 40 height 12
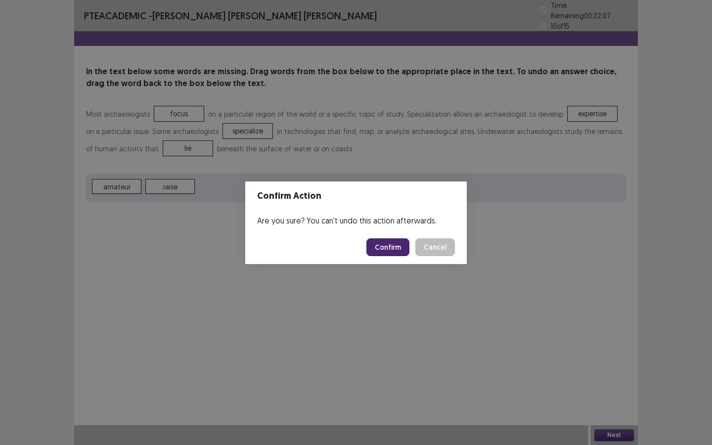
click at [404, 244] on button "Confirm" at bounding box center [387, 247] width 43 height 18
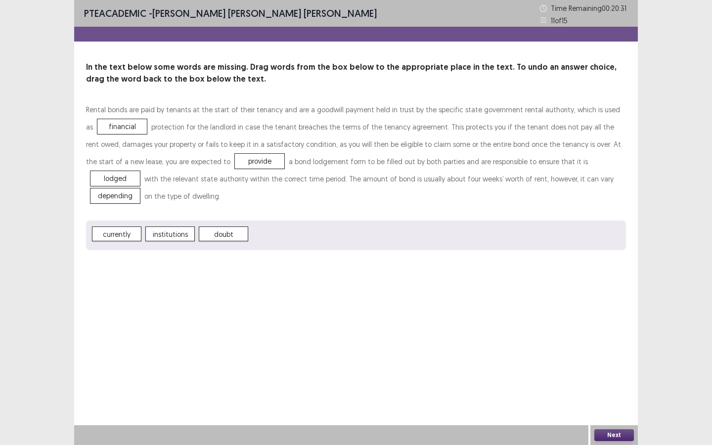
click at [608, 435] on button "Next" at bounding box center [614, 435] width 40 height 12
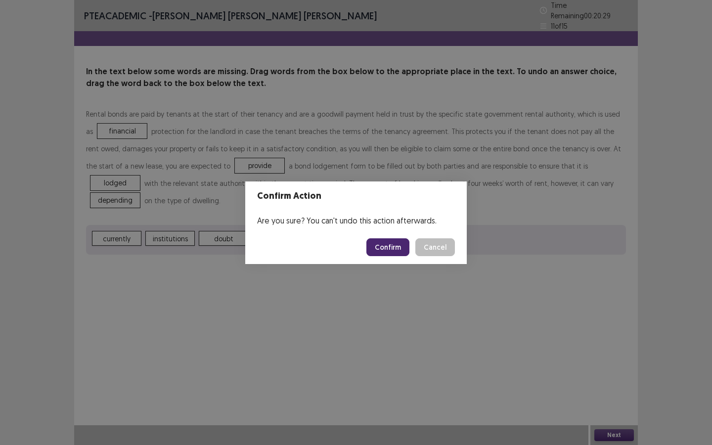
click at [384, 242] on button "Confirm" at bounding box center [387, 247] width 43 height 18
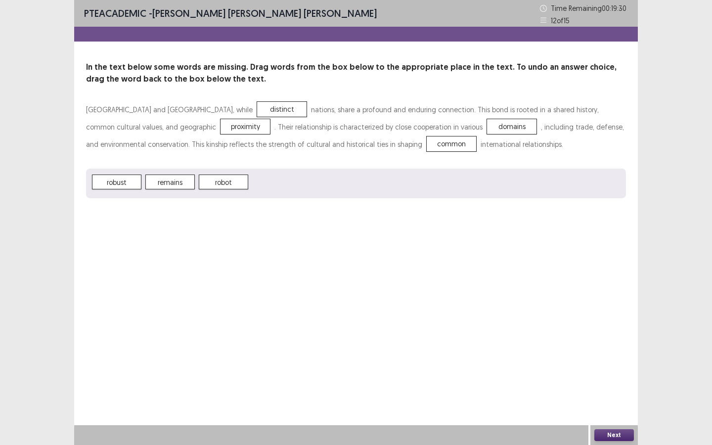
click at [607, 435] on button "Next" at bounding box center [614, 435] width 40 height 12
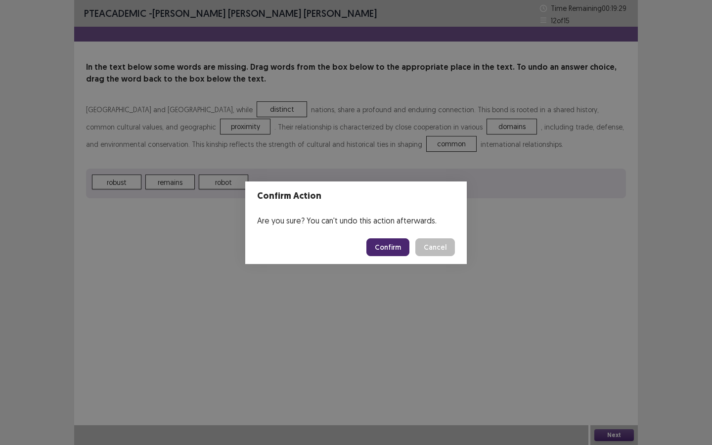
click at [388, 247] on button "Confirm" at bounding box center [387, 247] width 43 height 18
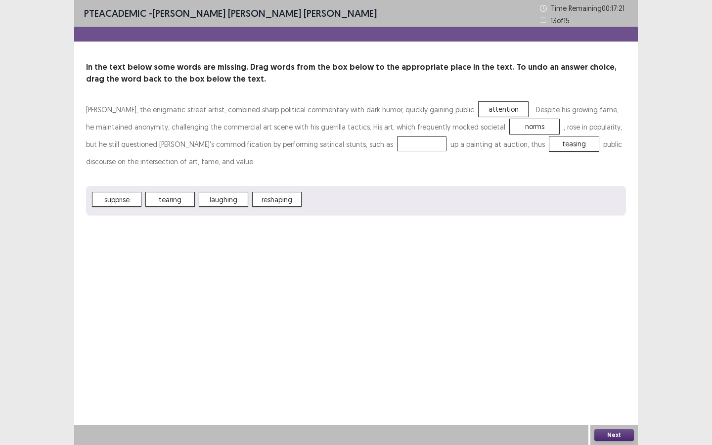
drag, startPoint x: 271, startPoint y: 191, endPoint x: 282, endPoint y: 168, distance: 25.9
click at [282, 165] on div "Banksy, the enigmatic street artist, combined sharp political commentary with d…" at bounding box center [356, 158] width 540 height 115
click at [614, 436] on button "Next" at bounding box center [614, 435] width 40 height 12
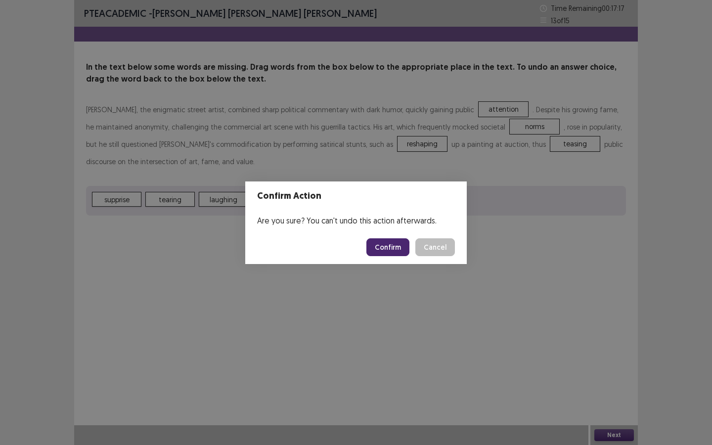
click at [391, 246] on button "Confirm" at bounding box center [387, 247] width 43 height 18
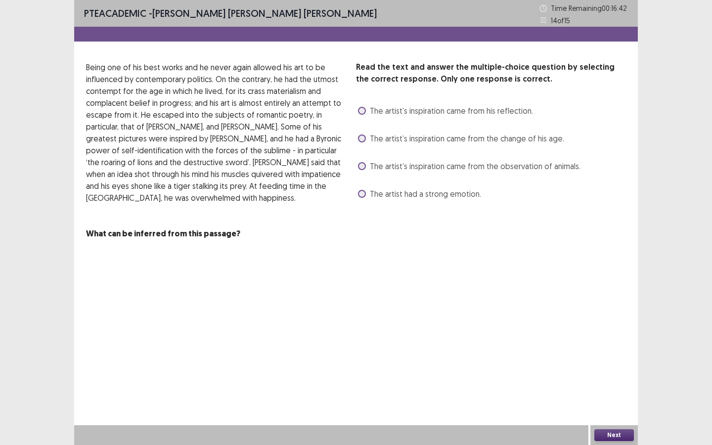
click at [361, 166] on span at bounding box center [362, 166] width 8 height 8
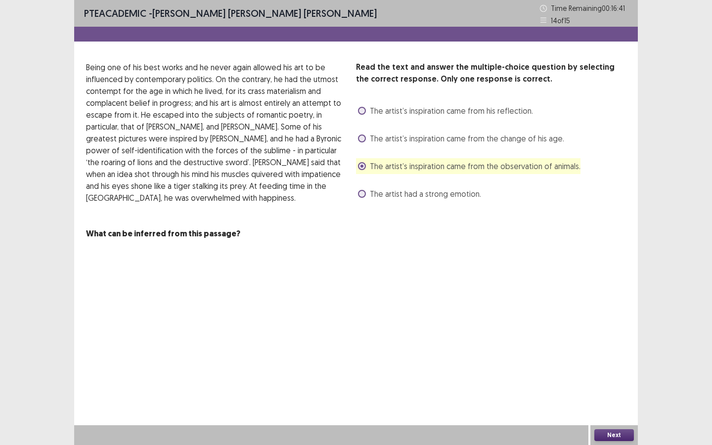
click at [606, 434] on button "Next" at bounding box center [614, 435] width 40 height 12
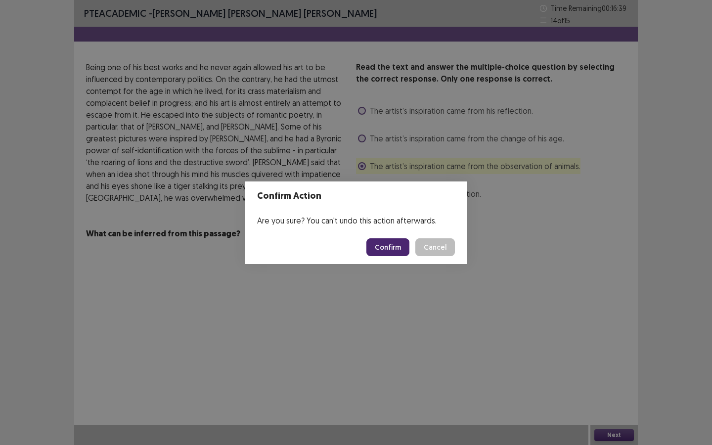
click at [389, 241] on button "Confirm" at bounding box center [387, 247] width 43 height 18
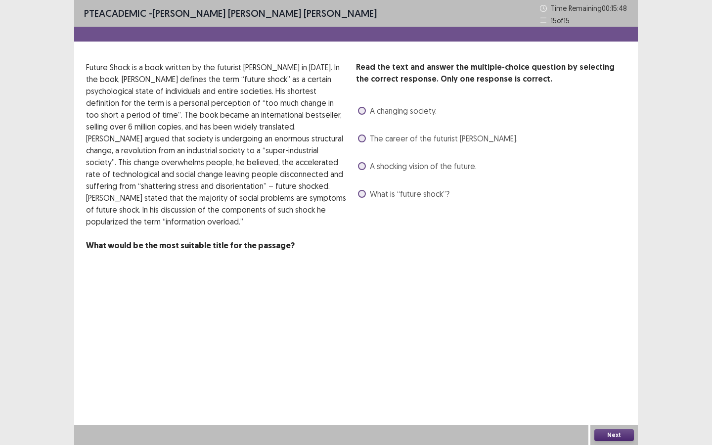
click at [361, 168] on span at bounding box center [362, 166] width 8 height 8
click at [366, 192] on label "What is “future shock”?" at bounding box center [403, 194] width 91 height 12
click at [625, 432] on button "Next" at bounding box center [614, 435] width 40 height 12
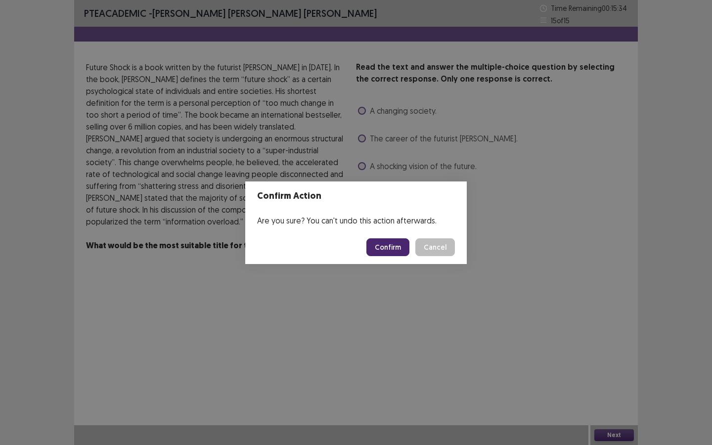
click at [389, 242] on button "Confirm" at bounding box center [387, 247] width 43 height 18
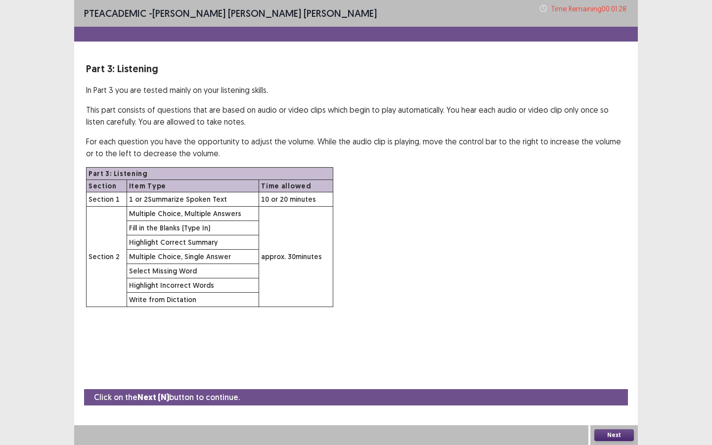
click at [621, 431] on button "Next" at bounding box center [614, 435] width 40 height 12
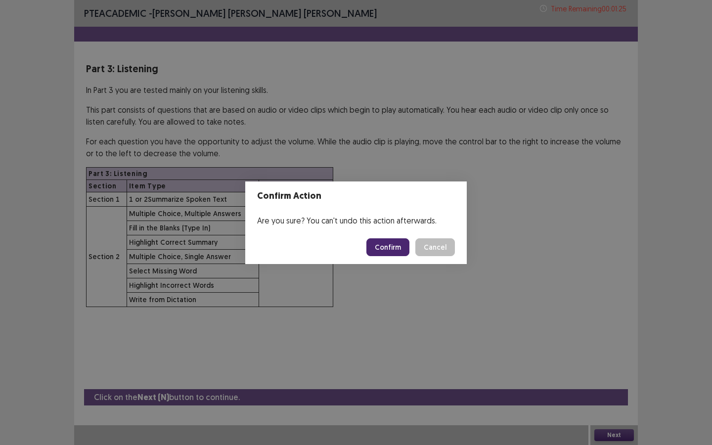
click at [399, 246] on button "Confirm" at bounding box center [387, 247] width 43 height 18
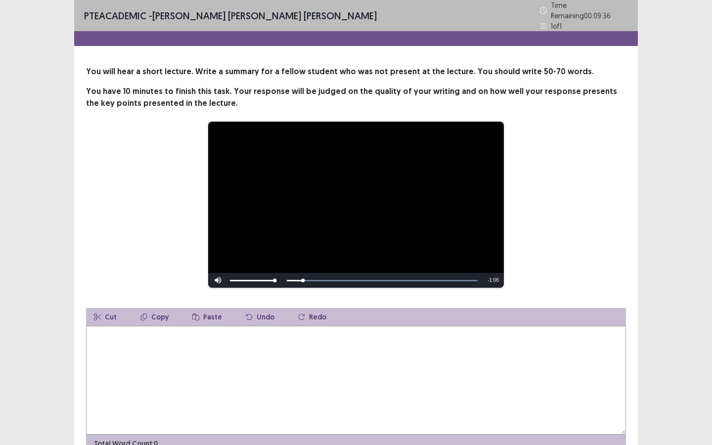
click at [353, 367] on textarea at bounding box center [356, 380] width 540 height 109
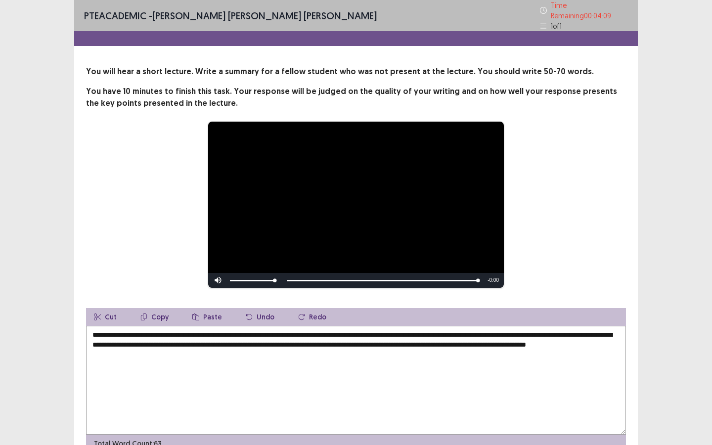
click at [485, 342] on textarea "**********" at bounding box center [356, 380] width 540 height 109
click at [274, 353] on textarea "**********" at bounding box center [356, 380] width 540 height 109
drag, startPoint x: 603, startPoint y: 343, endPoint x: 600, endPoint y: 361, distance: 18.5
click at [603, 344] on textarea "**********" at bounding box center [356, 380] width 540 height 109
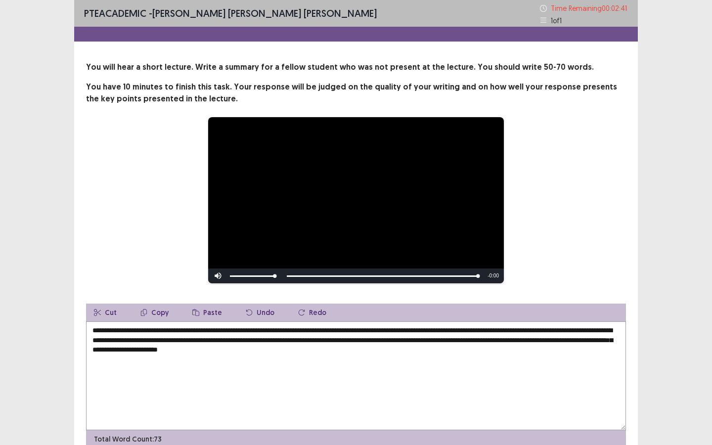
click at [409, 349] on textarea "**********" at bounding box center [356, 375] width 540 height 109
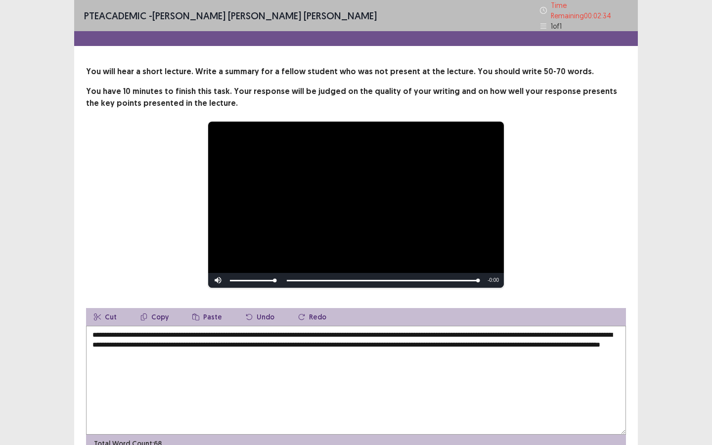
click at [129, 349] on textarea "**********" at bounding box center [356, 380] width 540 height 109
click at [272, 371] on textarea "**********" at bounding box center [356, 380] width 540 height 109
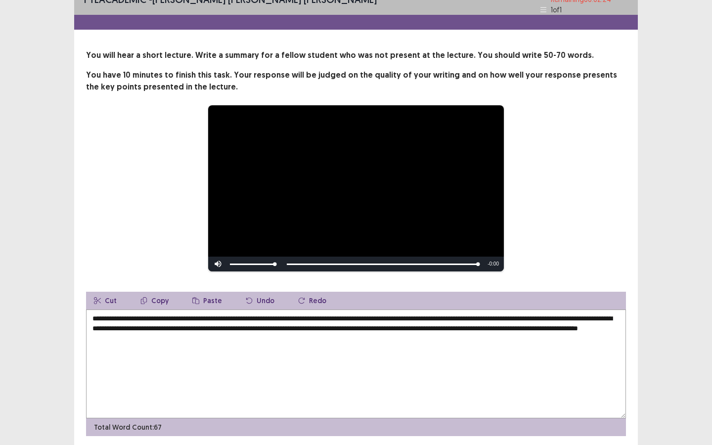
scroll to position [46, 0]
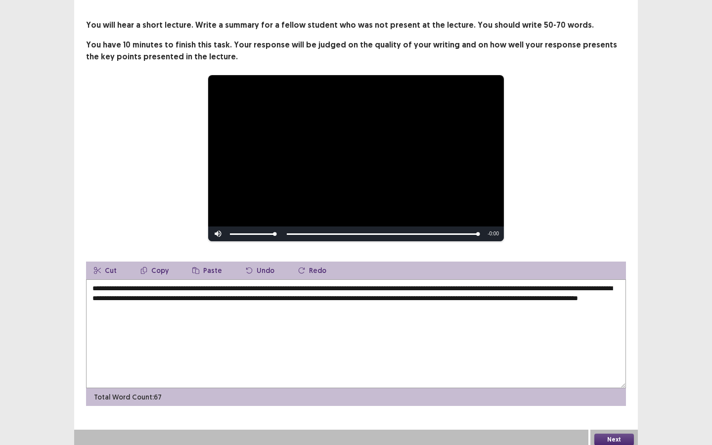
type textarea "**********"
click at [613, 434] on button "Next" at bounding box center [614, 440] width 40 height 12
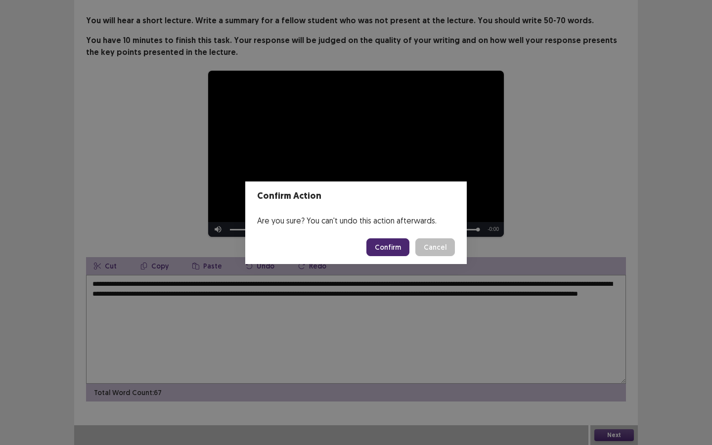
click at [379, 245] on button "Confirm" at bounding box center [387, 247] width 43 height 18
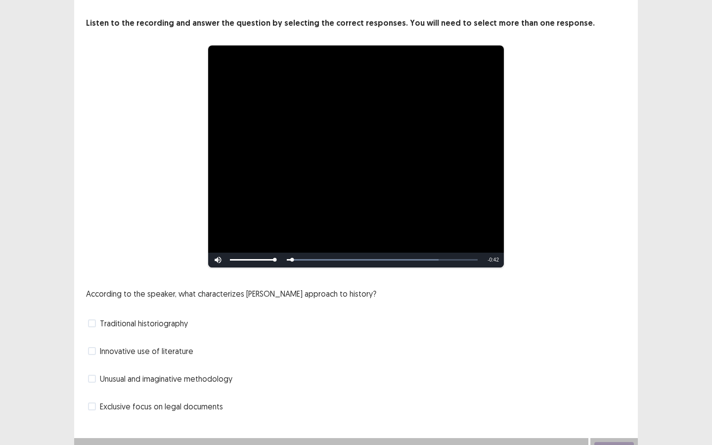
scroll to position [56, 0]
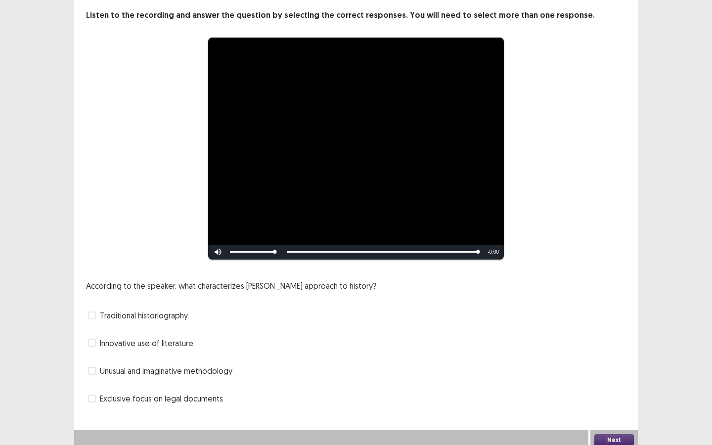
click at [94, 312] on span at bounding box center [92, 316] width 8 height 8
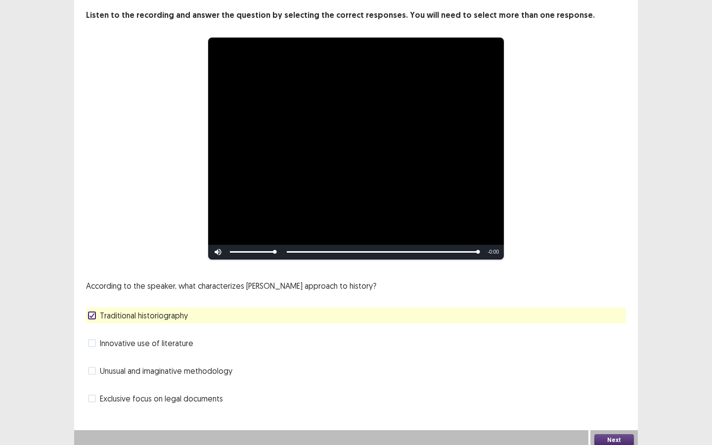
click at [613, 434] on button "Next" at bounding box center [614, 440] width 40 height 12
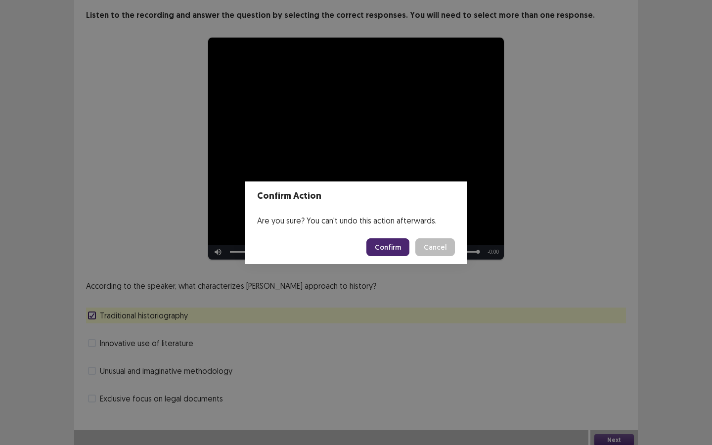
click at [389, 246] on button "Confirm" at bounding box center [387, 247] width 43 height 18
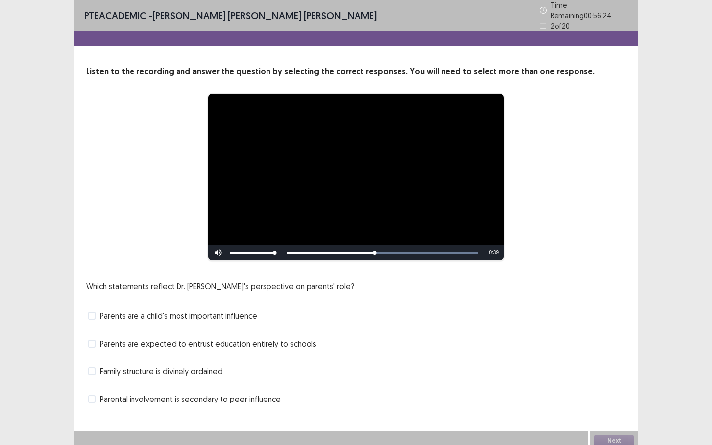
click at [93, 312] on span at bounding box center [92, 316] width 8 height 8
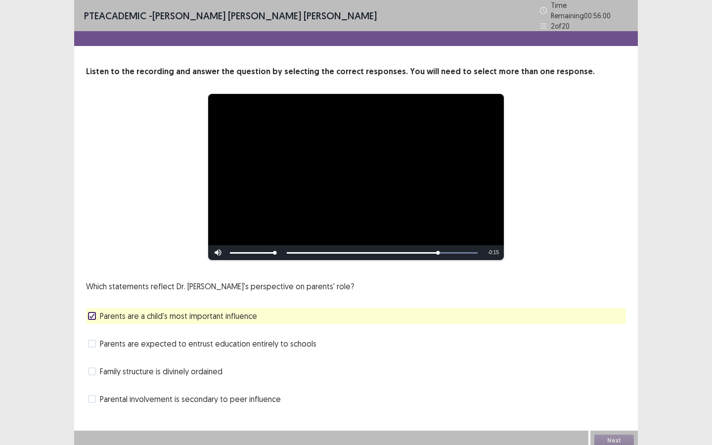
click at [254, 340] on span "Parents are expected to entrust education entirely to schools" at bounding box center [208, 344] width 217 height 12
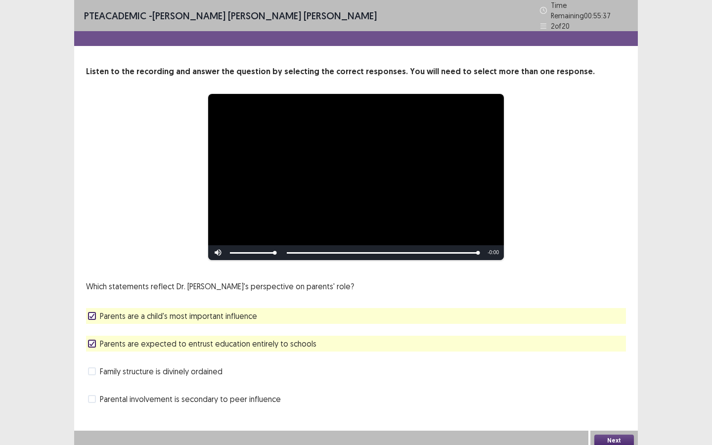
click at [612, 435] on button "Next" at bounding box center [614, 441] width 40 height 12
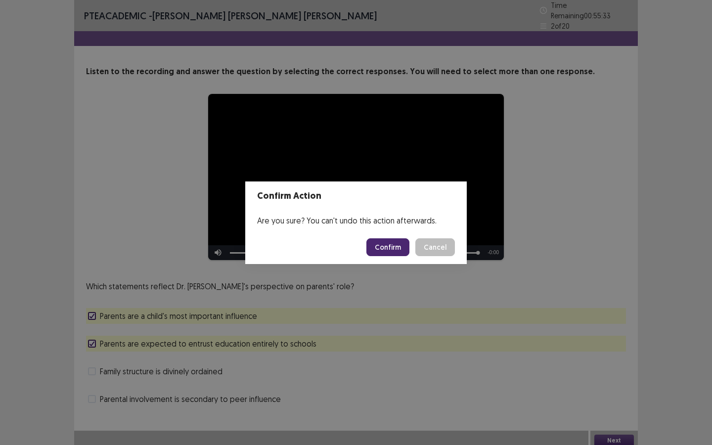
click at [391, 247] on button "Confirm" at bounding box center [387, 247] width 43 height 18
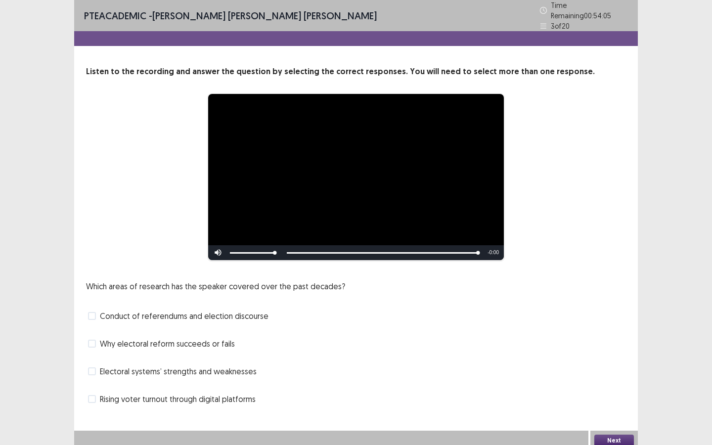
click at [91, 313] on span at bounding box center [92, 316] width 8 height 8
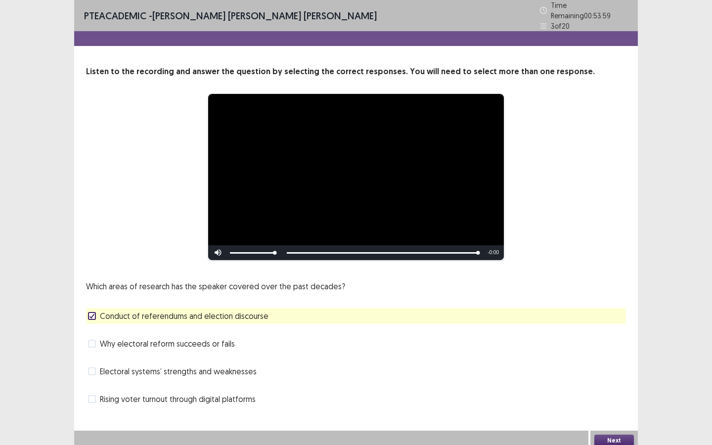
click at [618, 435] on button "Next" at bounding box center [614, 441] width 40 height 12
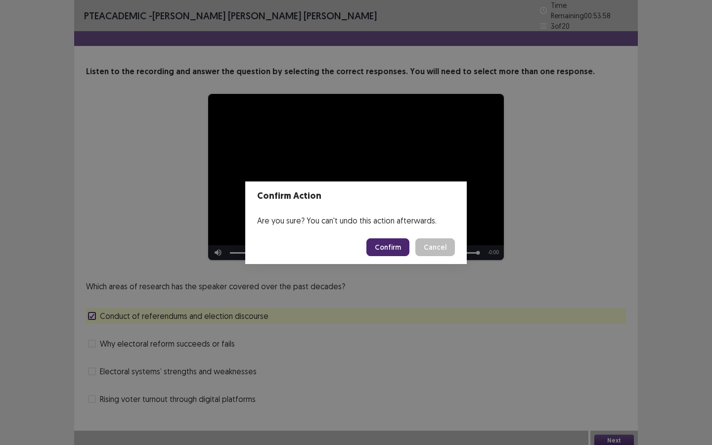
click at [382, 239] on button "Confirm" at bounding box center [387, 247] width 43 height 18
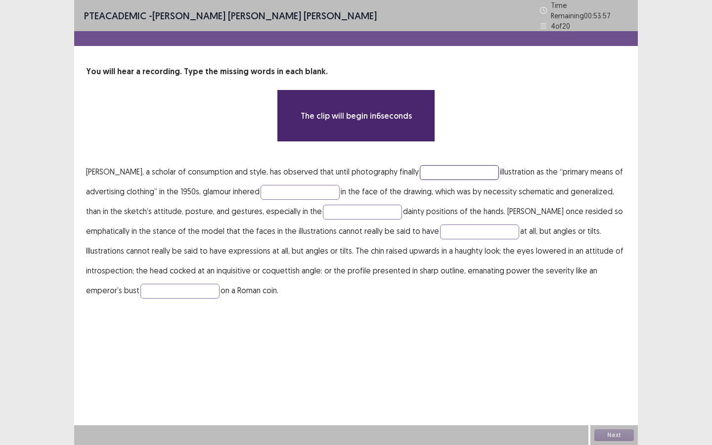
click at [459, 165] on input "text" at bounding box center [459, 172] width 79 height 15
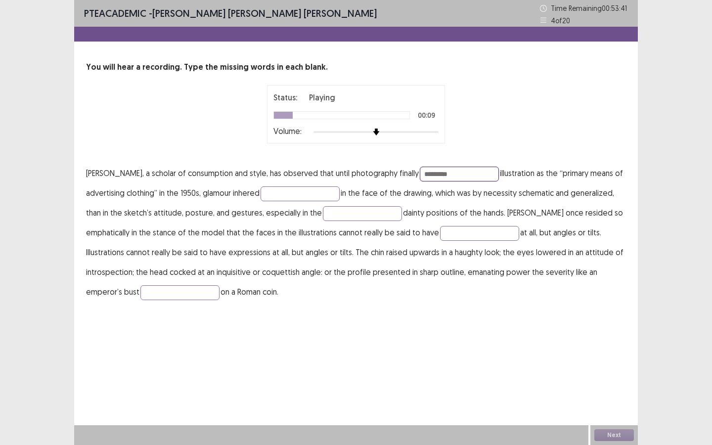
type input "*********"
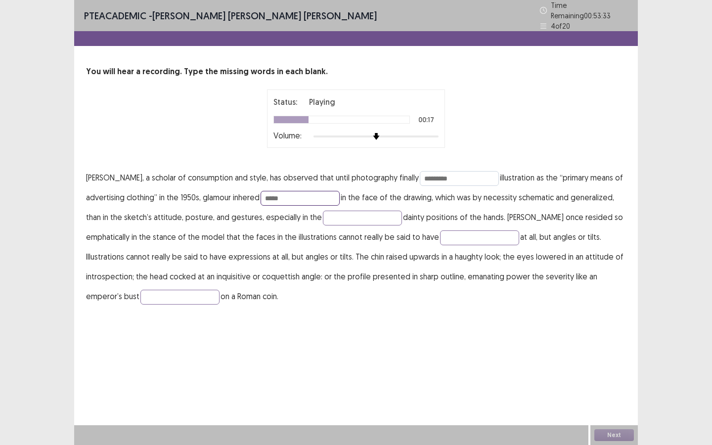
type input "*****"
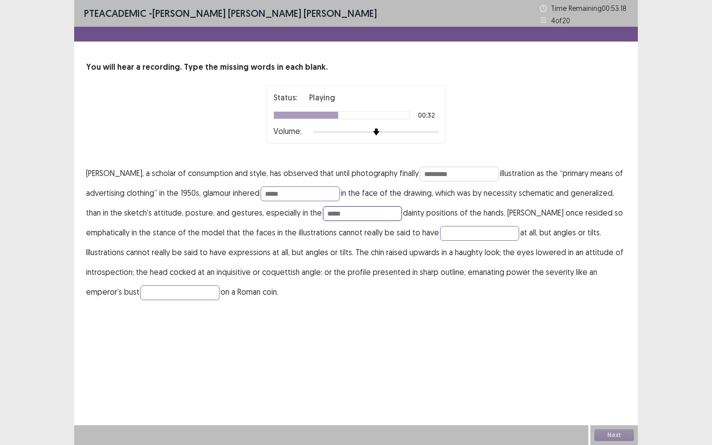
type input "*****"
type input "**********"
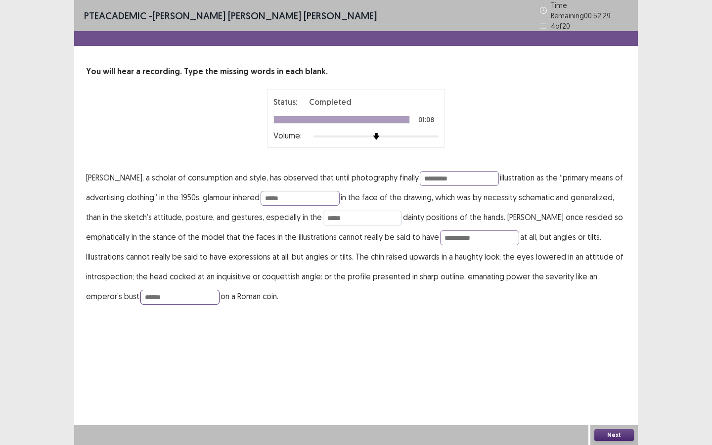
type input "******"
drag, startPoint x: 361, startPoint y: 211, endPoint x: 306, endPoint y: 212, distance: 55.4
click at [306, 212] on p "**********" at bounding box center [356, 237] width 540 height 138
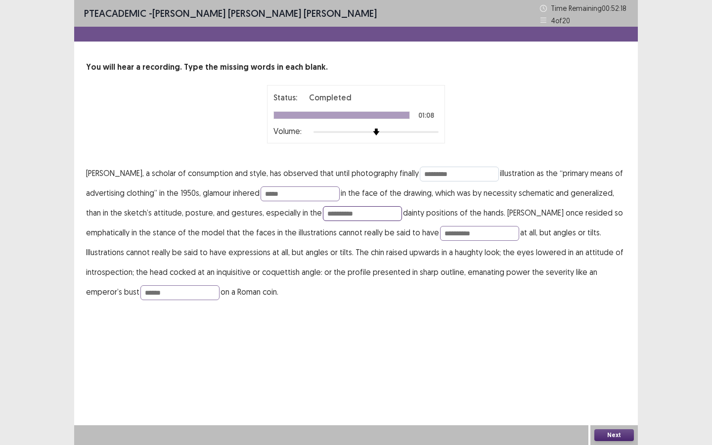
type input "**********"
drag, startPoint x: 455, startPoint y: 174, endPoint x: 380, endPoint y: 172, distance: 74.7
click at [380, 172] on p "**********" at bounding box center [356, 232] width 540 height 138
click at [421, 173] on input "**********" at bounding box center [459, 174] width 79 height 15
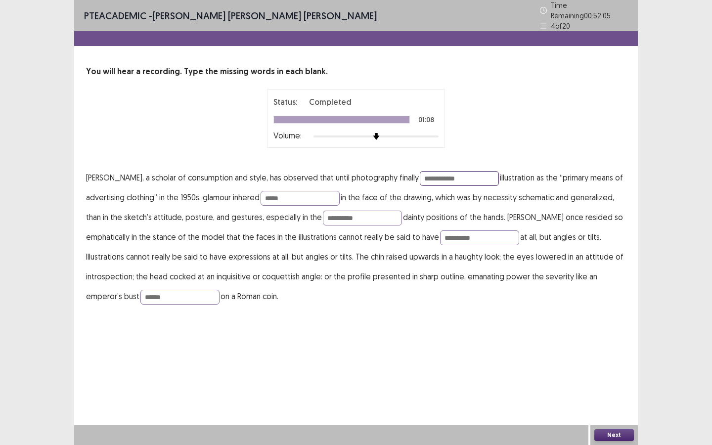
type input "**********"
click at [613, 434] on button "Next" at bounding box center [614, 435] width 40 height 12
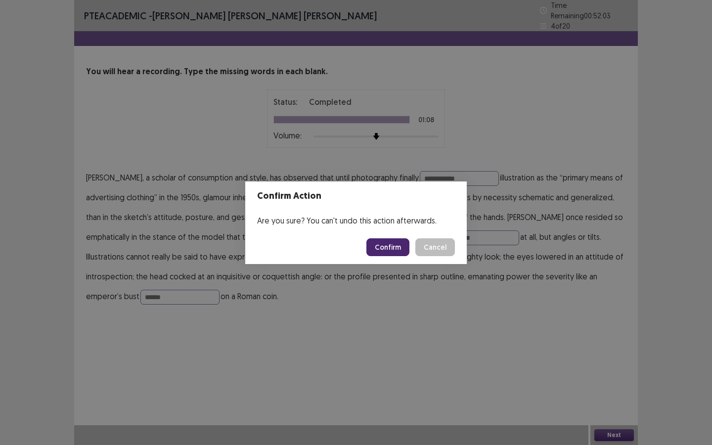
click at [384, 251] on button "Confirm" at bounding box center [387, 247] width 43 height 18
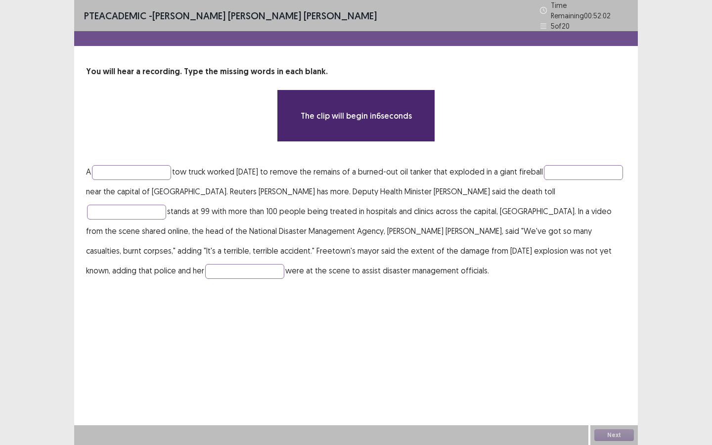
click at [154, 162] on p "A tow truck worked Saturday to remove the remains of a burned-out oil tanker th…" at bounding box center [356, 221] width 540 height 119
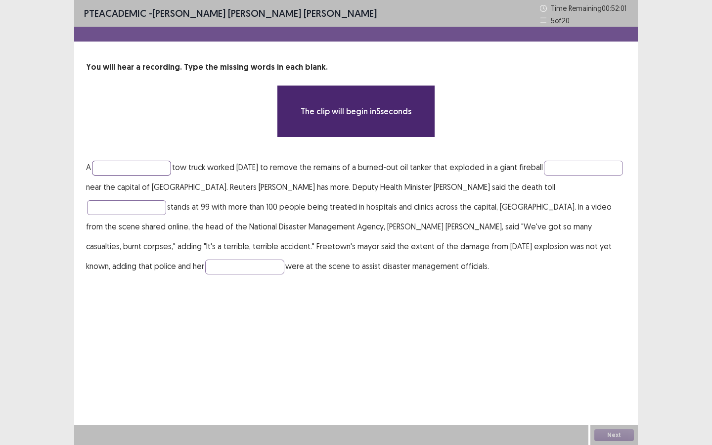
click at [154, 168] on input "text" at bounding box center [131, 168] width 79 height 15
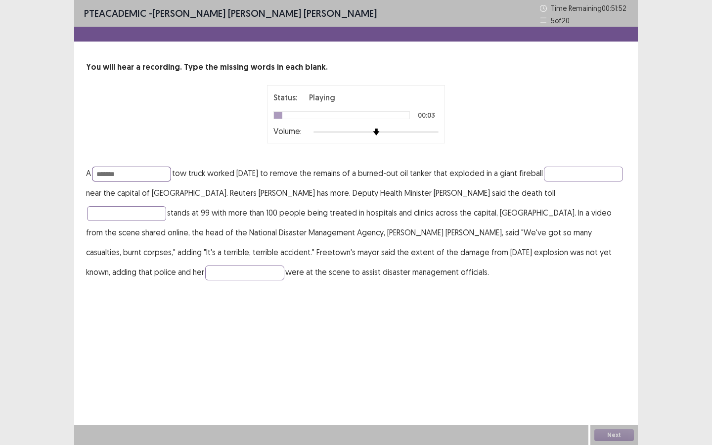
type input "*******"
type input "*********"
drag, startPoint x: 139, startPoint y: 217, endPoint x: 68, endPoint y: 212, distance: 71.4
click at [68, 212] on div "PTE academic - Fernanda Souza Ribeiro De Paoli Time Remaining 00 : 51 : 28 5 of…" at bounding box center [356, 222] width 712 height 445
type input "*******"
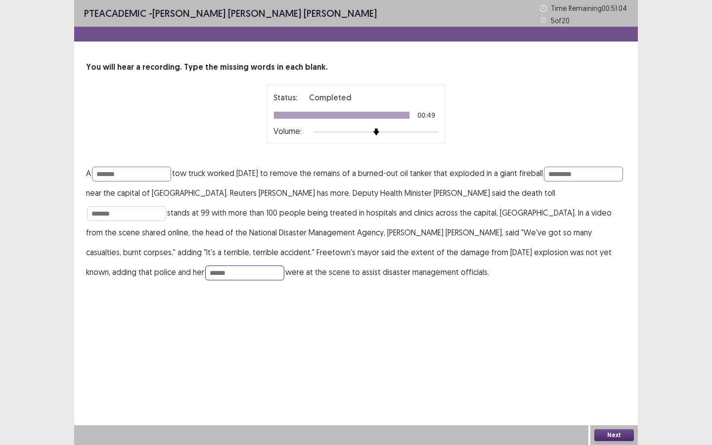
type input "******"
click at [116, 218] on input "*******" at bounding box center [126, 213] width 79 height 15
type input "******"
click at [617, 436] on button "Next" at bounding box center [614, 435] width 40 height 12
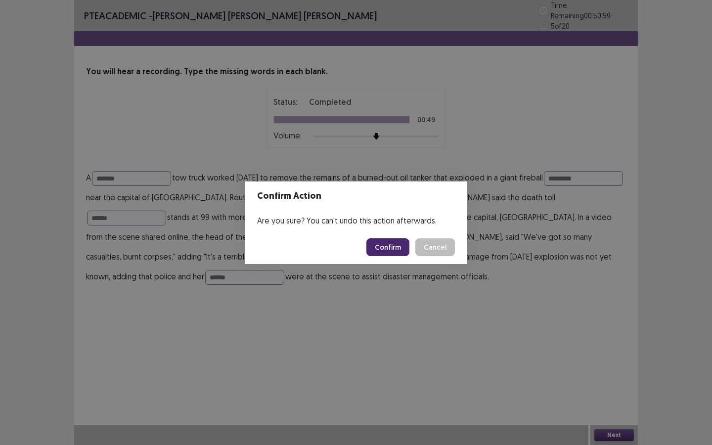
click at [390, 241] on button "Confirm" at bounding box center [387, 247] width 43 height 18
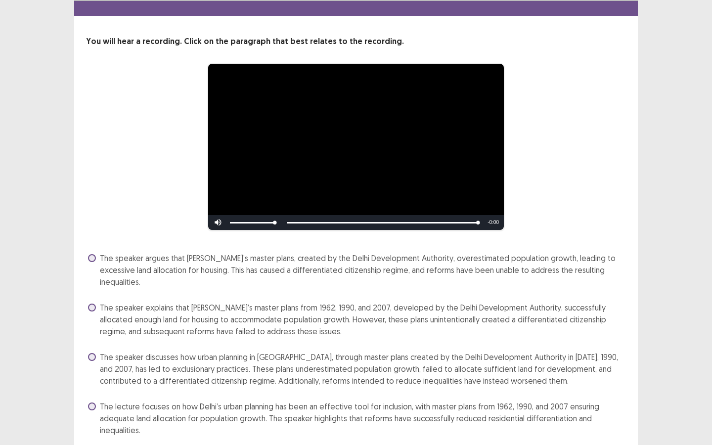
scroll to position [32, 0]
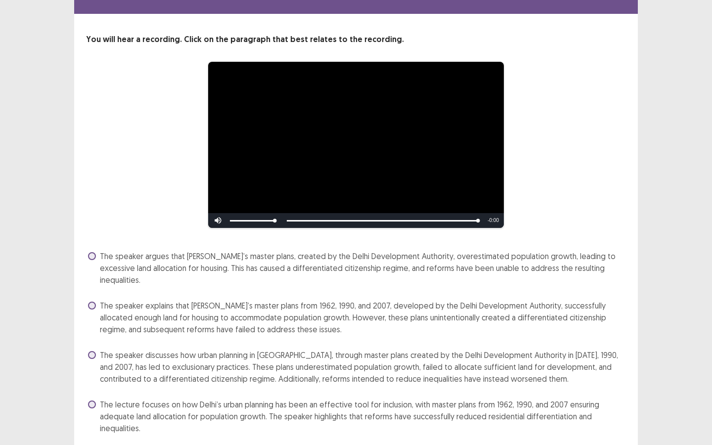
click at [91, 351] on span at bounding box center [92, 355] width 8 height 8
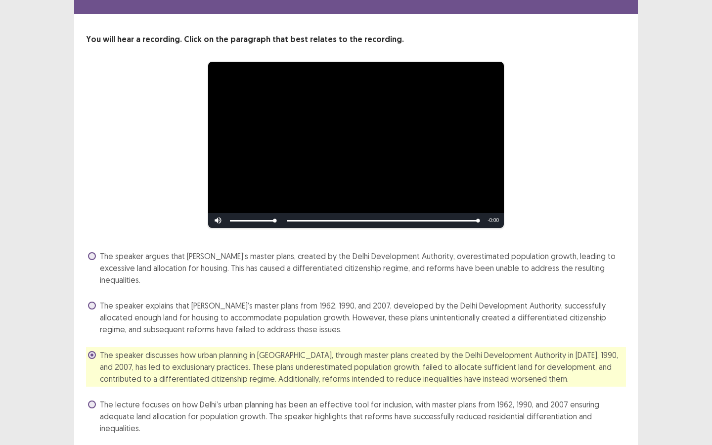
scroll to position [50, 0]
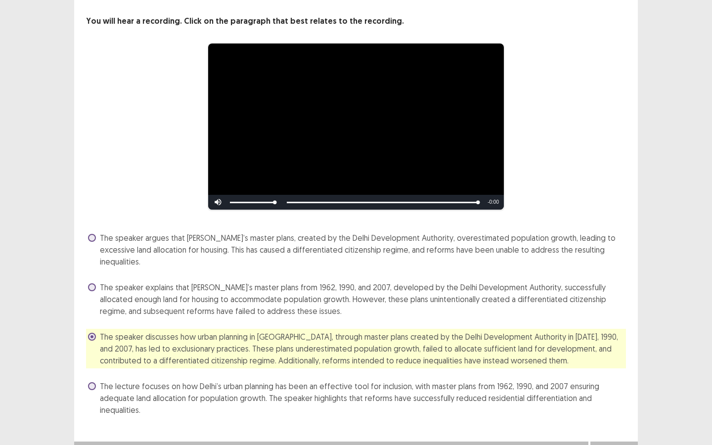
click at [613, 445] on button "Next" at bounding box center [614, 452] width 40 height 12
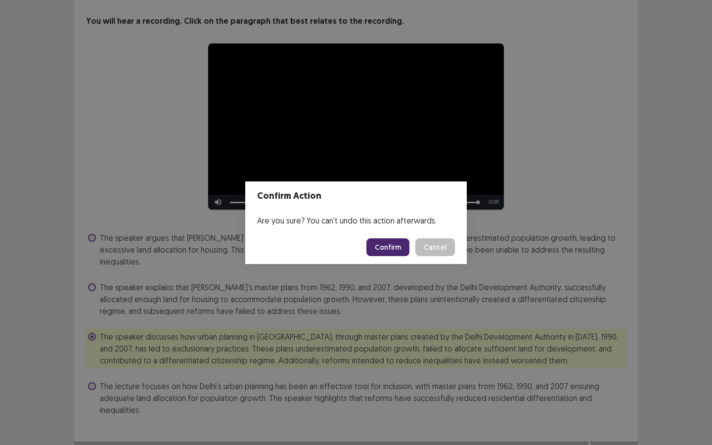
click at [395, 245] on button "Confirm" at bounding box center [387, 247] width 43 height 18
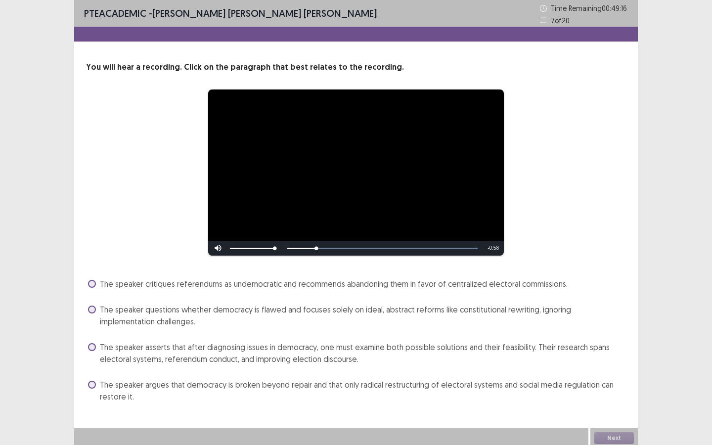
click at [95, 311] on span at bounding box center [92, 310] width 8 height 8
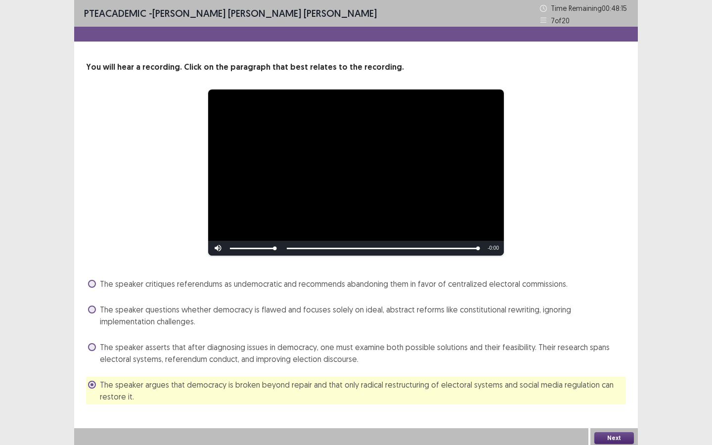
click at [617, 434] on button "Next" at bounding box center [614, 438] width 40 height 12
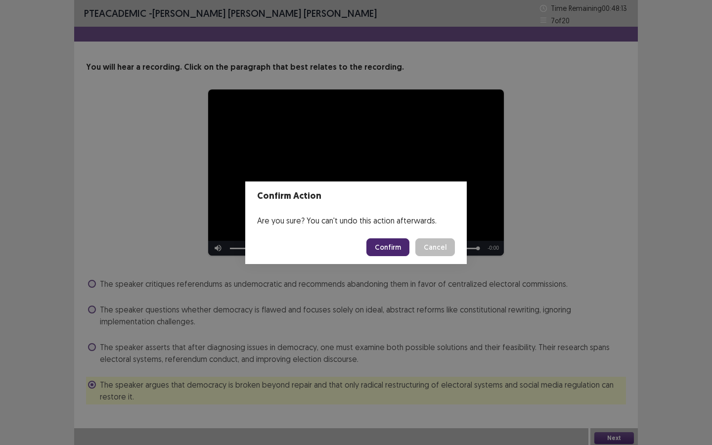
click at [381, 247] on button "Confirm" at bounding box center [387, 247] width 43 height 18
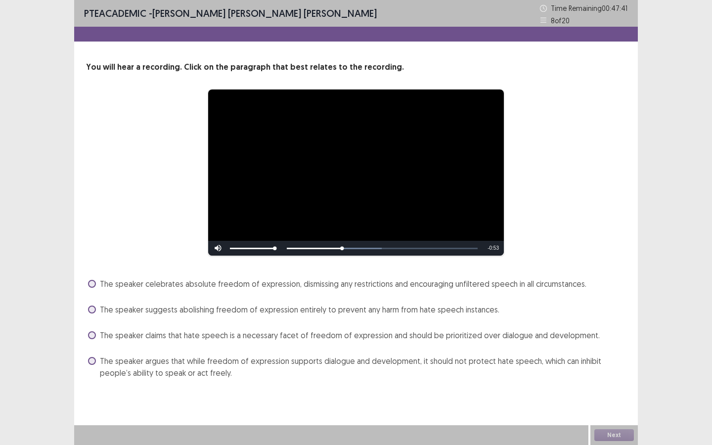
click at [95, 360] on span at bounding box center [92, 361] width 8 height 8
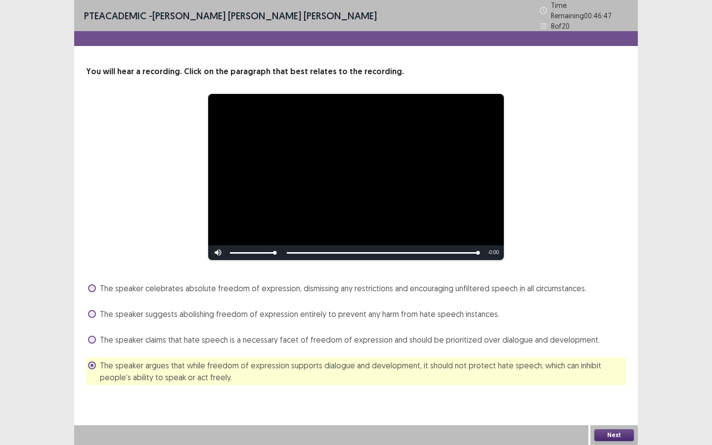
click at [607, 439] on button "Next" at bounding box center [614, 435] width 40 height 12
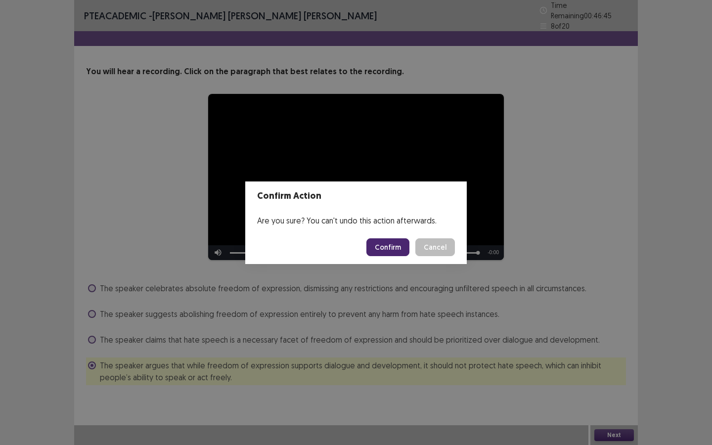
click at [395, 242] on button "Confirm" at bounding box center [387, 247] width 43 height 18
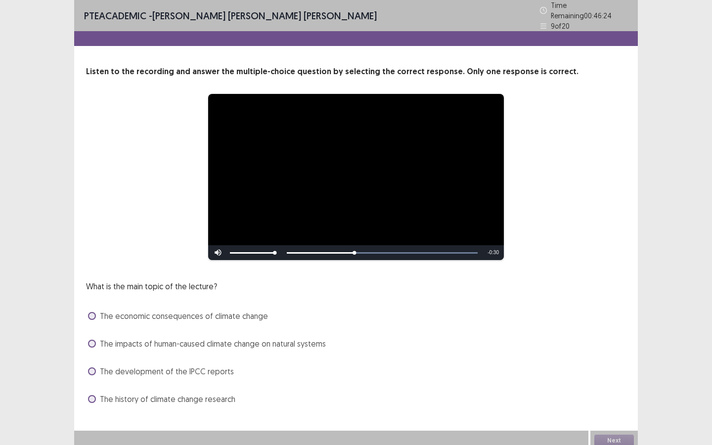
click at [143, 343] on span "The impacts of human-caused climate change on natural systems" at bounding box center [213, 344] width 226 height 12
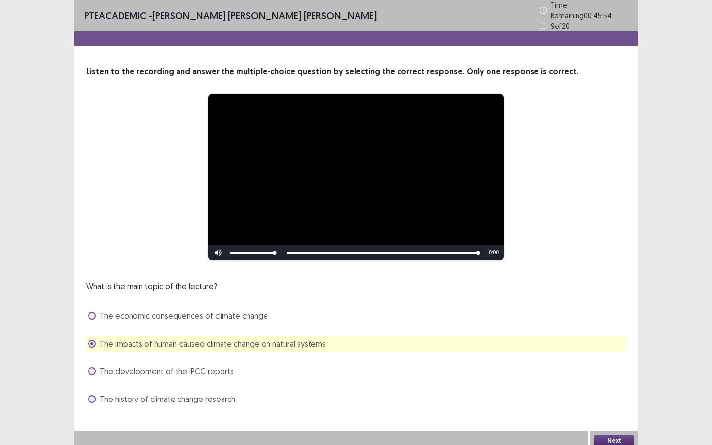
click at [612, 435] on button "Next" at bounding box center [614, 441] width 40 height 12
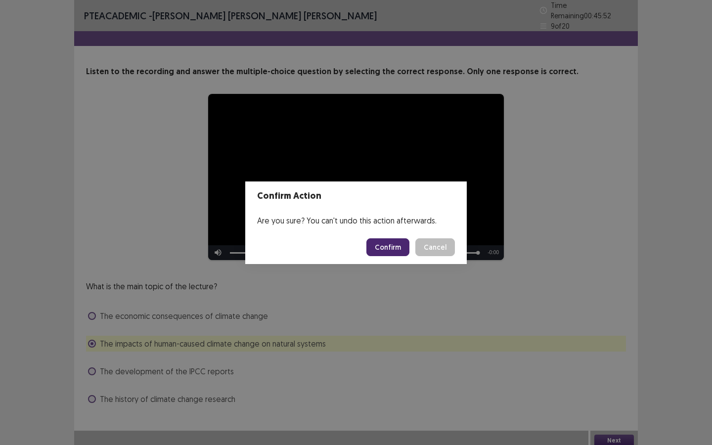
click at [386, 249] on button "Confirm" at bounding box center [387, 247] width 43 height 18
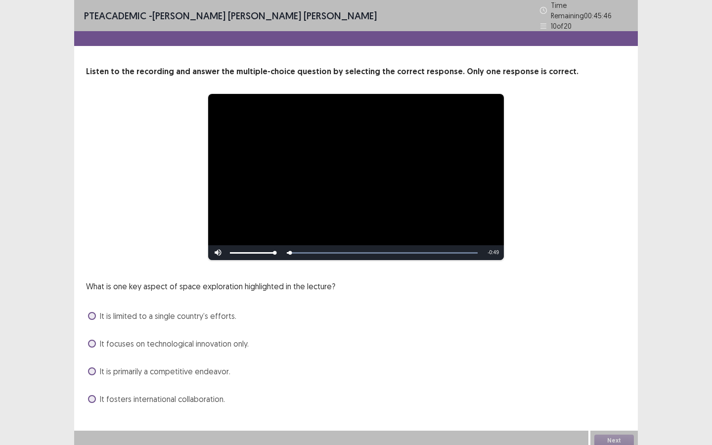
scroll to position [1, 0]
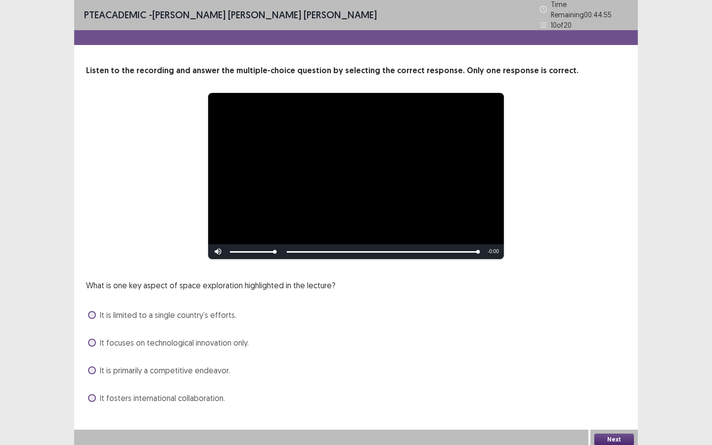
click at [135, 396] on span "It fosters international collaboration." at bounding box center [162, 398] width 125 height 12
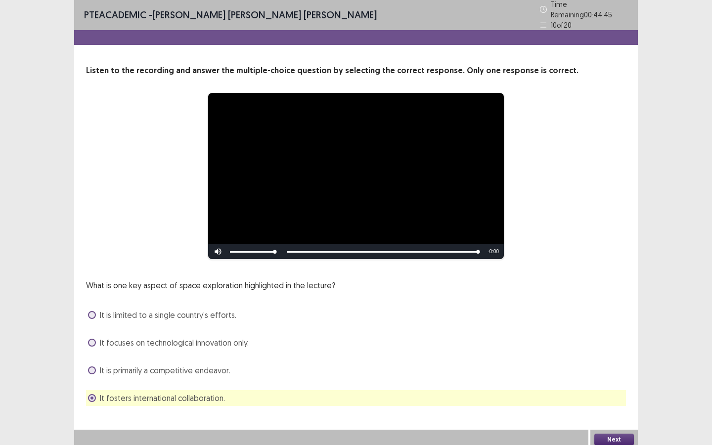
click at [616, 434] on button "Next" at bounding box center [614, 440] width 40 height 12
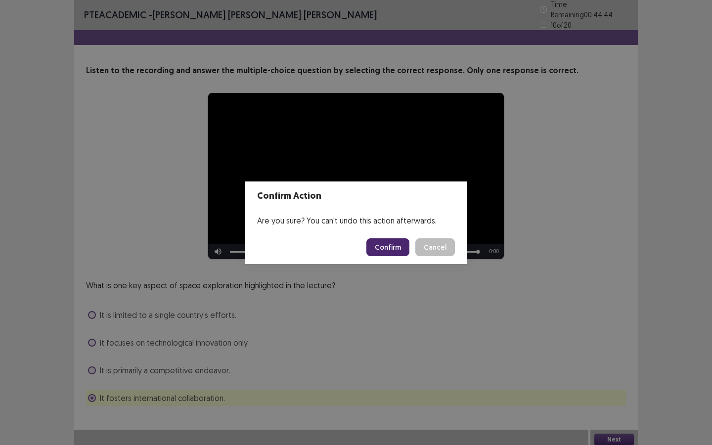
click at [391, 249] on button "Confirm" at bounding box center [387, 247] width 43 height 18
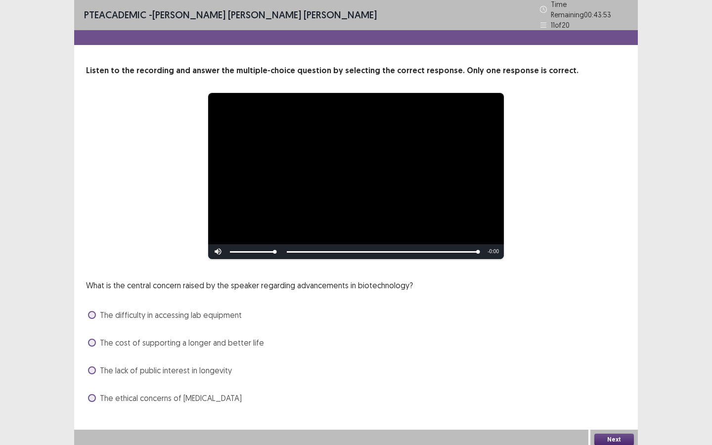
click at [109, 337] on span "The cost of supporting a longer and better life" at bounding box center [182, 343] width 164 height 12
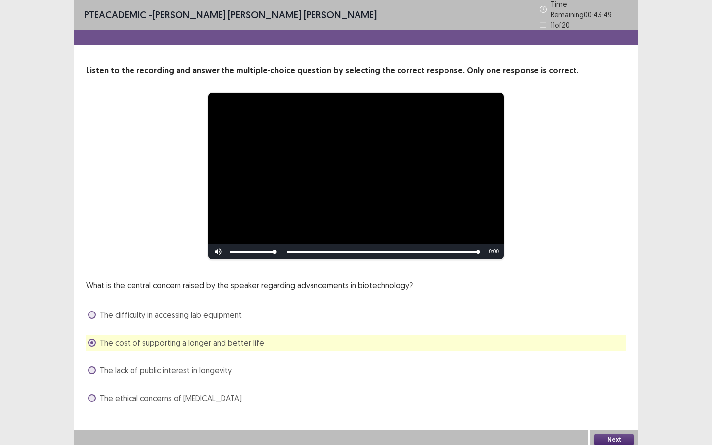
click at [608, 437] on button "Next" at bounding box center [614, 440] width 40 height 12
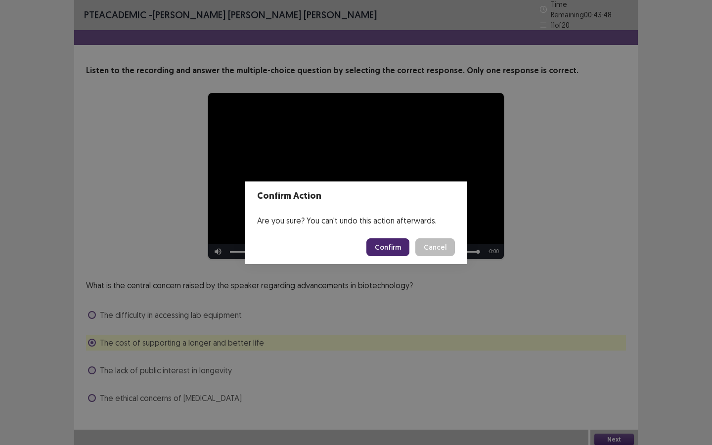
click at [388, 245] on button "Confirm" at bounding box center [387, 247] width 43 height 18
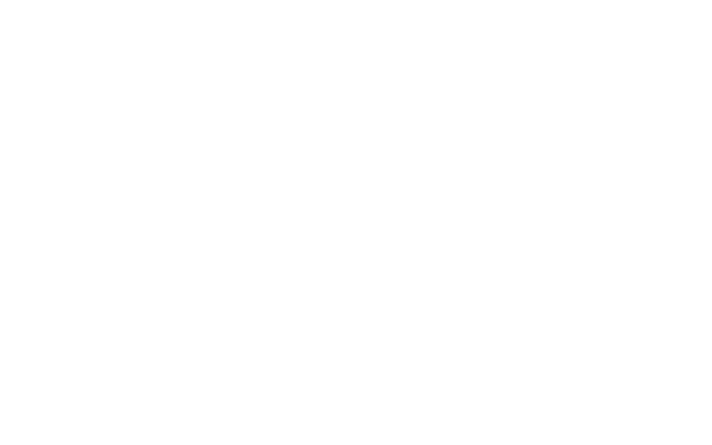
scroll to position [0, 0]
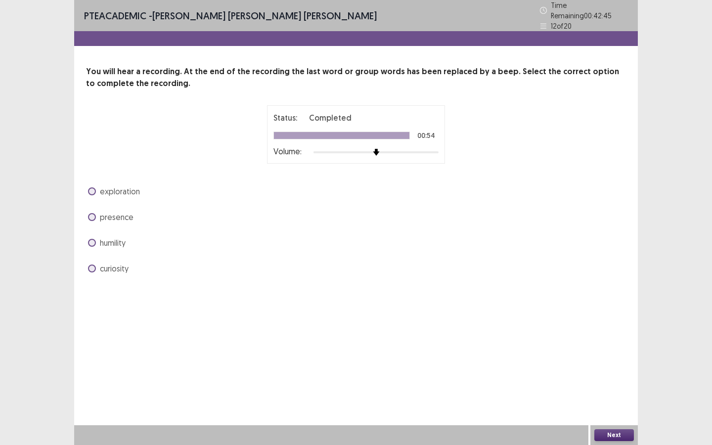
click at [89, 263] on label "curiosity" at bounding box center [108, 269] width 41 height 12
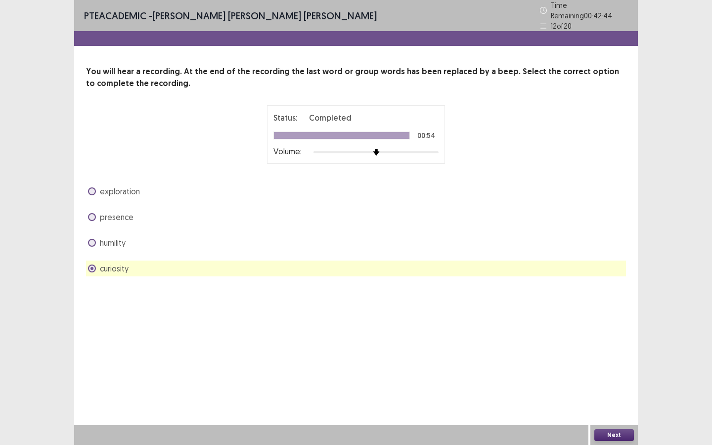
click at [618, 434] on button "Next" at bounding box center [614, 435] width 40 height 12
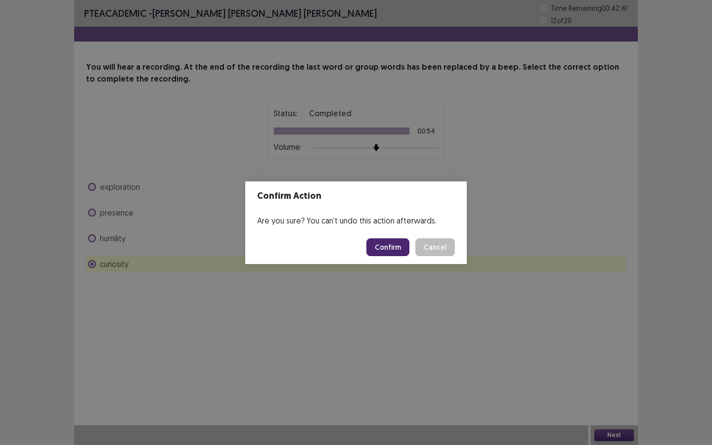
click at [387, 245] on button "Confirm" at bounding box center [387, 247] width 43 height 18
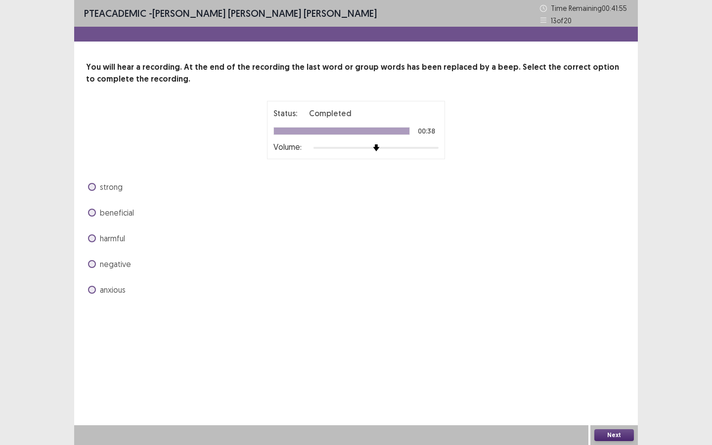
click at [92, 212] on span at bounding box center [92, 213] width 8 height 8
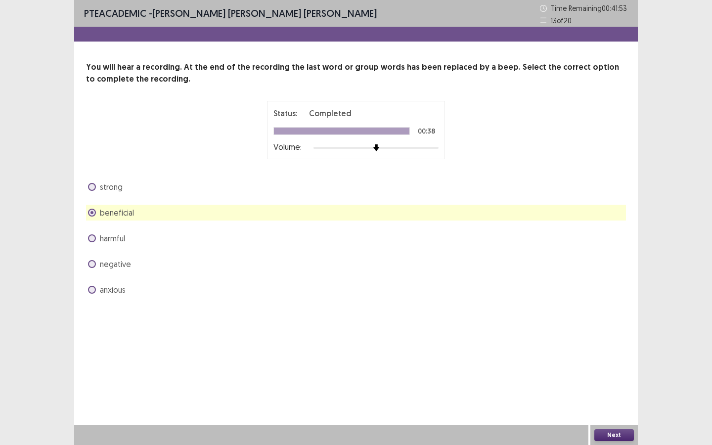
click at [616, 432] on button "Next" at bounding box center [614, 435] width 40 height 12
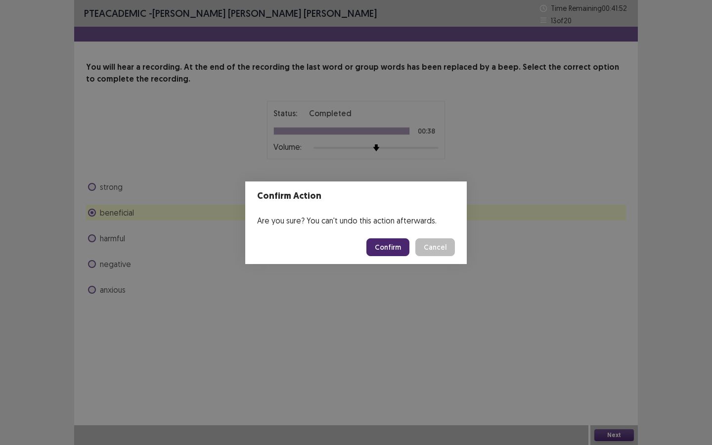
click at [393, 243] on button "Confirm" at bounding box center [387, 247] width 43 height 18
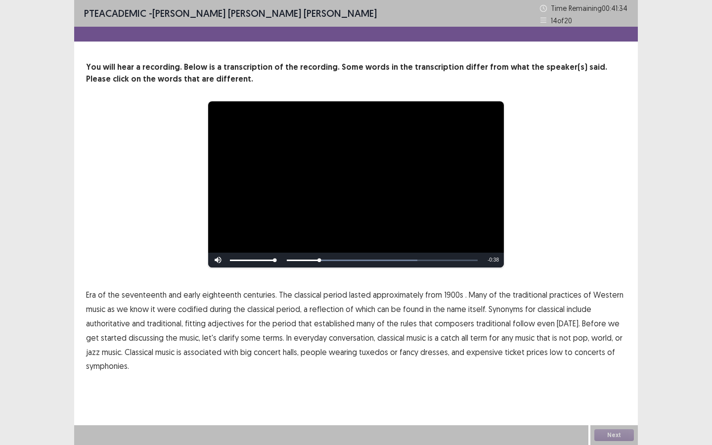
click at [450, 297] on span "1900s" at bounding box center [453, 295] width 19 height 12
click at [482, 322] on span "traditional" at bounding box center [493, 323] width 35 height 12
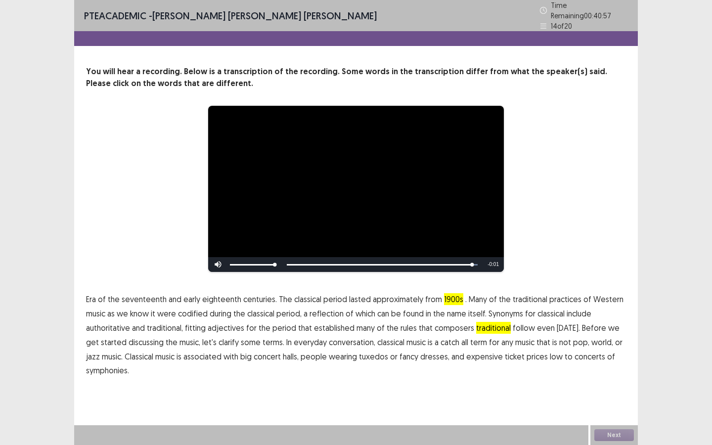
click at [550, 351] on span "low" at bounding box center [556, 357] width 13 height 12
click at [115, 365] on span "symphonies." at bounding box center [107, 370] width 43 height 12
click at [605, 432] on button "Next" at bounding box center [614, 435] width 40 height 12
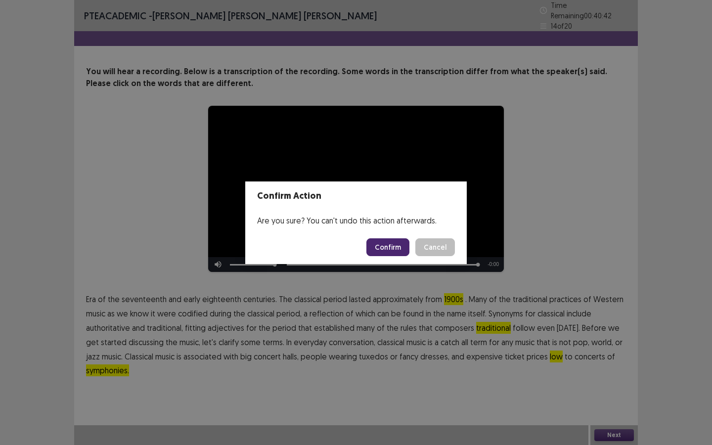
click at [382, 244] on button "Confirm" at bounding box center [387, 247] width 43 height 18
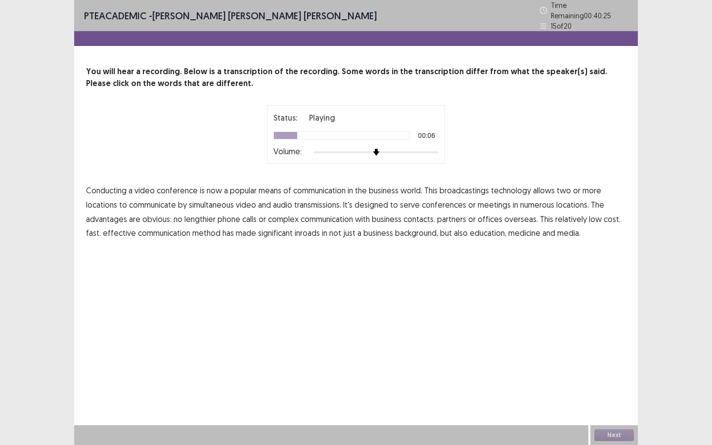
click at [457, 185] on span "broadcastings" at bounding box center [464, 190] width 49 height 12
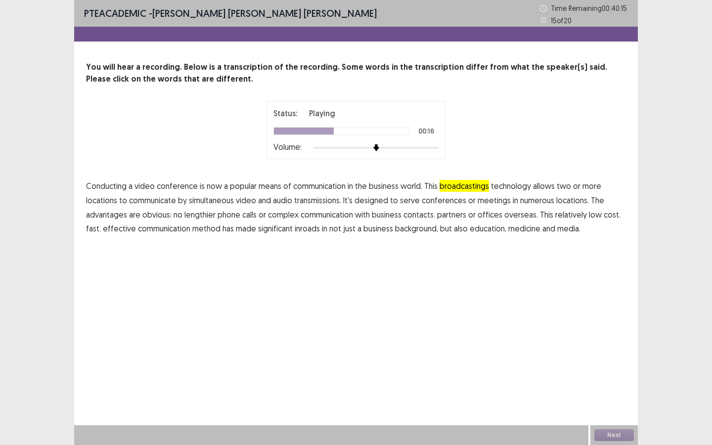
click at [541, 202] on span "numerous" at bounding box center [537, 200] width 34 height 12
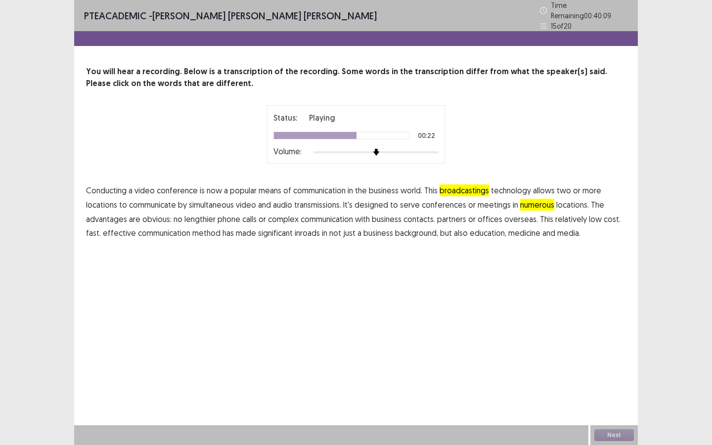
click at [335, 215] on span "communication" at bounding box center [327, 219] width 52 height 12
click at [411, 231] on span "background," at bounding box center [416, 233] width 43 height 12
click at [609, 435] on button "Next" at bounding box center [614, 435] width 40 height 12
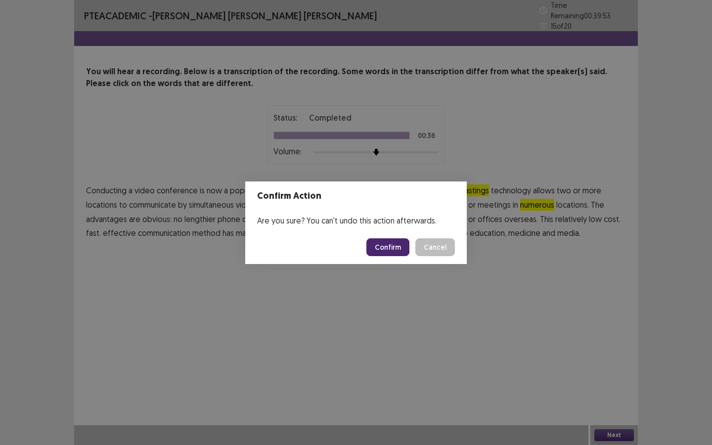
click at [400, 249] on button "Confirm" at bounding box center [387, 247] width 43 height 18
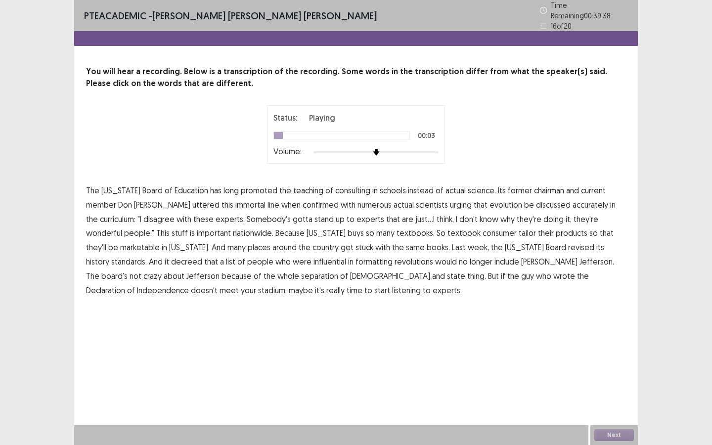
click at [335, 184] on span "consulting" at bounding box center [352, 190] width 35 height 12
click at [192, 201] on span "uttered" at bounding box center [205, 205] width 27 height 12
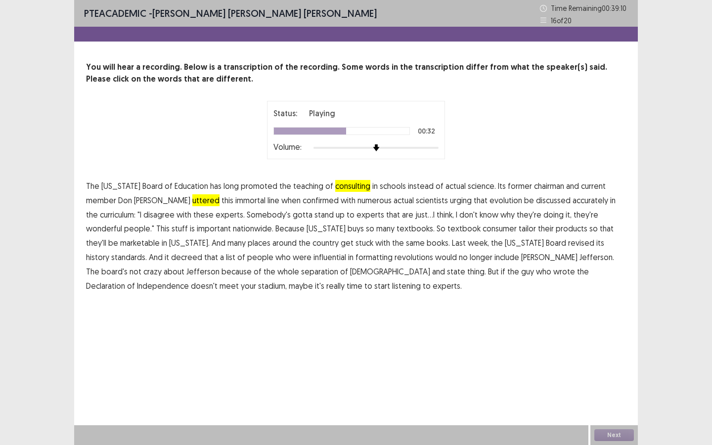
click at [483, 230] on span "consumer" at bounding box center [500, 229] width 34 height 12
click at [618, 435] on button "Next" at bounding box center [614, 435] width 40 height 12
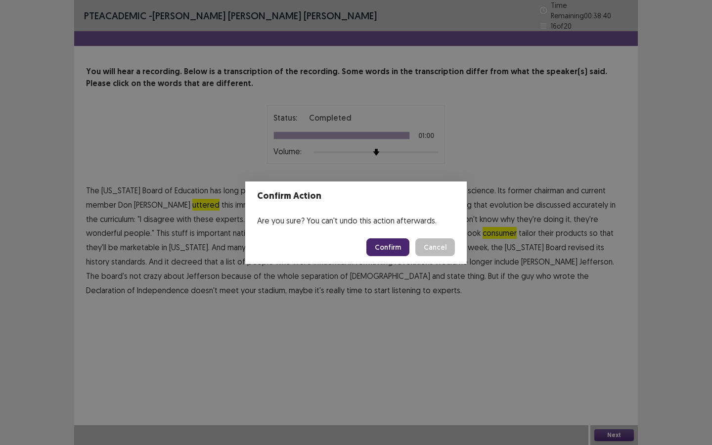
click at [386, 245] on button "Confirm" at bounding box center [387, 247] width 43 height 18
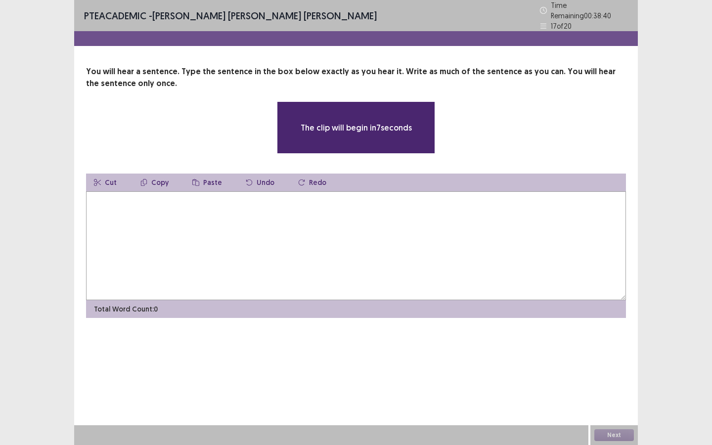
click at [386, 245] on textarea at bounding box center [356, 245] width 540 height 109
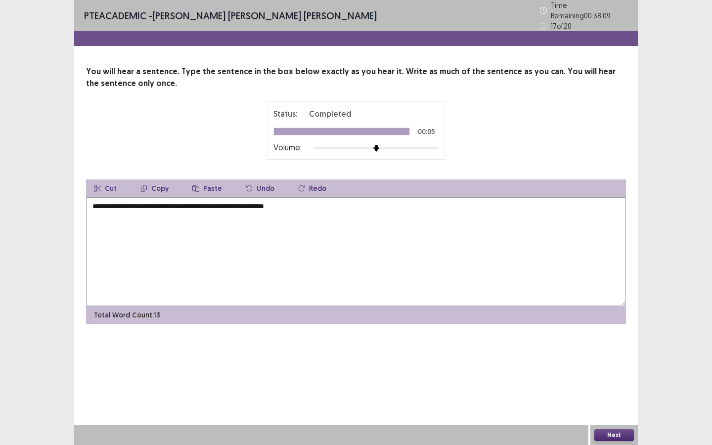
click at [99, 203] on textarea "**********" at bounding box center [356, 251] width 540 height 109
type textarea "**********"
click at [611, 435] on button "Next" at bounding box center [614, 435] width 40 height 12
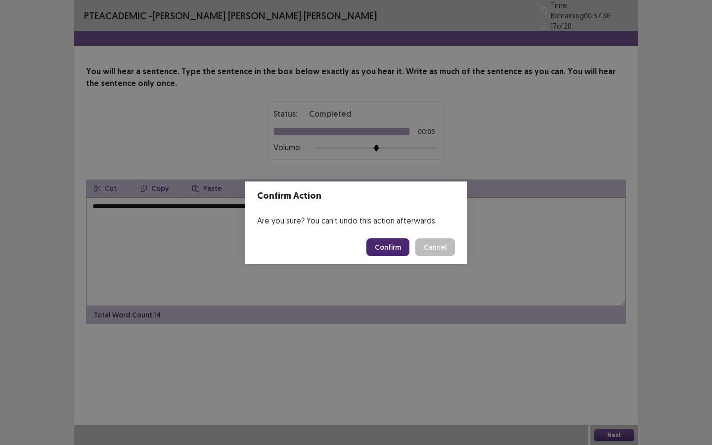
click at [391, 245] on button "Confirm" at bounding box center [387, 247] width 43 height 18
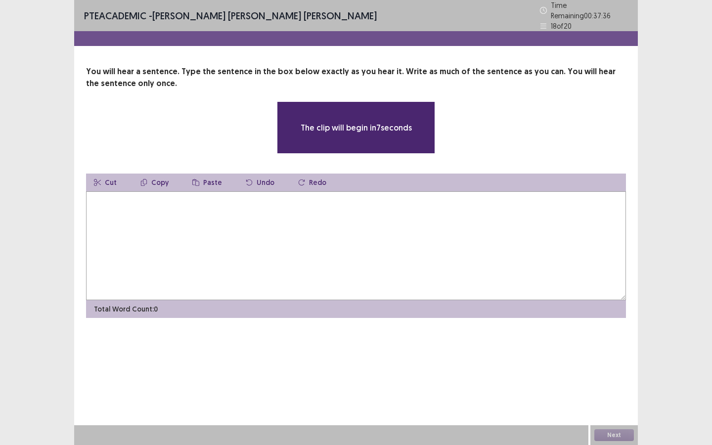
click at [331, 224] on textarea at bounding box center [356, 245] width 540 height 109
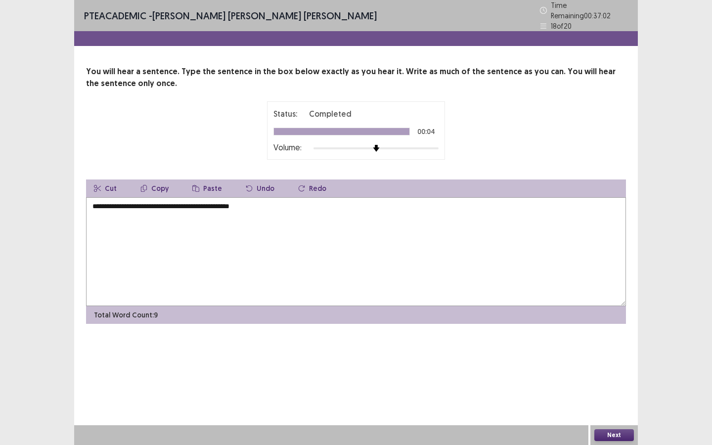
click at [99, 201] on textarea "**********" at bounding box center [356, 251] width 540 height 109
type textarea "**********"
click at [618, 433] on button "Next" at bounding box center [614, 435] width 40 height 12
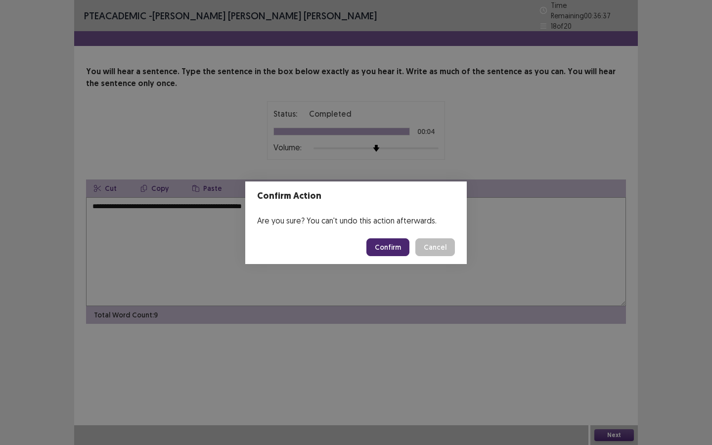
click at [392, 242] on button "Confirm" at bounding box center [387, 247] width 43 height 18
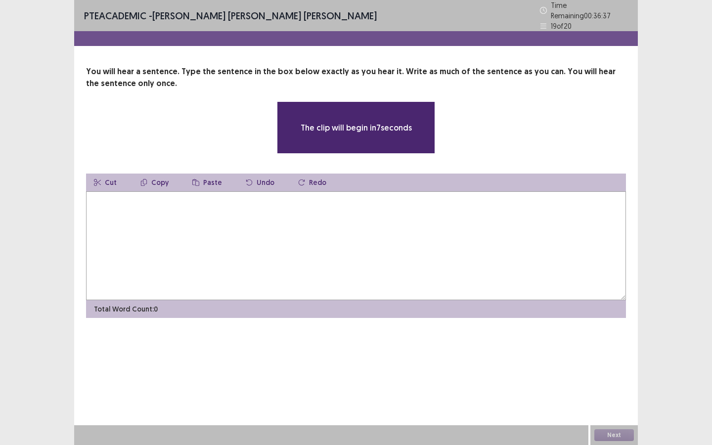
click at [373, 223] on textarea at bounding box center [356, 245] width 540 height 109
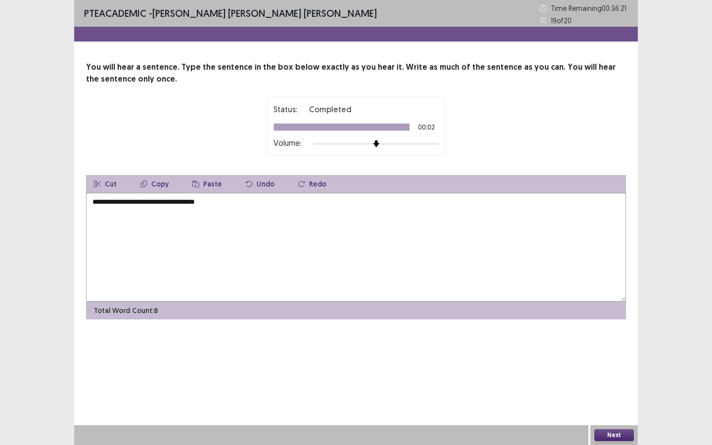
click at [105, 204] on textarea "**********" at bounding box center [356, 247] width 540 height 109
click at [95, 204] on textarea "**********" at bounding box center [356, 247] width 540 height 109
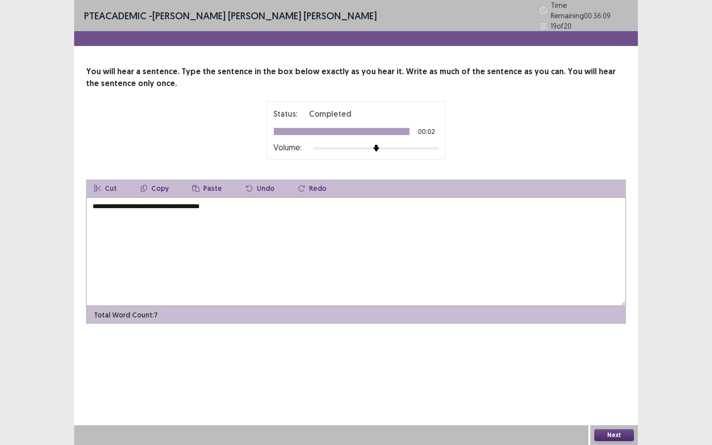
click at [95, 204] on textarea "**********" at bounding box center [356, 251] width 540 height 109
type textarea "**********"
click at [619, 436] on button "Next" at bounding box center [614, 435] width 40 height 12
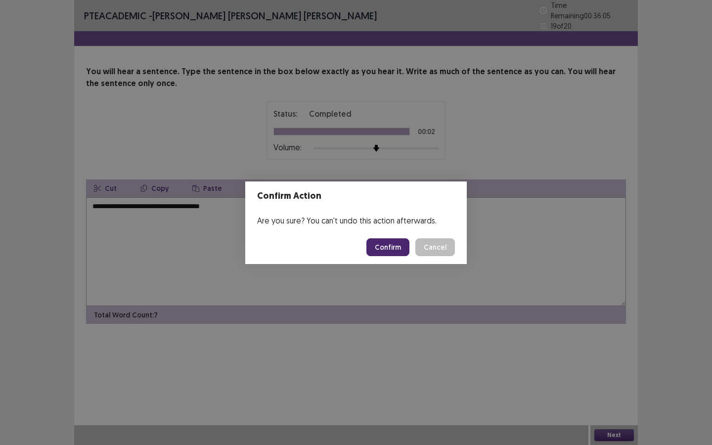
click at [379, 242] on button "Confirm" at bounding box center [387, 247] width 43 height 18
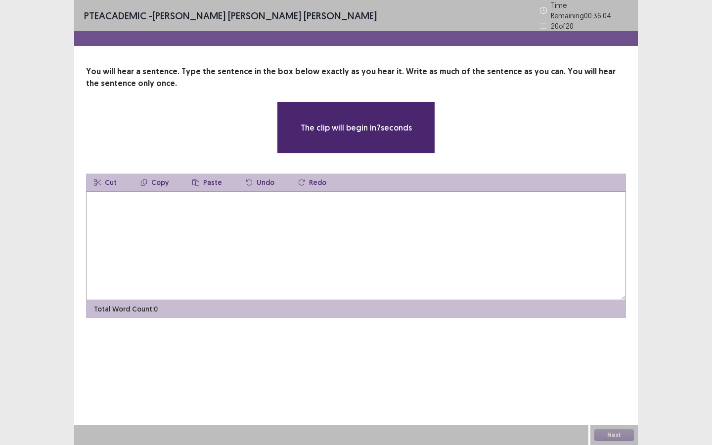
click at [342, 235] on textarea at bounding box center [356, 245] width 540 height 109
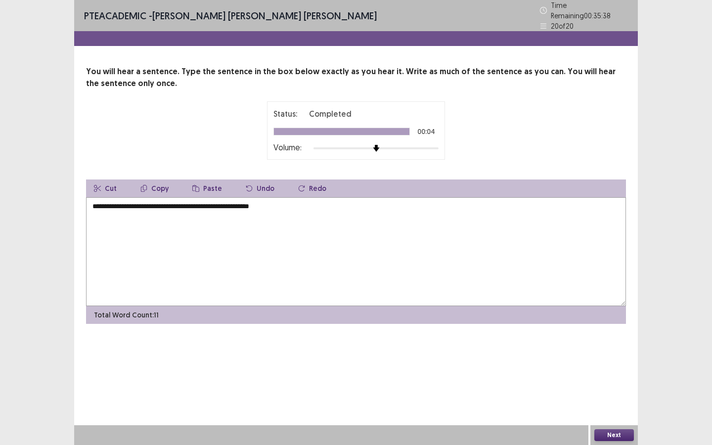
click at [98, 201] on textarea "**********" at bounding box center [356, 251] width 540 height 109
click at [153, 202] on textarea "**********" at bounding box center [356, 251] width 540 height 109
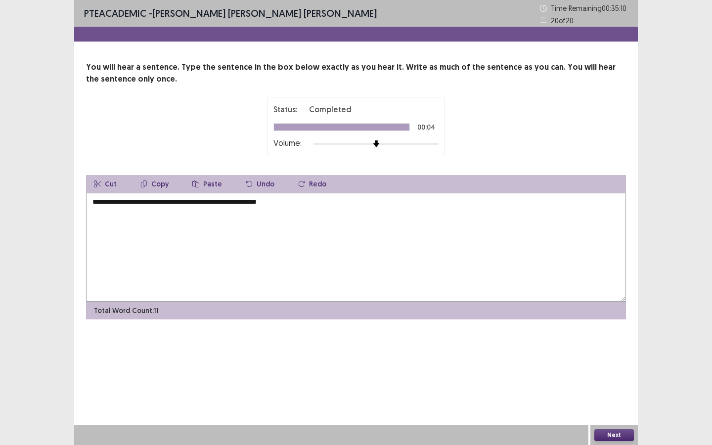
type textarea "**********"
click at [611, 438] on button "Next" at bounding box center [614, 435] width 40 height 12
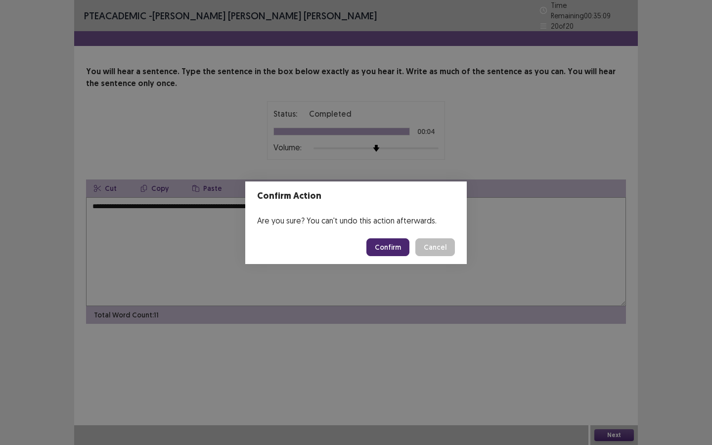
click at [378, 249] on button "Confirm" at bounding box center [387, 247] width 43 height 18
